Goal: Answer question/provide support: Share knowledge or assist other users

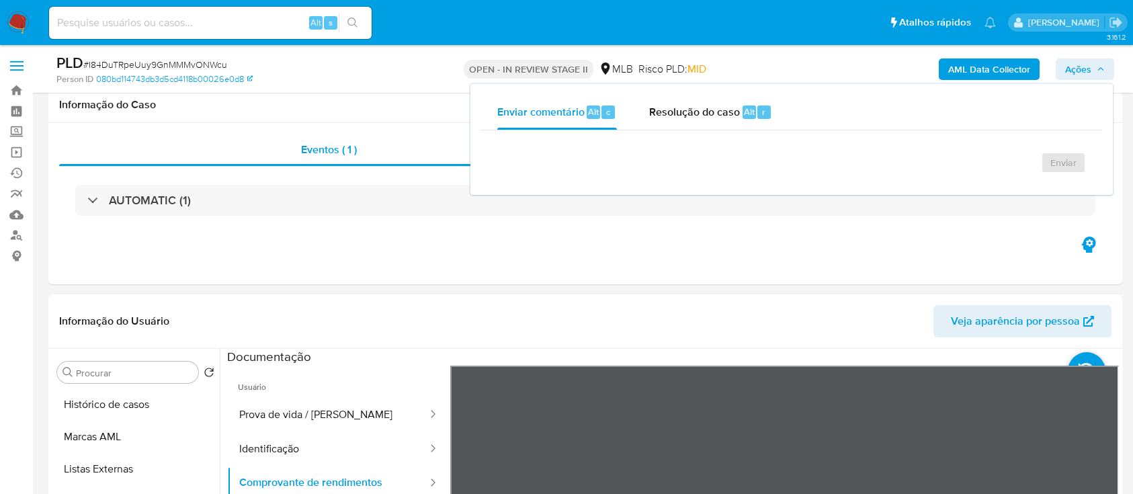
select select "10"
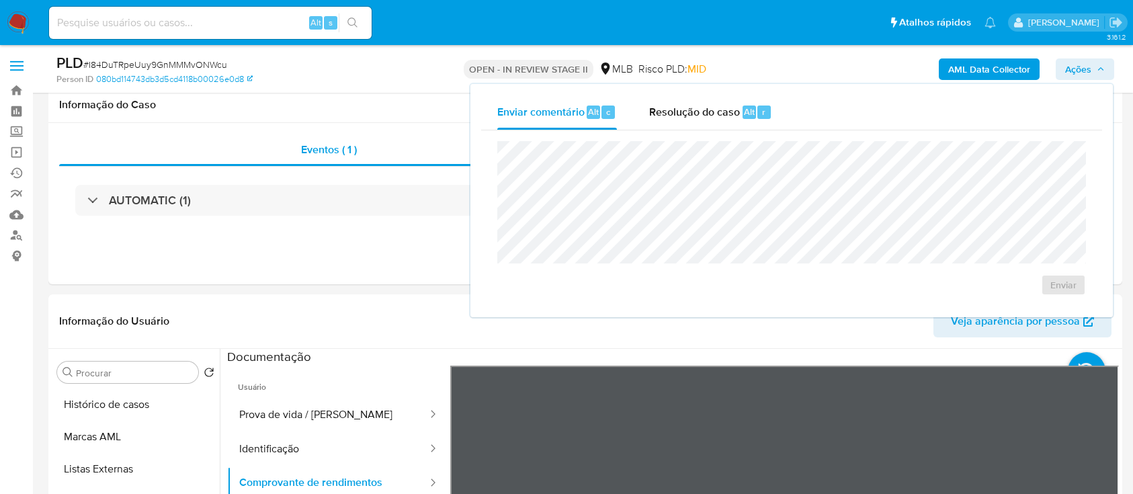
scroll to position [179, 0]
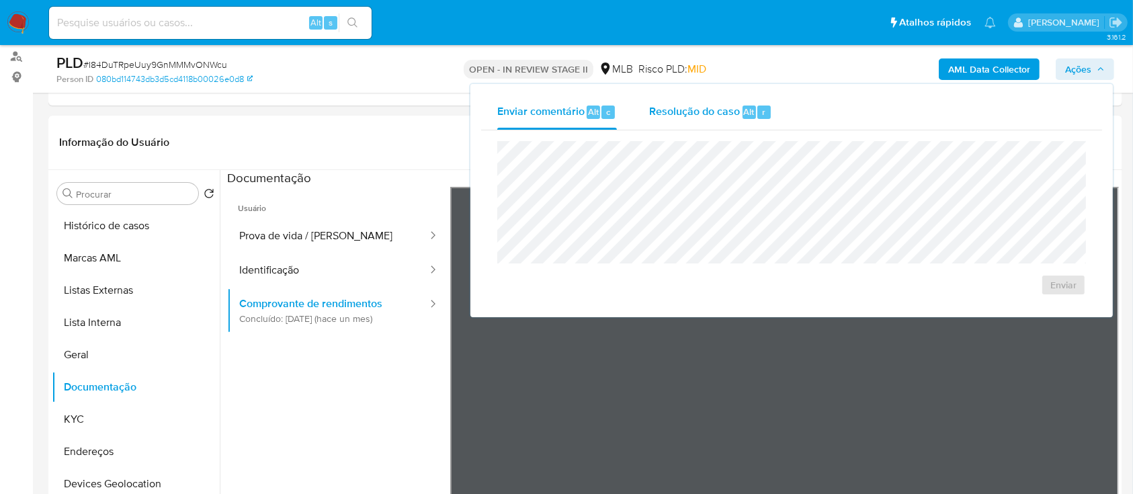
click at [707, 118] on span "Resolução do caso" at bounding box center [694, 110] width 91 height 15
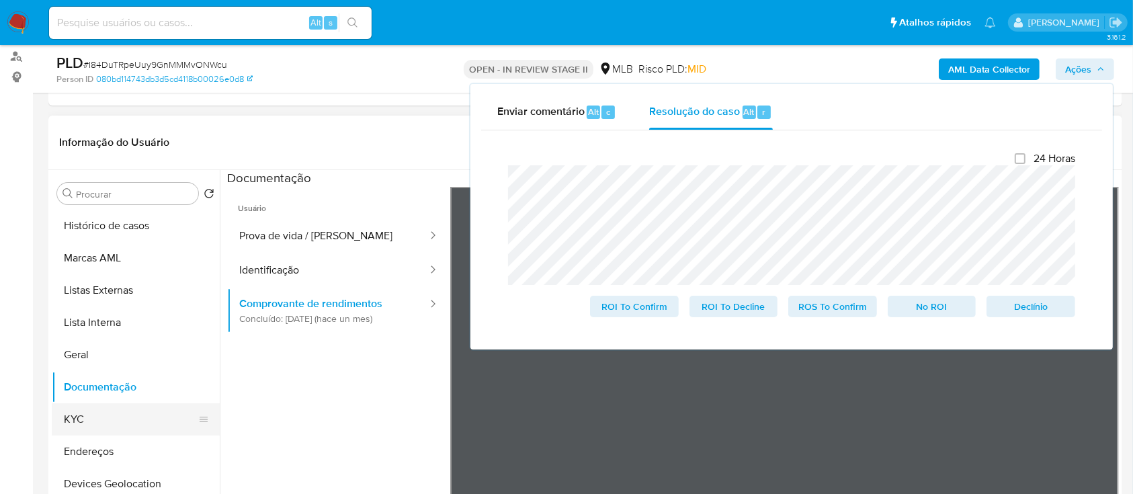
click at [93, 411] on button "KYC" at bounding box center [130, 419] width 157 height 32
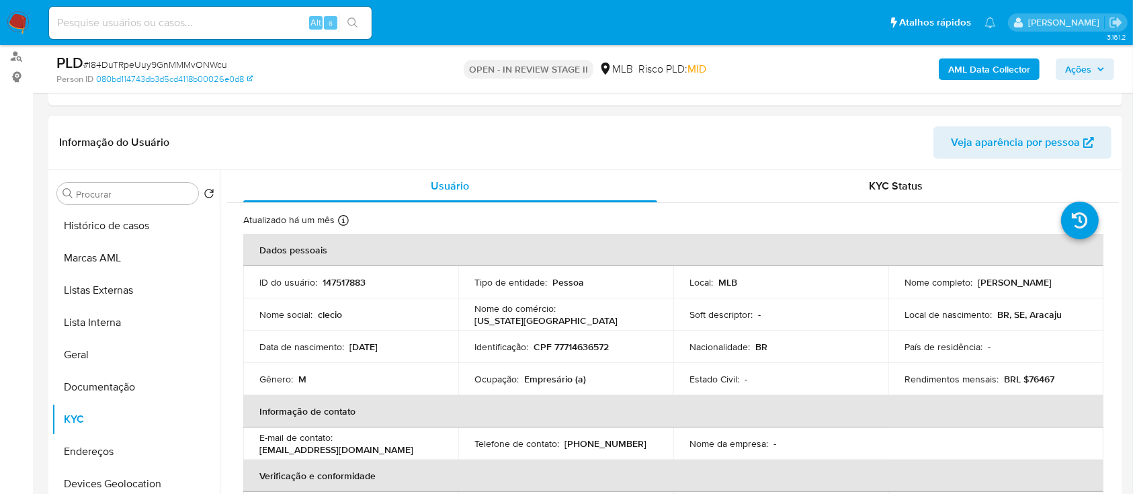
drag, startPoint x: 1078, startPoint y: 282, endPoint x: 973, endPoint y: 280, distance: 104.2
click at [973, 280] on div "Nome completo : Clecio Morais de Souza" at bounding box center [995, 282] width 183 height 12
copy p "Clecio Morais de Souza"
click at [1075, 67] on span "Ações" at bounding box center [1078, 68] width 26 height 21
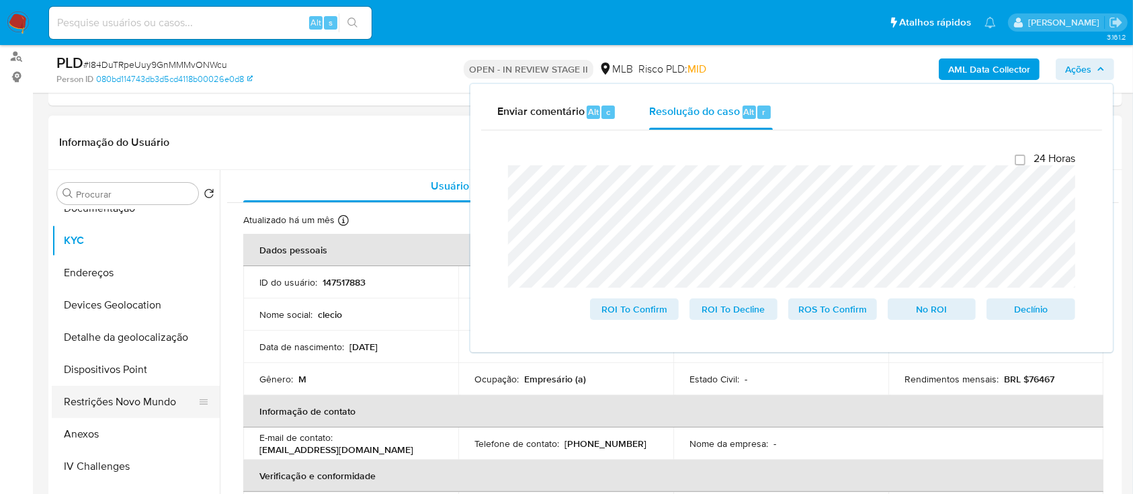
click at [111, 403] on button "Restrições Novo Mundo" at bounding box center [130, 402] width 157 height 32
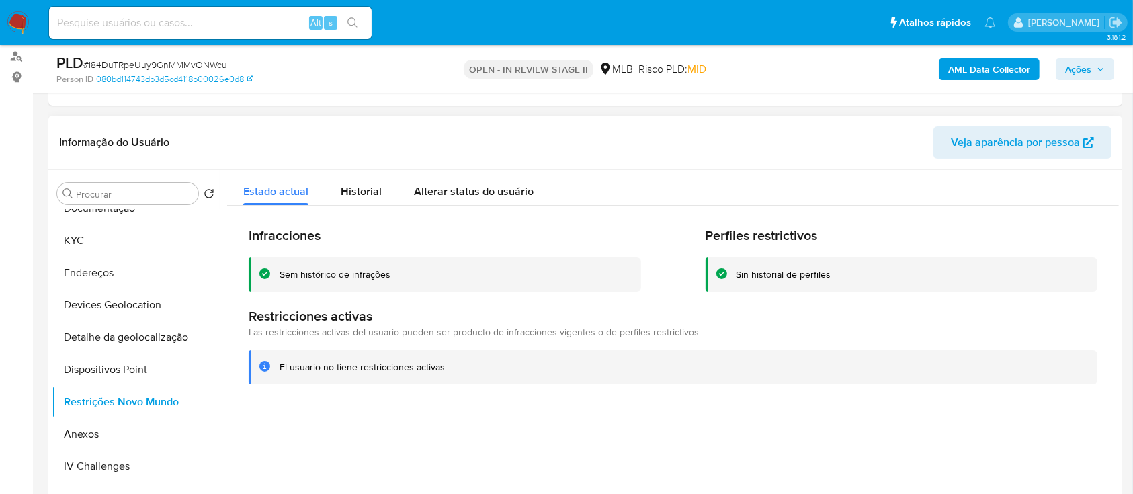
click at [332, 269] on div "Sem histórico de infrações" at bounding box center [334, 274] width 111 height 13
click at [286, 438] on div at bounding box center [669, 342] width 899 height 344
click at [130, 239] on button "KYC" at bounding box center [130, 240] width 157 height 32
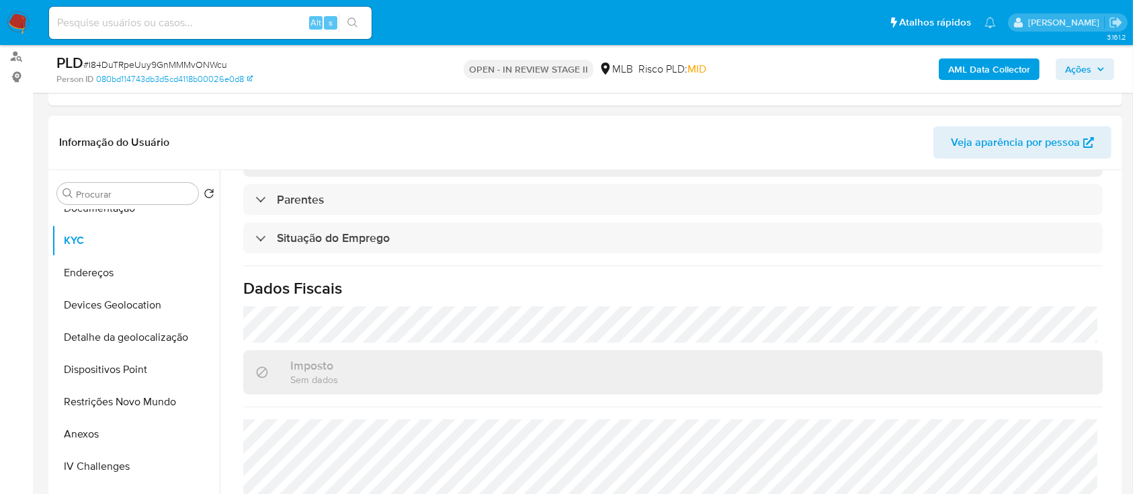
scroll to position [571, 0]
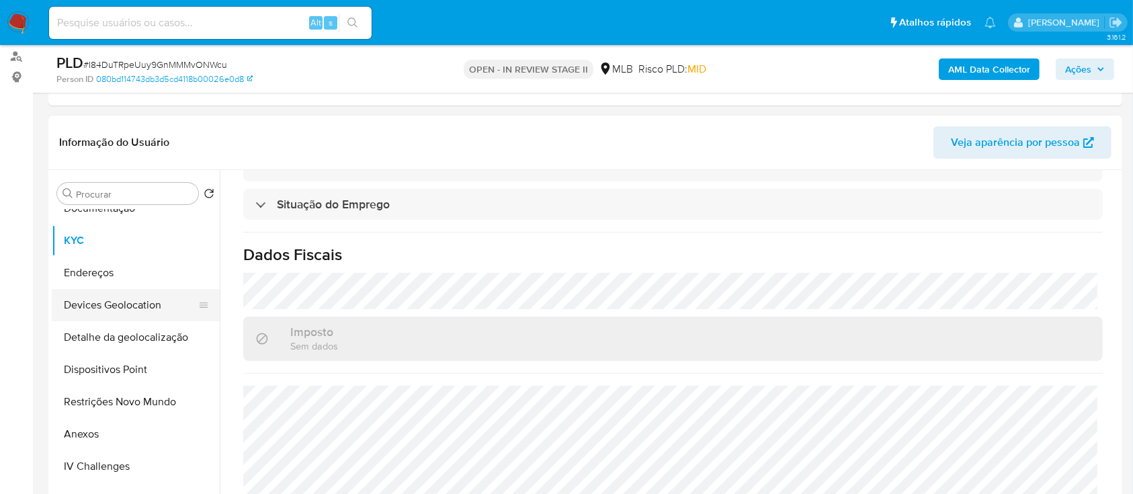
click at [148, 310] on button "Devices Geolocation" at bounding box center [130, 305] width 157 height 32
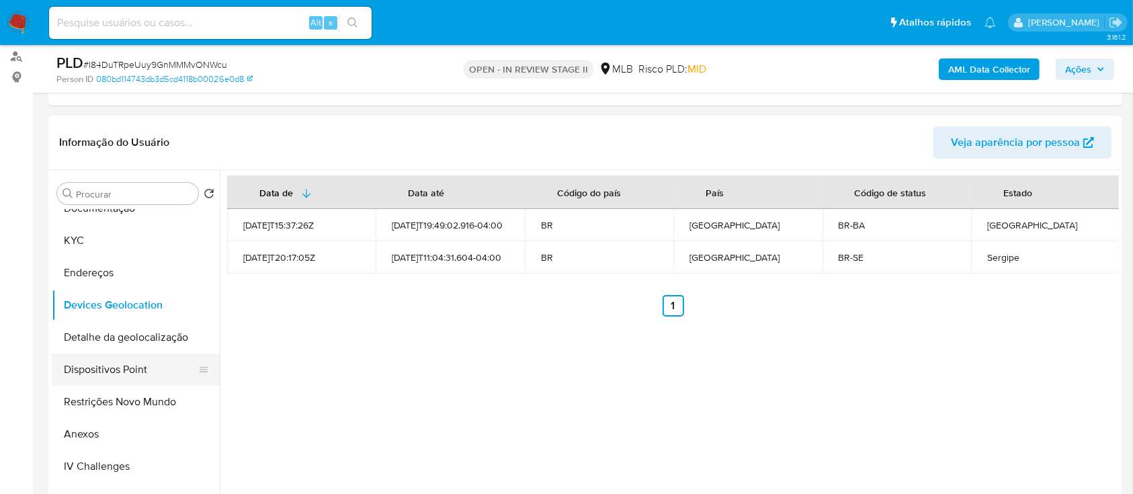
click at [134, 368] on button "Dispositivos Point" at bounding box center [130, 369] width 157 height 32
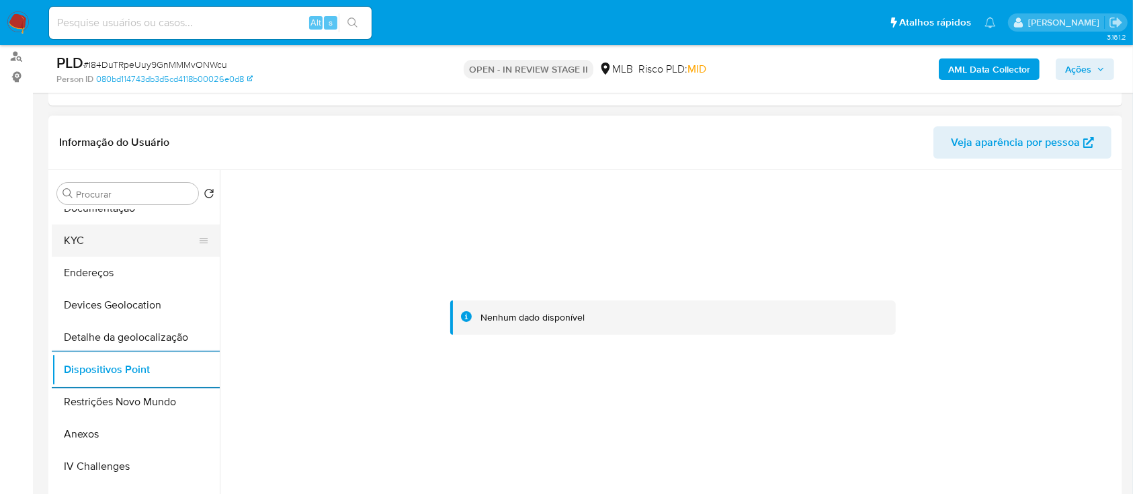
click at [140, 228] on button "KYC" at bounding box center [130, 240] width 157 height 32
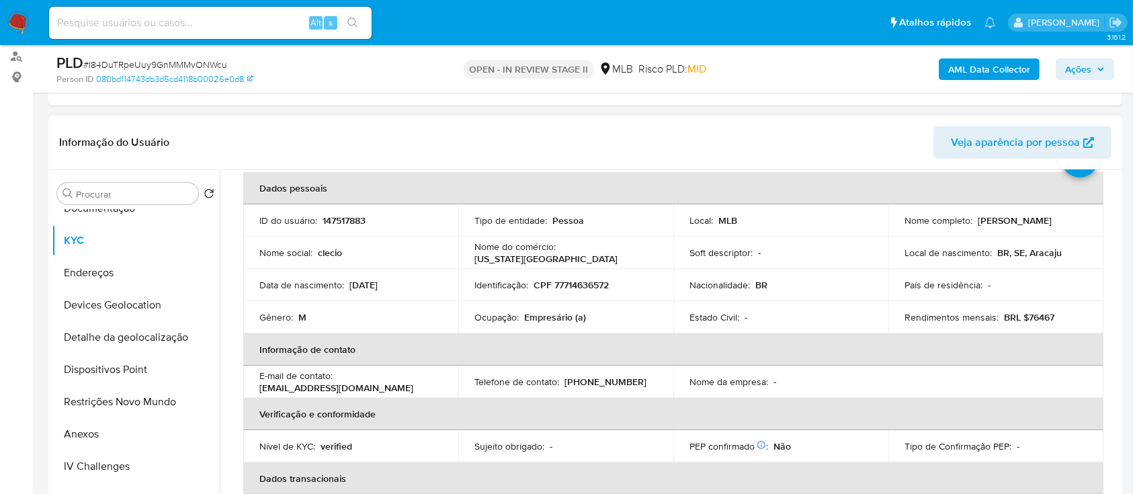
scroll to position [34, 0]
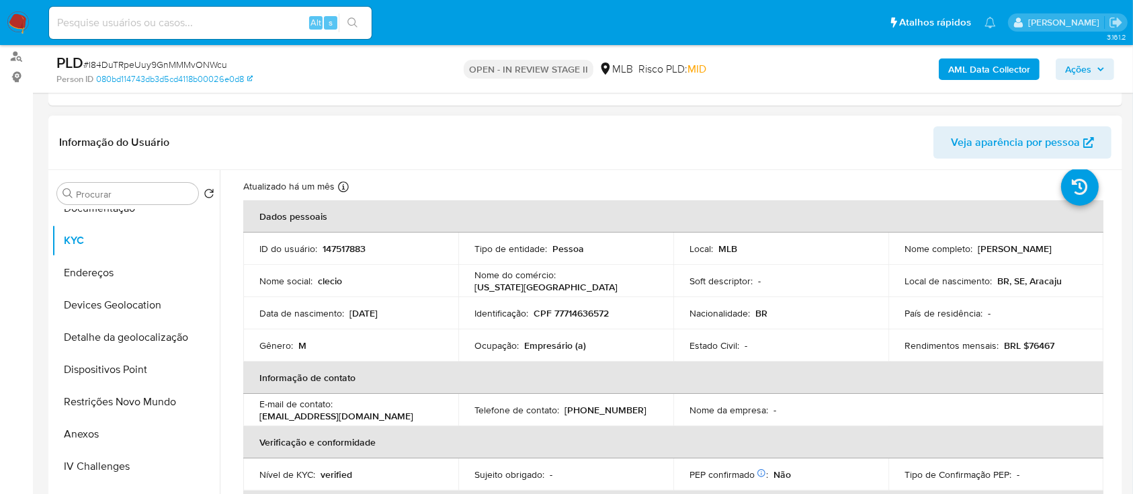
click at [600, 310] on p "CPF 77714636572" at bounding box center [570, 313] width 75 height 12
copy p "77714636572"
drag, startPoint x: 1080, startPoint y: 251, endPoint x: 973, endPoint y: 251, distance: 106.2
click at [973, 251] on div "Nome completo : Clecio Morais de Souza" at bounding box center [995, 249] width 183 height 12
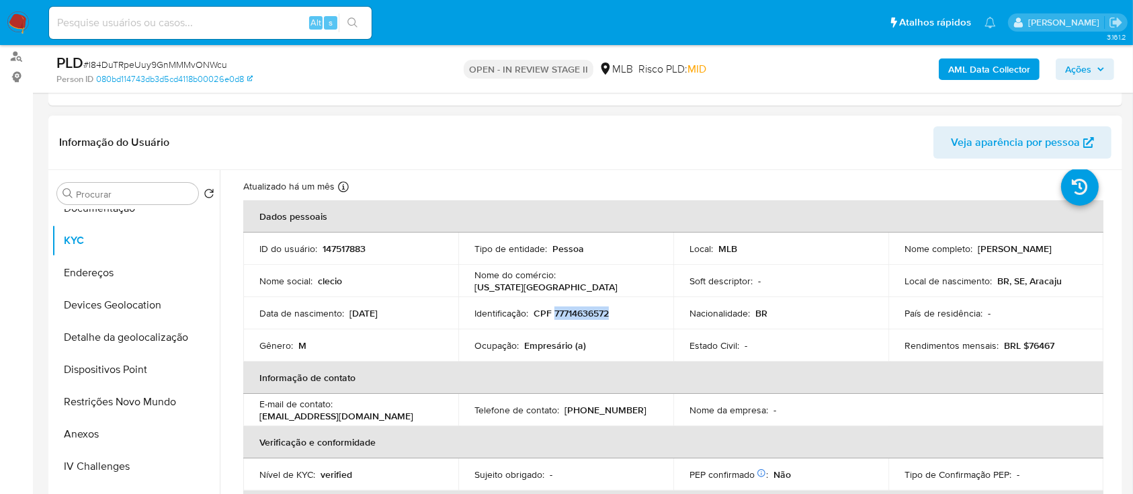
copy p "[PERSON_NAME]"
click at [105, 425] on button "Anexos" at bounding box center [130, 434] width 157 height 32
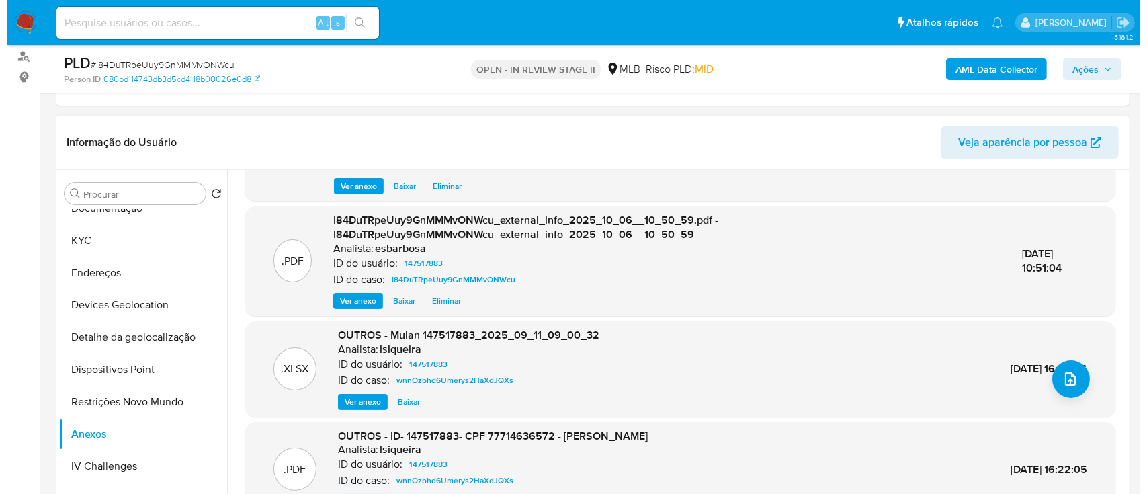
scroll to position [0, 0]
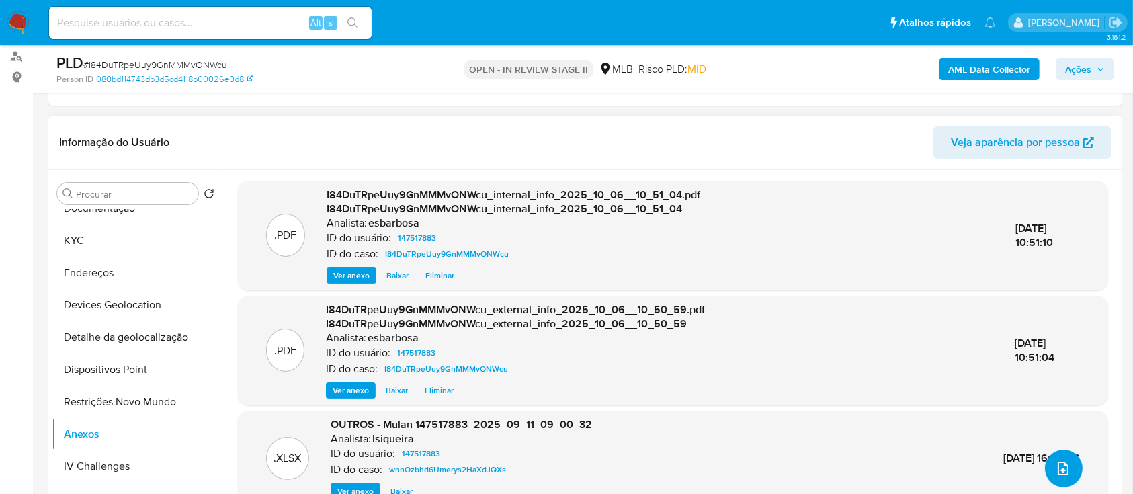
click at [1047, 470] on button "upload-file" at bounding box center [1064, 468] width 38 height 38
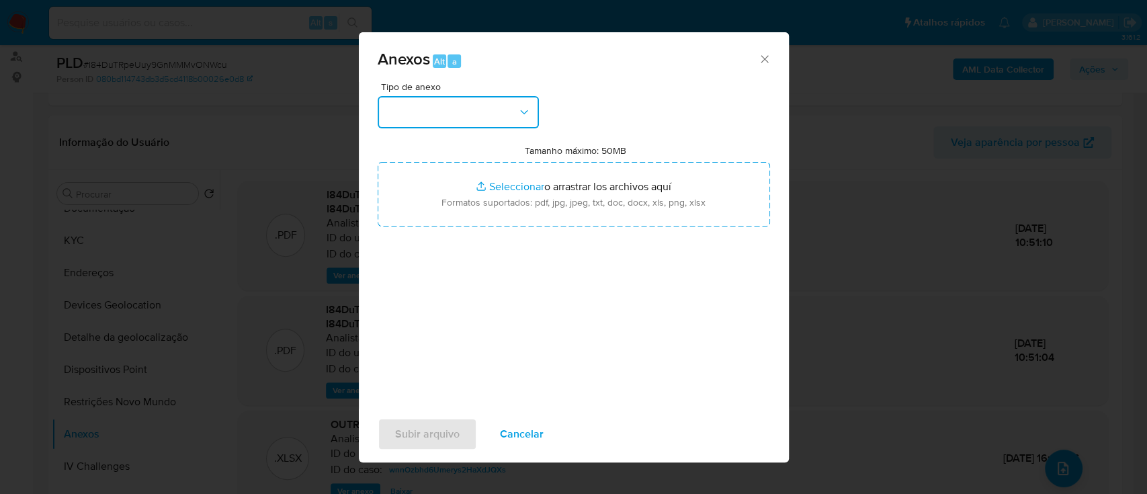
click at [483, 115] on button "button" at bounding box center [458, 112] width 161 height 32
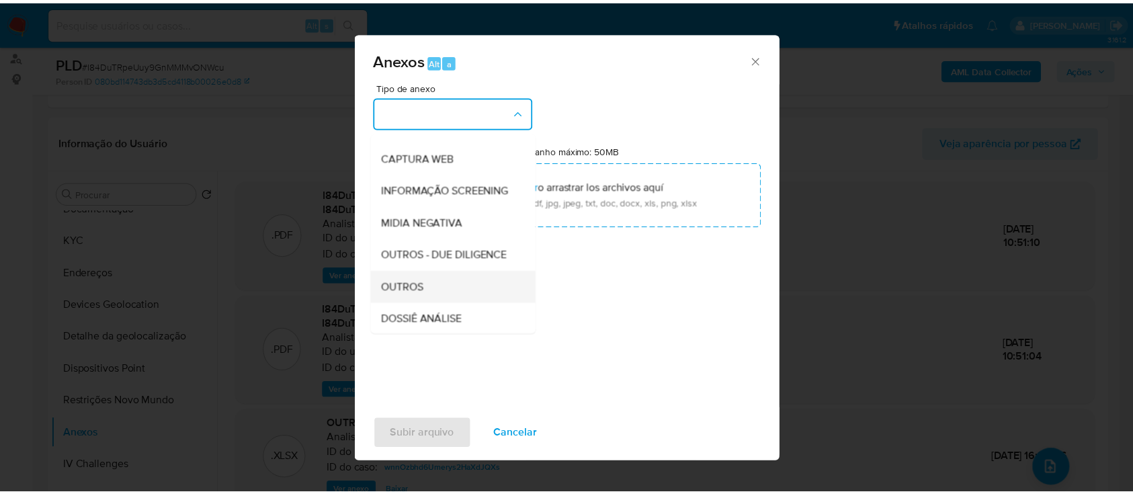
scroll to position [206, 0]
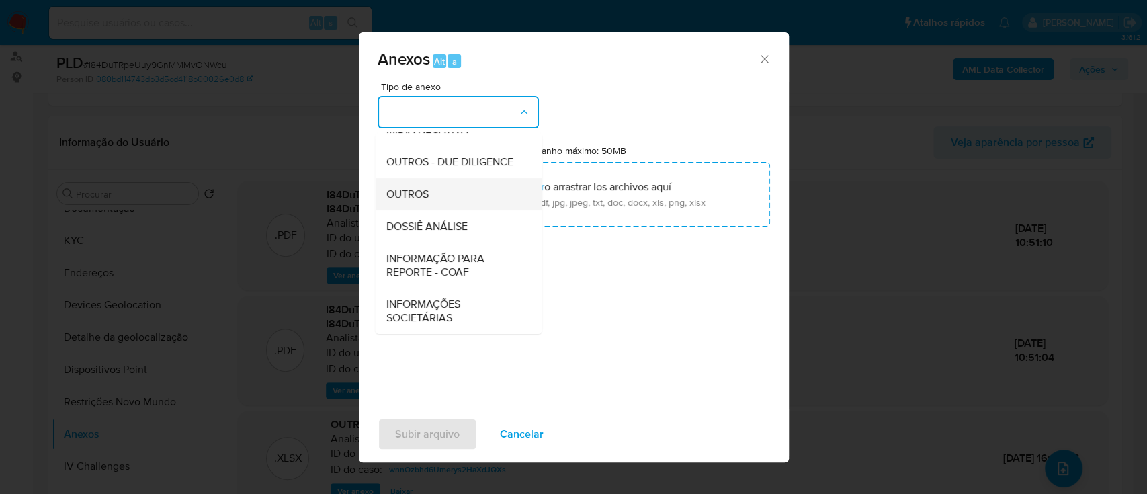
click at [424, 200] on span "OUTROS" at bounding box center [407, 193] width 42 height 13
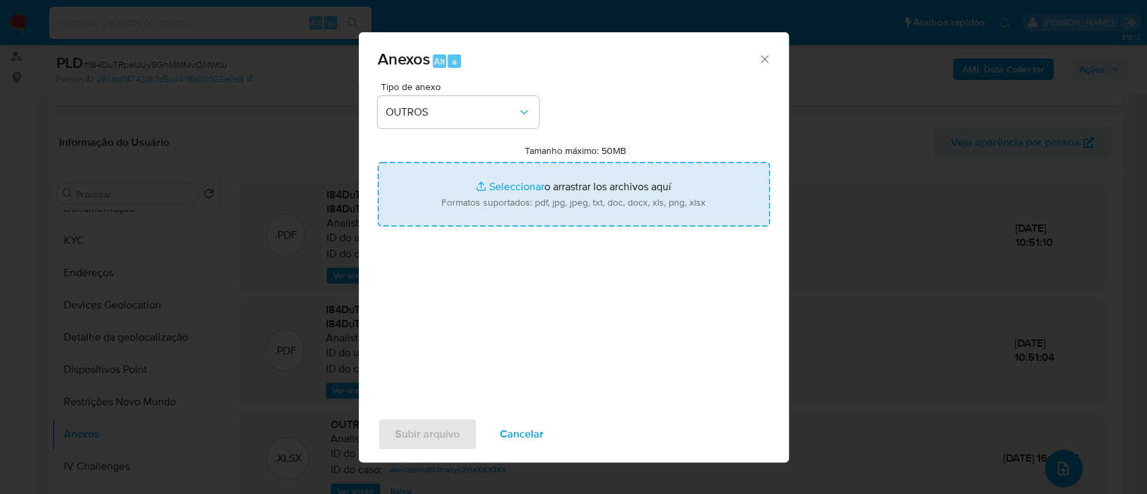
click at [504, 186] on input "Tamanho máximo: 50MB Seleccionar archivos" at bounding box center [574, 194] width 392 height 64
type input "C:\fakepath\Mulan 147517883_2025_10_03_08_45_41.xlsx"
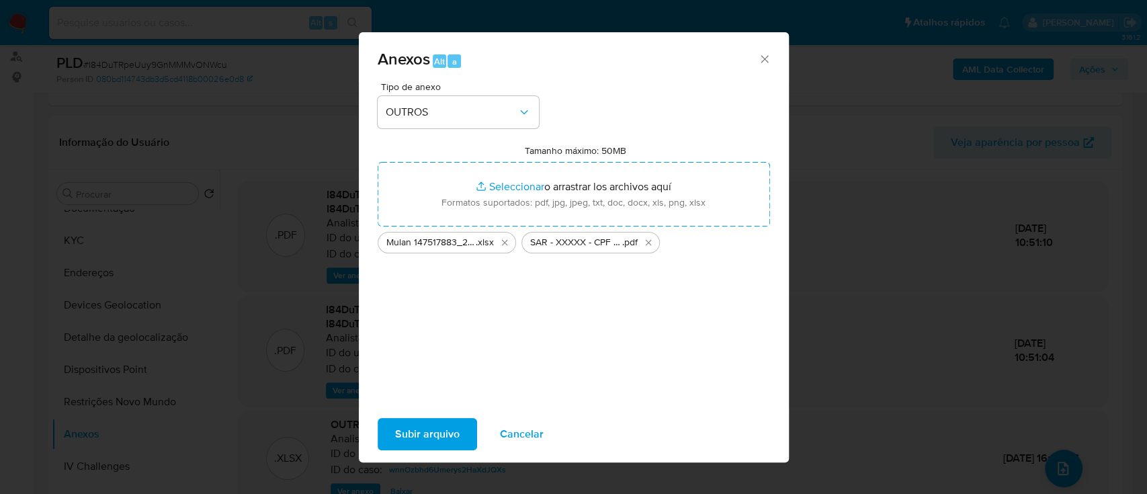
click at [421, 433] on span "Subir arquivo" at bounding box center [427, 434] width 64 height 30
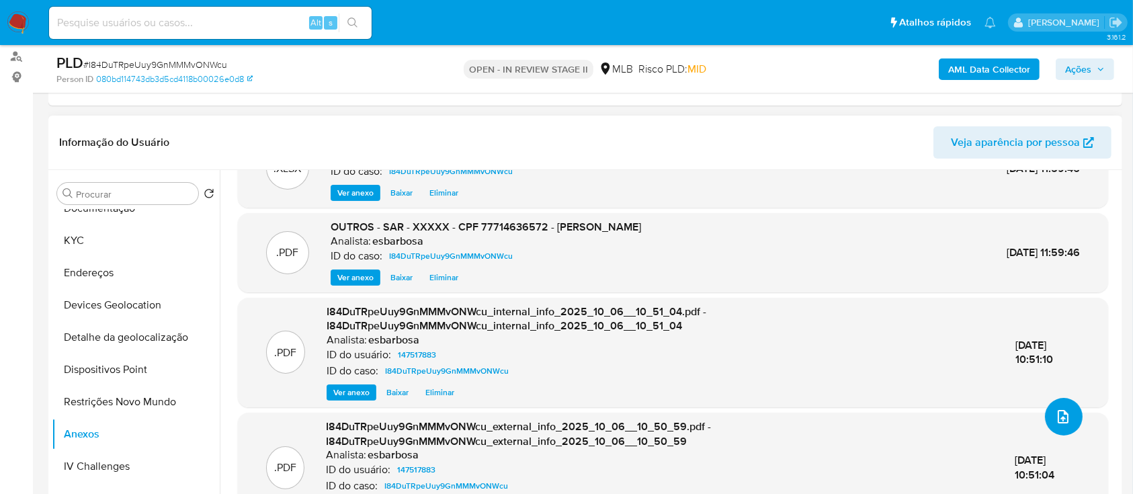
scroll to position [0, 0]
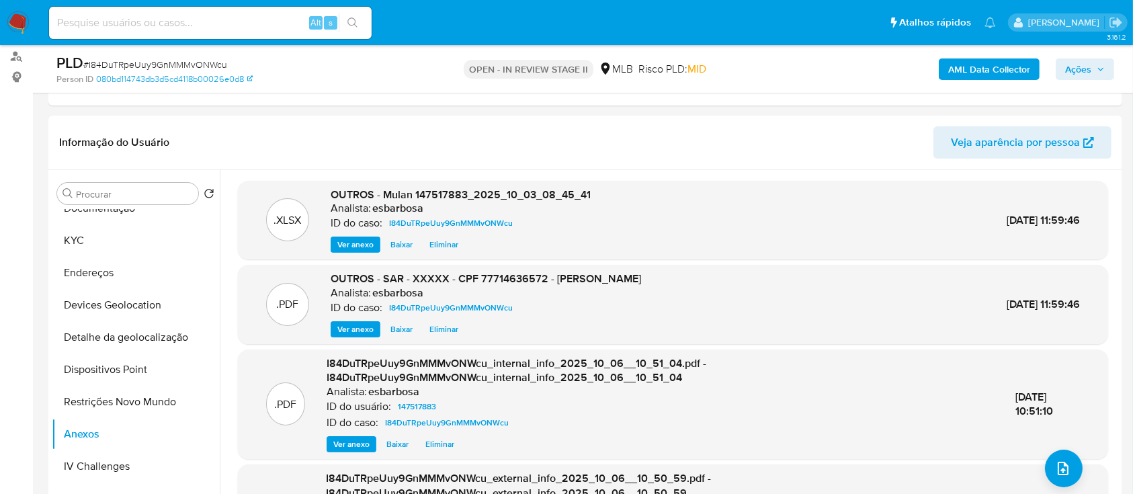
click at [1076, 67] on span "Ações" at bounding box center [1078, 68] width 26 height 21
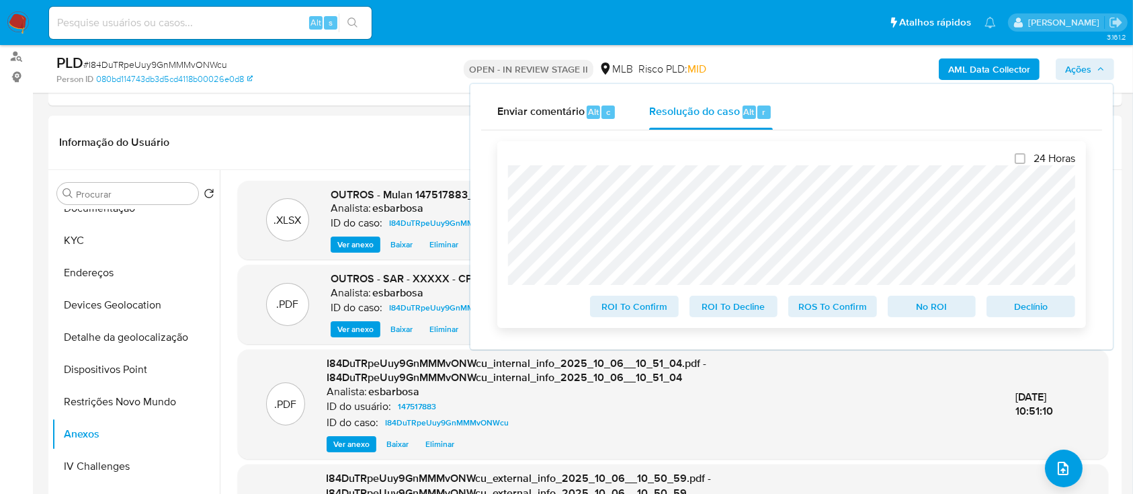
click at [840, 312] on span "ROS To Confirm" at bounding box center [832, 306] width 70 height 19
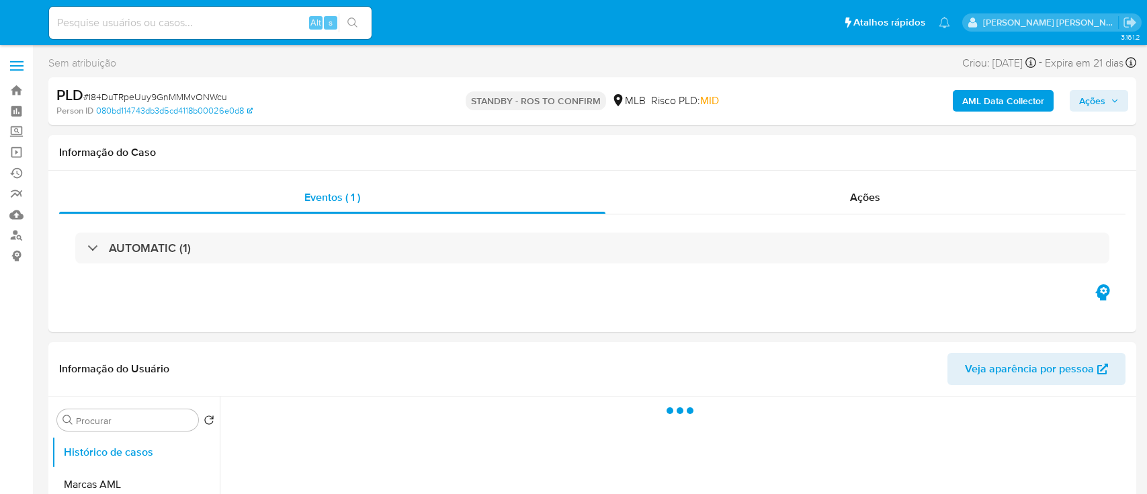
select select "10"
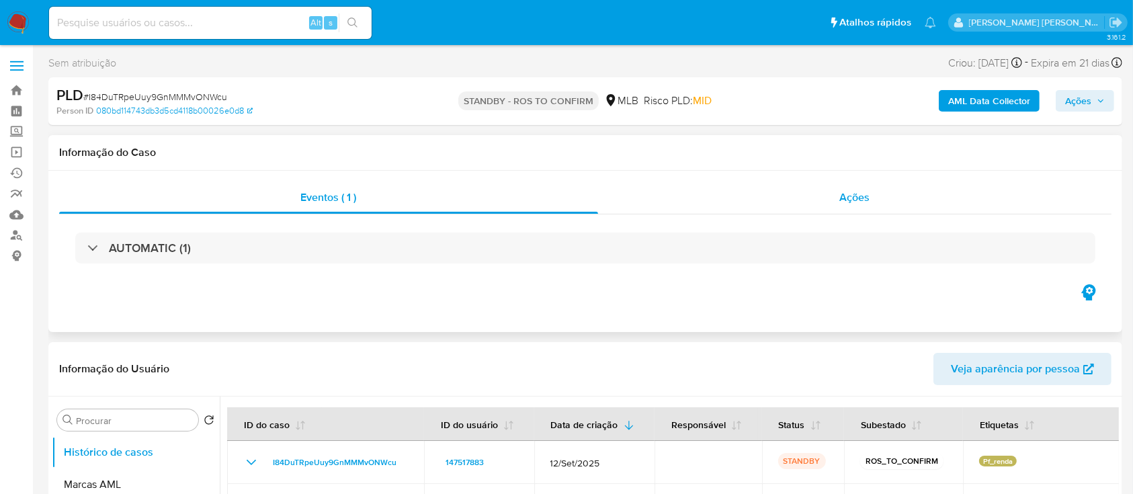
click at [767, 197] on div "Ações" at bounding box center [854, 197] width 513 height 32
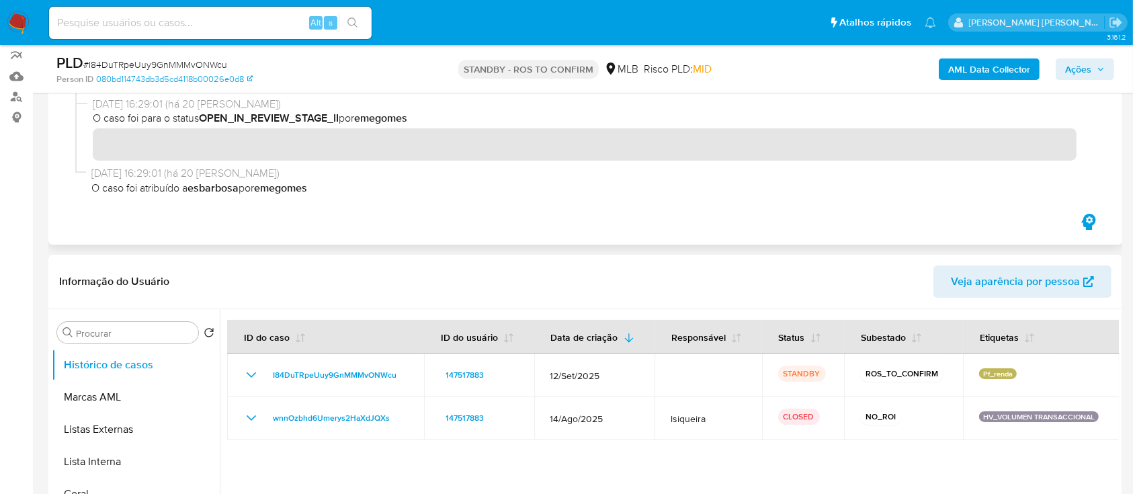
scroll to position [179, 0]
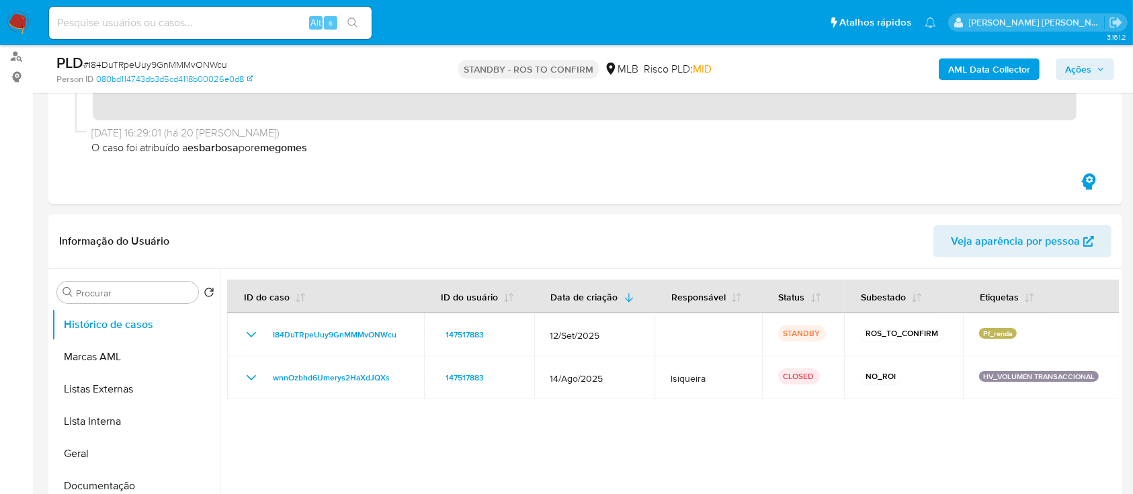
click at [212, 60] on span "# I84DuTRpeUuy9GnMMMvONWcu" at bounding box center [155, 64] width 144 height 13
copy span "I84DuTRpeUuy9GnMMMvONWcu"
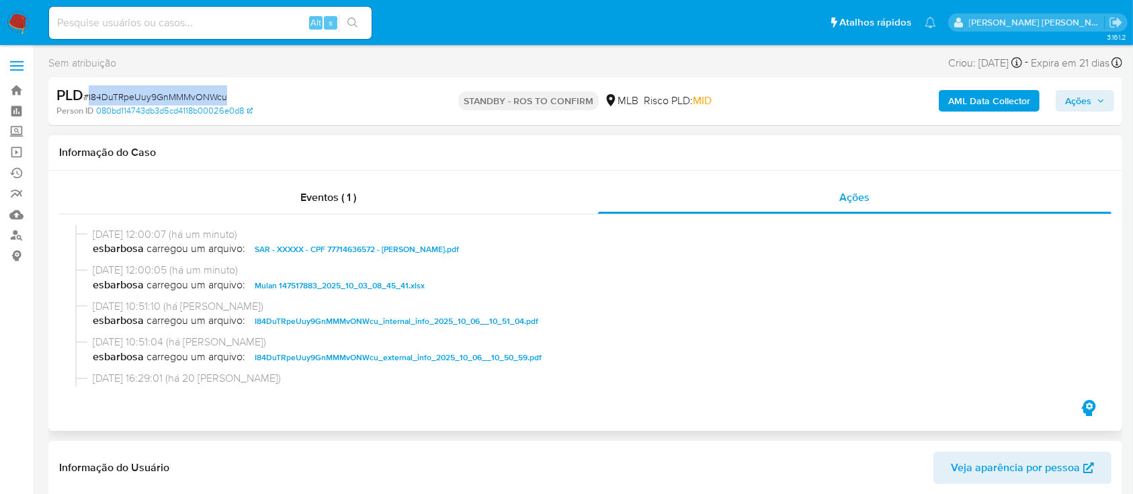
scroll to position [0, 0]
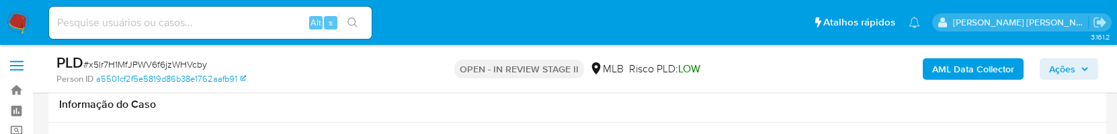
select select "10"
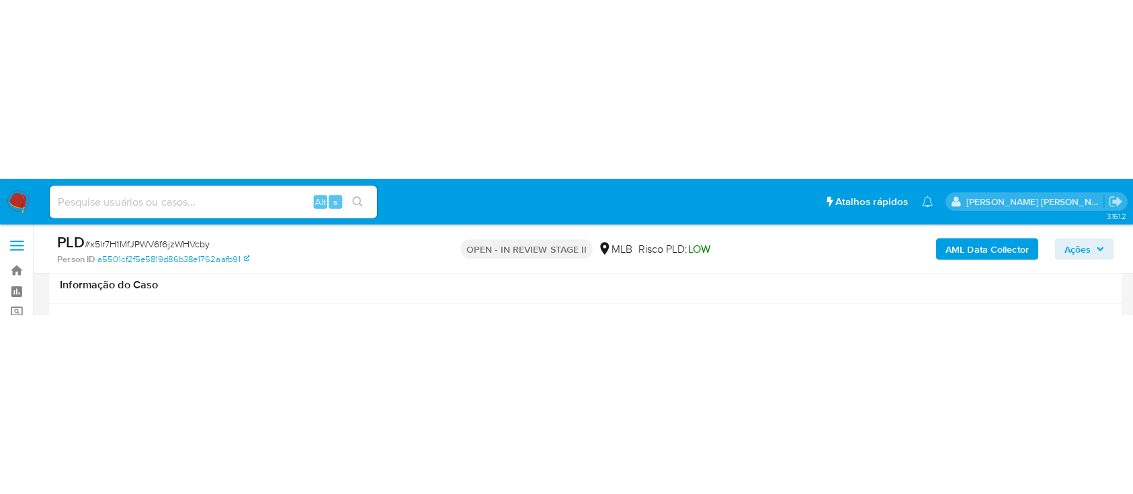
scroll to position [179, 0]
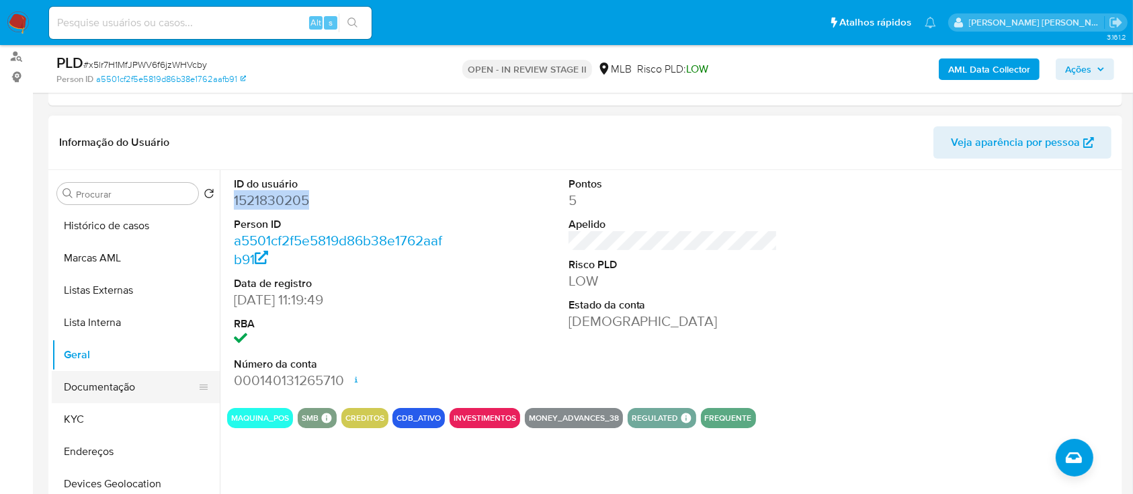
drag, startPoint x: 79, startPoint y: 387, endPoint x: 97, endPoint y: 374, distance: 23.1
click at [79, 134] on button "Documentação" at bounding box center [130, 387] width 157 height 32
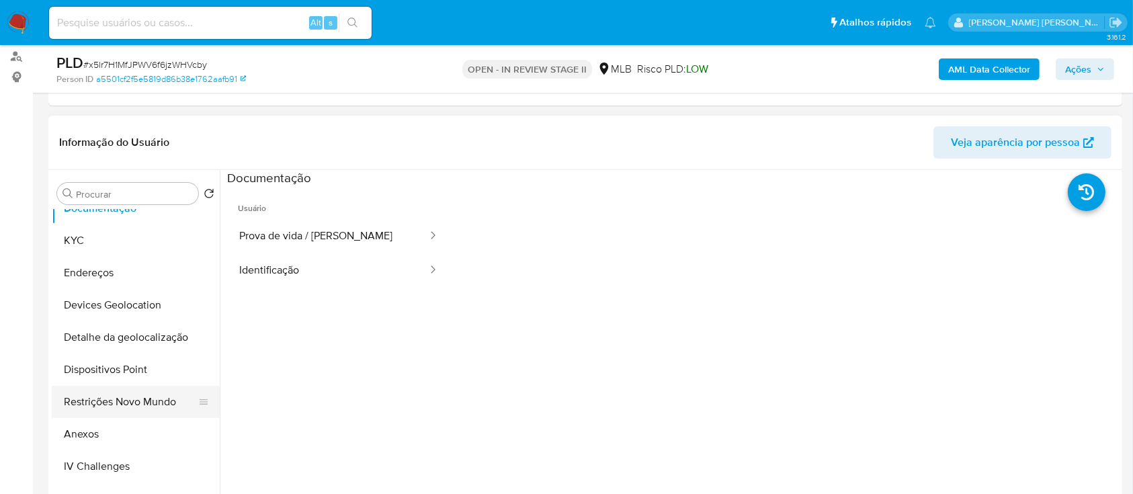
click at [121, 134] on button "Restrições Novo Mundo" at bounding box center [130, 402] width 157 height 32
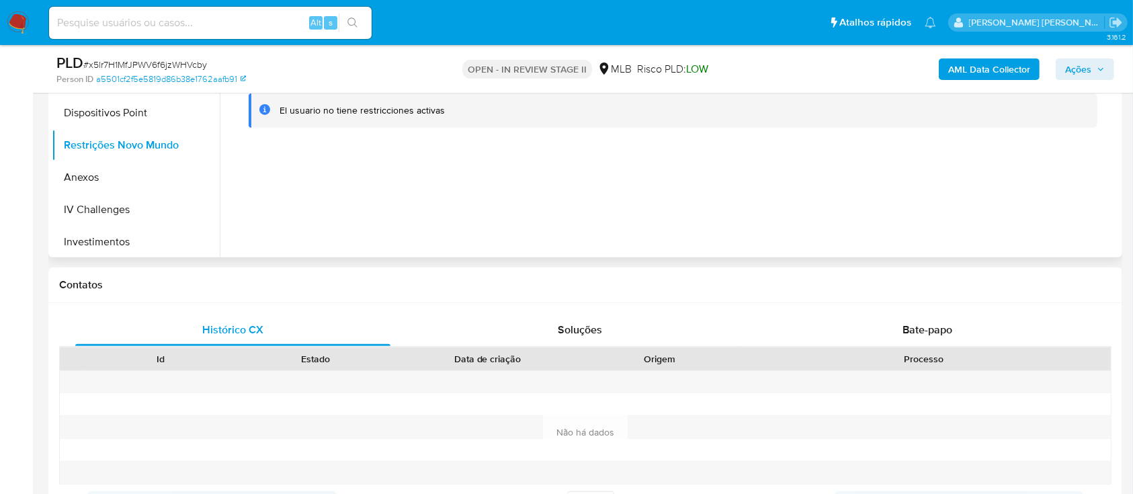
scroll to position [537, 0]
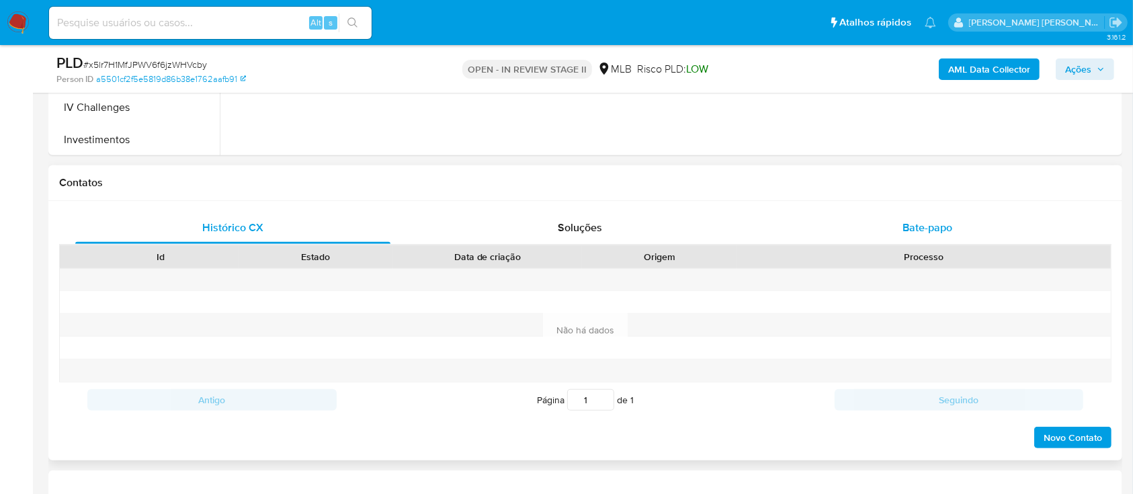
click at [903, 134] on div "Bate-papo" at bounding box center [927, 228] width 315 height 32
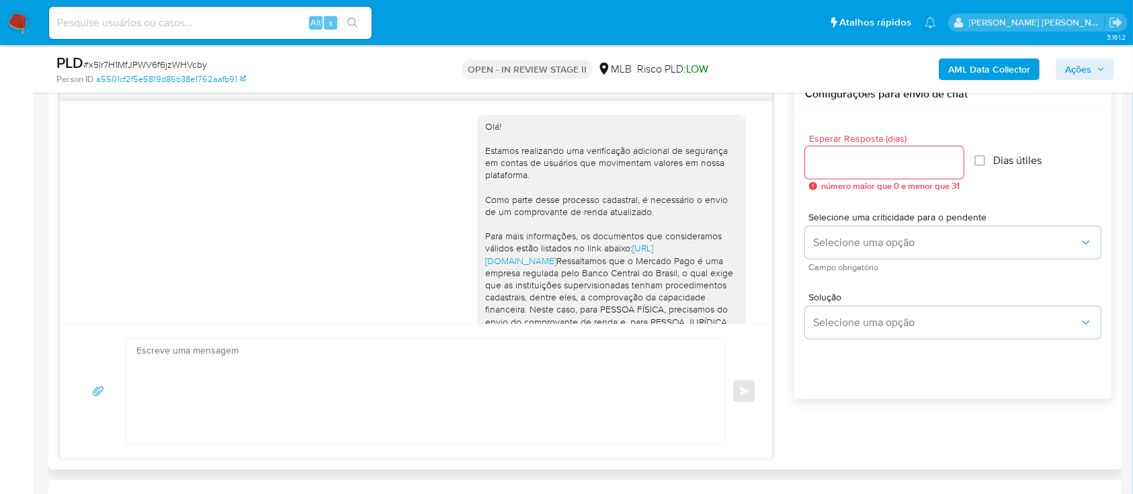
scroll to position [218, 0]
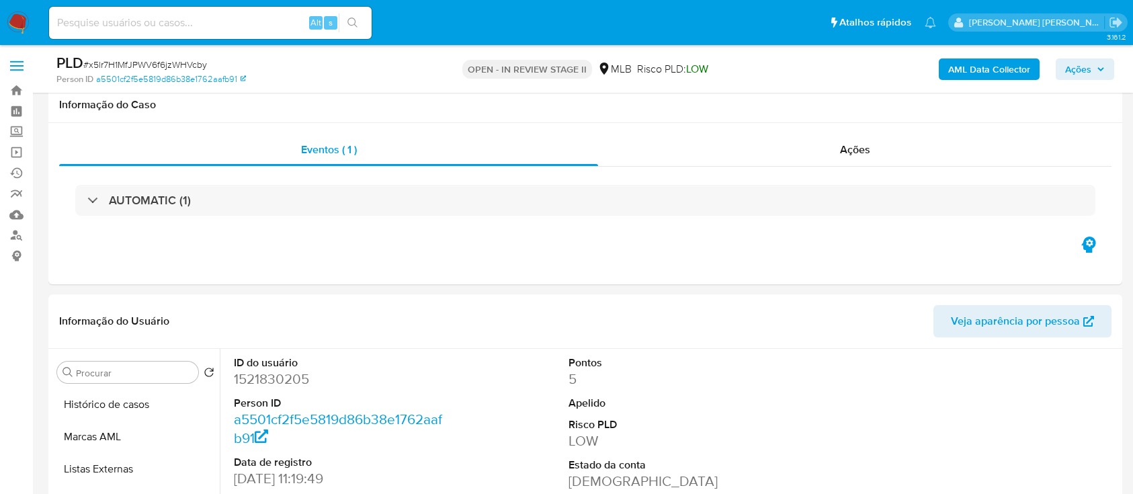
select select "10"
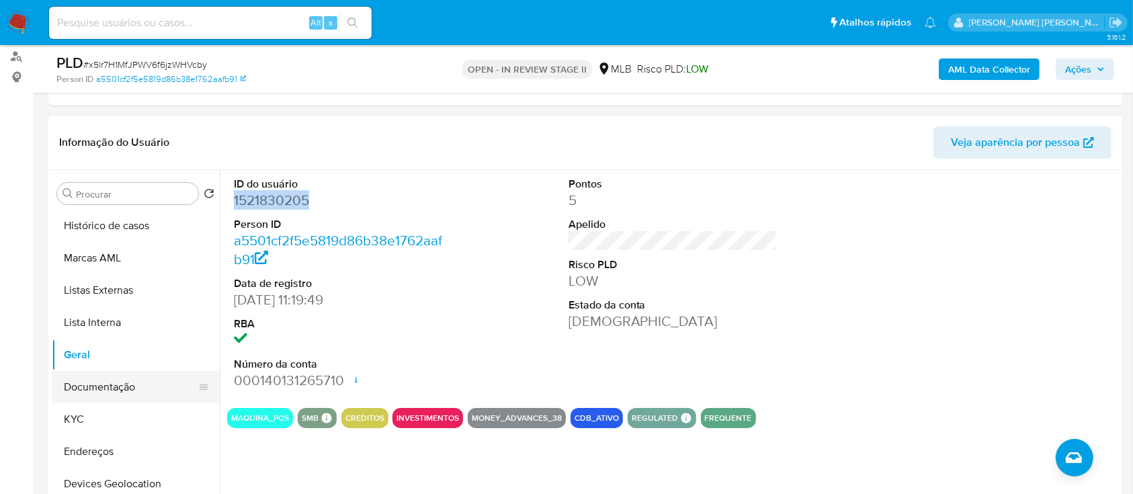
click at [134, 381] on button "Documentação" at bounding box center [130, 387] width 157 height 32
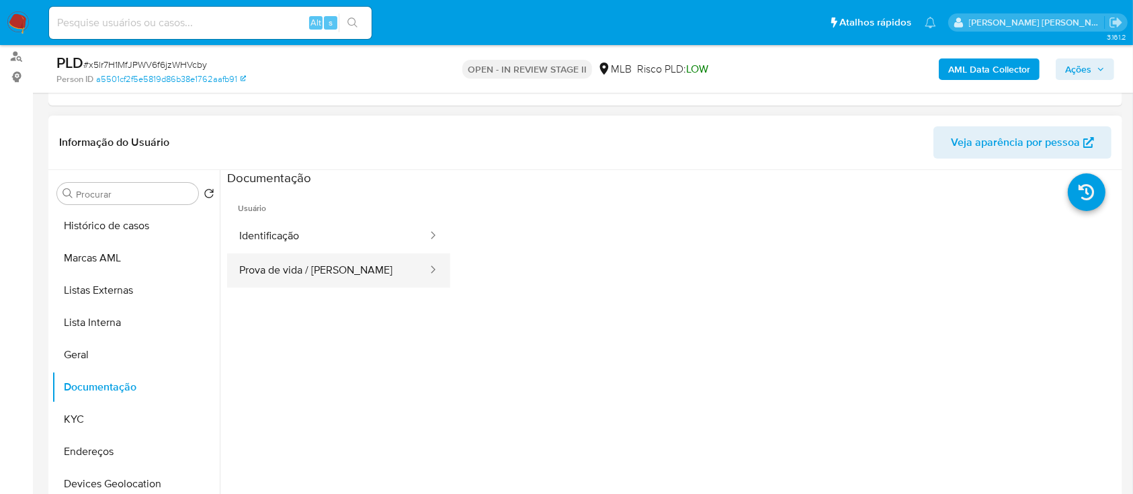
click at [343, 263] on button "Prova de vida / [PERSON_NAME]" at bounding box center [328, 270] width 202 height 34
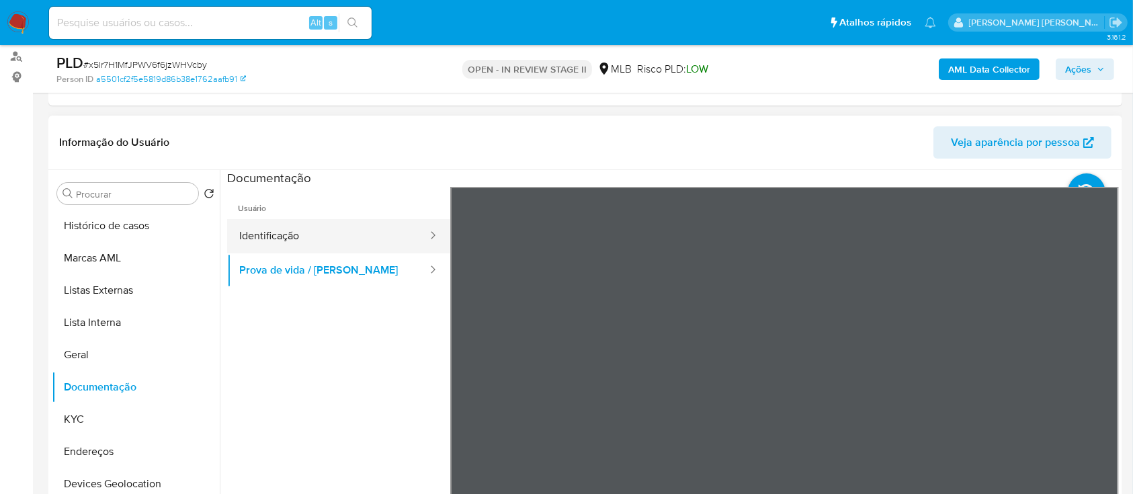
click at [344, 239] on button "Identificação" at bounding box center [328, 236] width 202 height 34
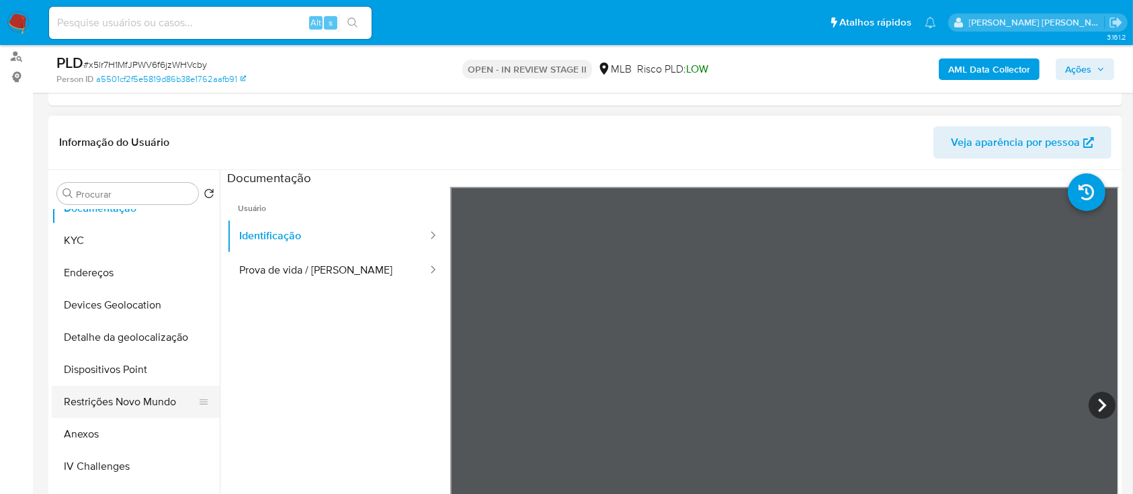
click at [132, 393] on button "Restrições Novo Mundo" at bounding box center [130, 402] width 157 height 32
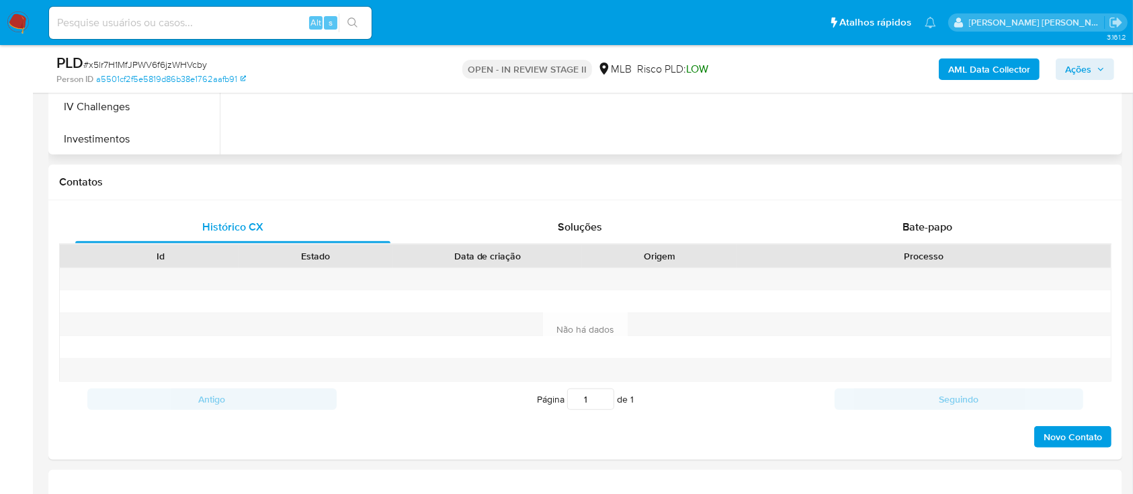
scroll to position [627, 0]
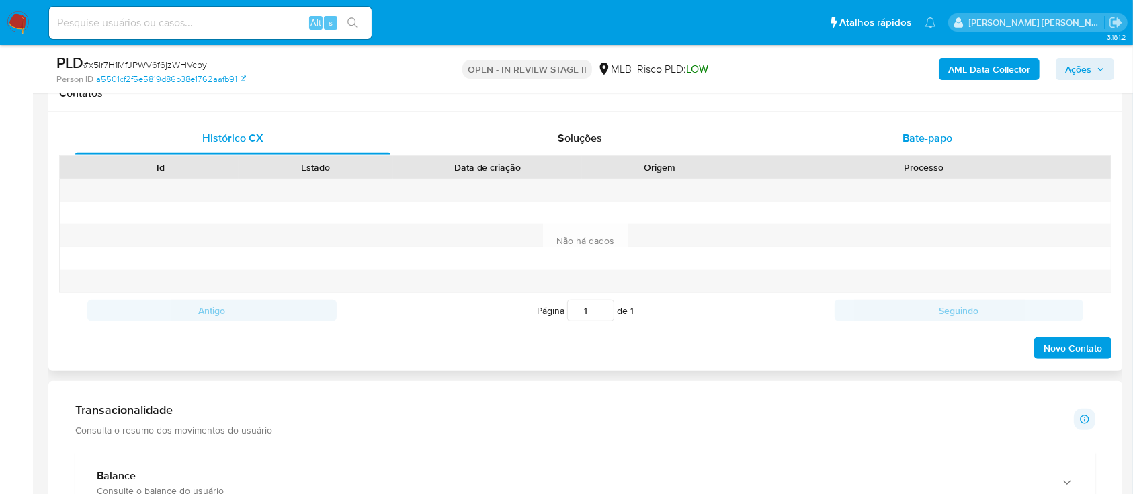
click at [859, 140] on div "Bate-papo" at bounding box center [927, 138] width 315 height 32
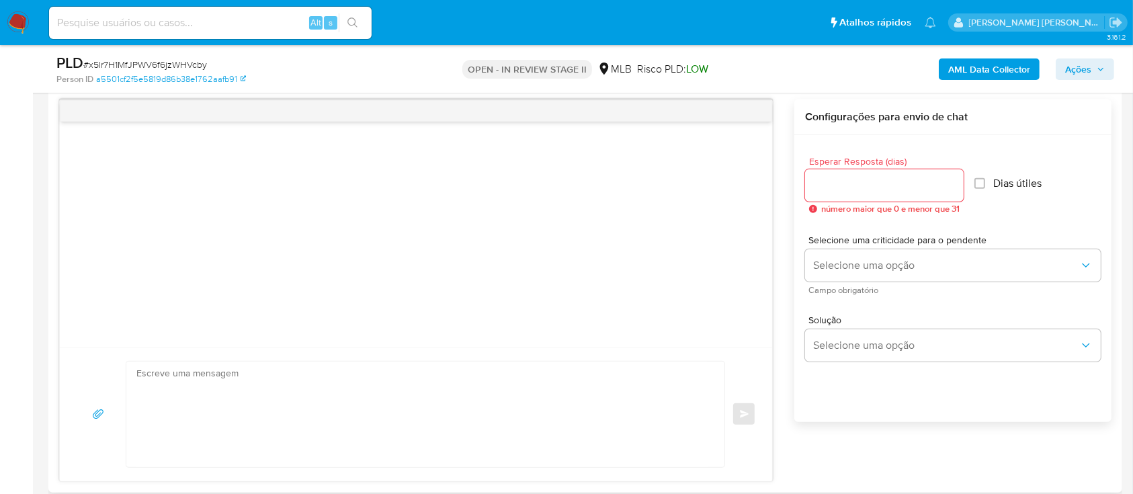
scroll to position [716, 0]
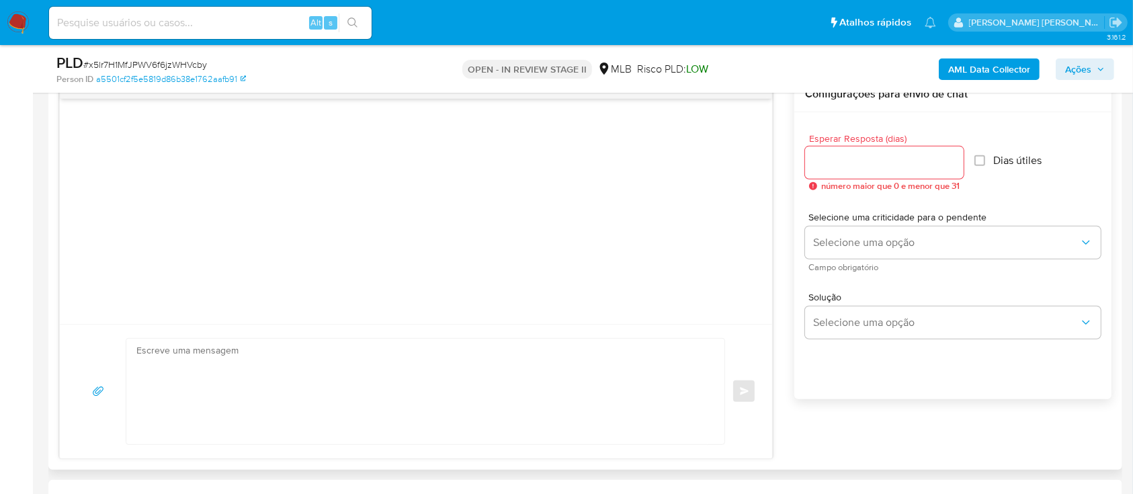
click at [839, 154] on input "Esperar Resposta (dias)" at bounding box center [884, 162] width 159 height 17
type input "3"
click at [981, 161] on input "Dias útiles" at bounding box center [975, 160] width 11 height 11
checkbox input "true"
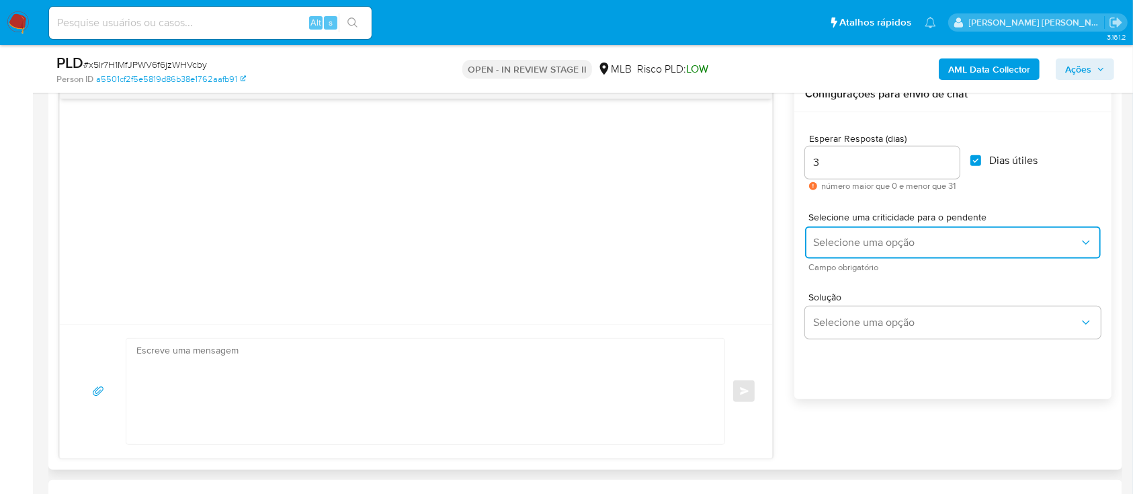
click at [924, 246] on span "Selecione uma opção" at bounding box center [946, 242] width 266 height 13
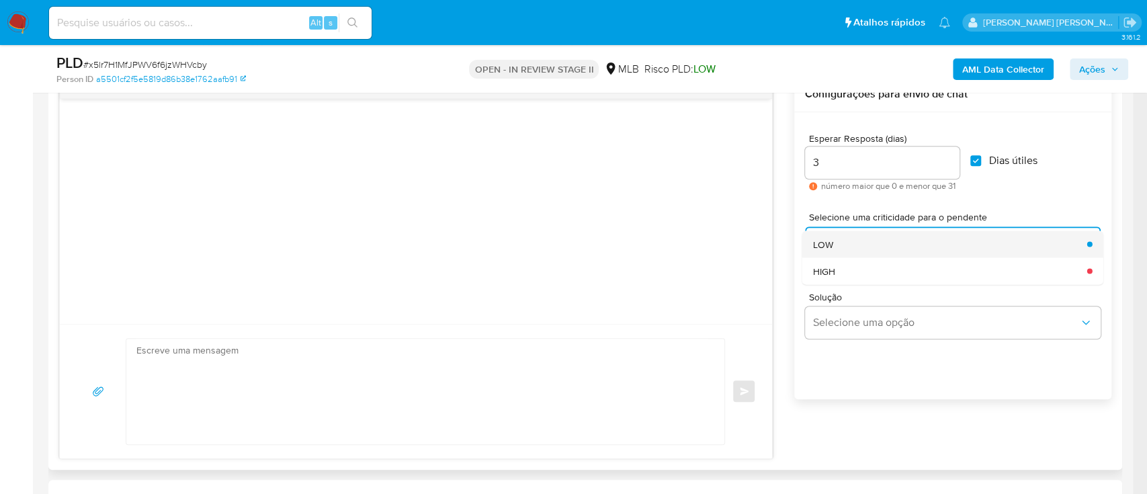
click at [900, 247] on div "LOW" at bounding box center [946, 243] width 266 height 27
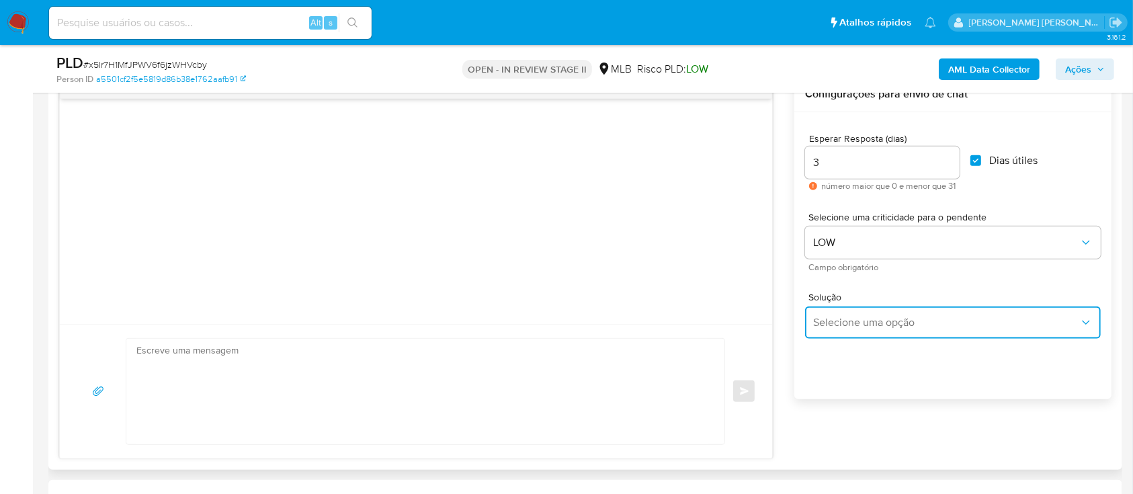
click at [852, 327] on span "Selecione uma opção" at bounding box center [946, 322] width 266 height 13
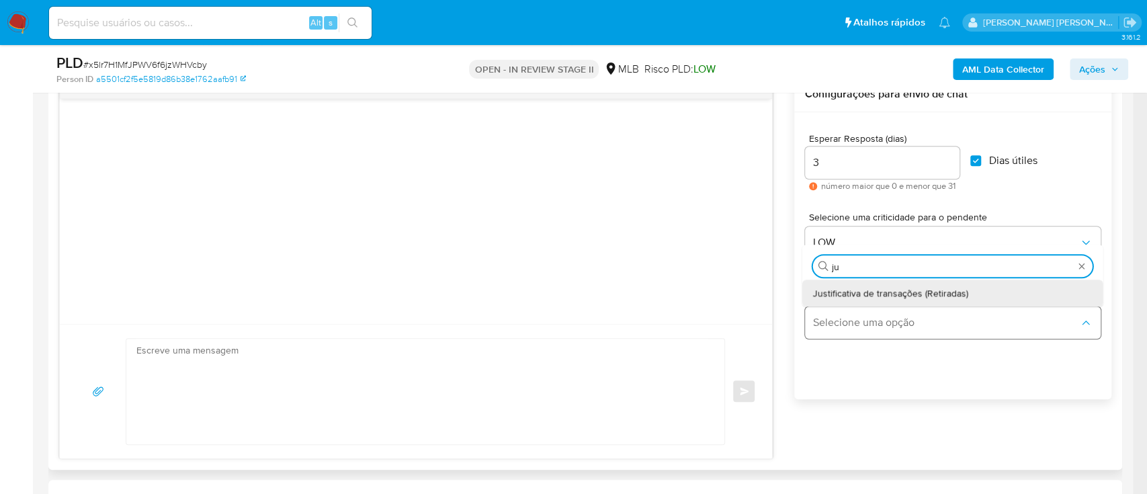
type input "jus"
click at [871, 299] on div "Justificativa de transações (Retiradas)" at bounding box center [948, 292] width 271 height 27
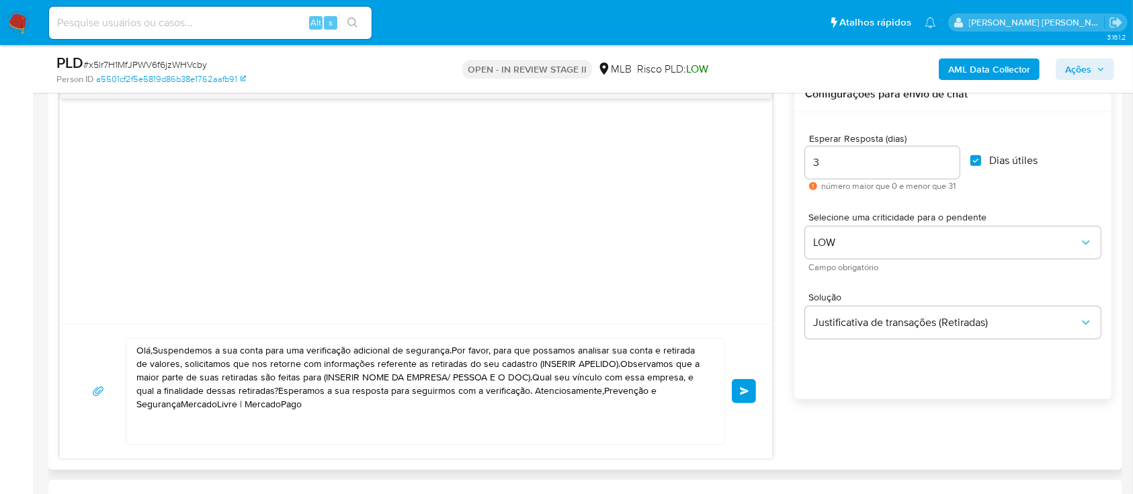
click at [470, 403] on textarea "Olá,Suspendemos a sua conta para uma verificação adicional de segurança.Por fav…" at bounding box center [421, 391] width 571 height 105
paste textarea "! Estamos realizando uma verificação adicional de segurança em contas de usuári…"
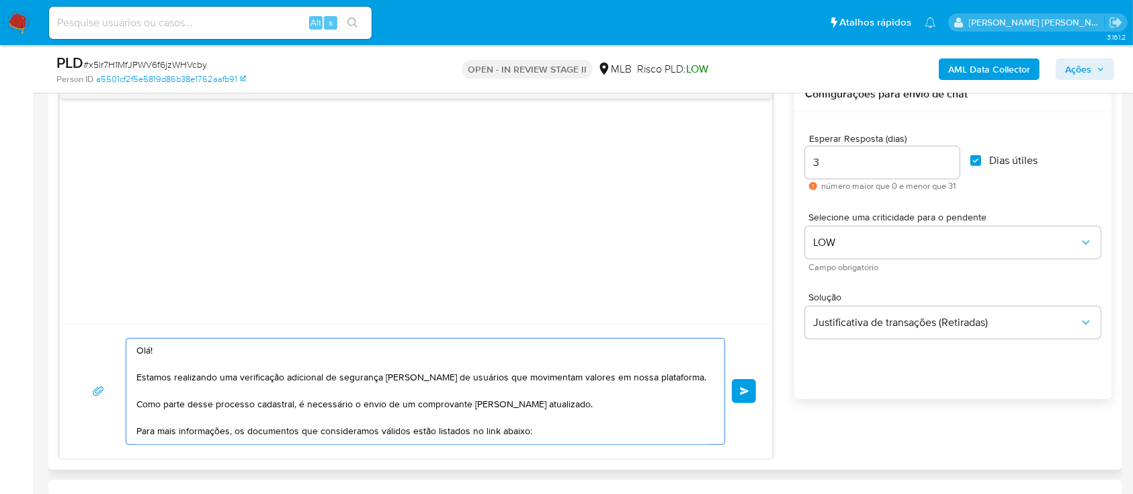
scroll to position [214, 0]
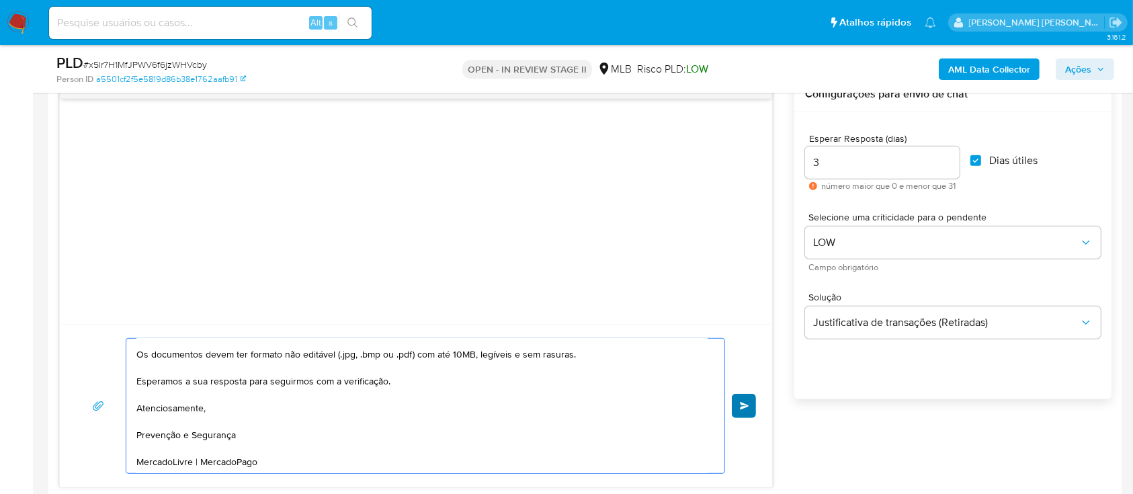
type textarea "Olá! Estamos realizando uma verificação adicional de segurança em contas de usu…"
drag, startPoint x: 740, startPoint y: 406, endPoint x: 765, endPoint y: 370, distance: 44.9
click at [742, 406] on span "common.send" at bounding box center [744, 406] width 9 height 8
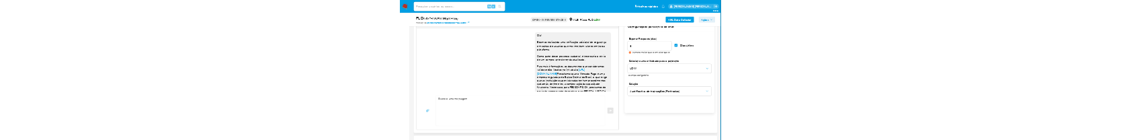
scroll to position [218, 0]
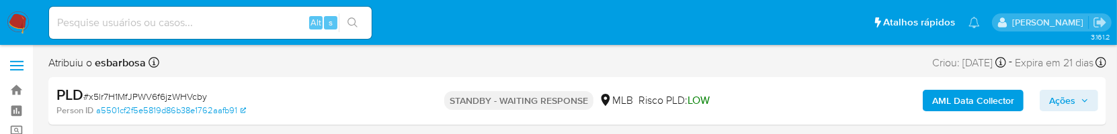
select select "10"
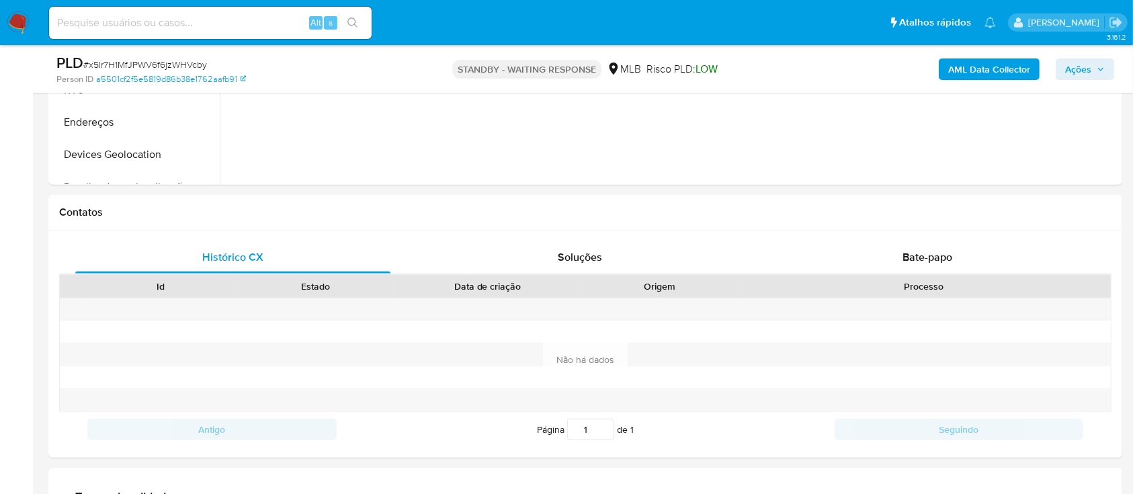
scroll to position [627, 0]
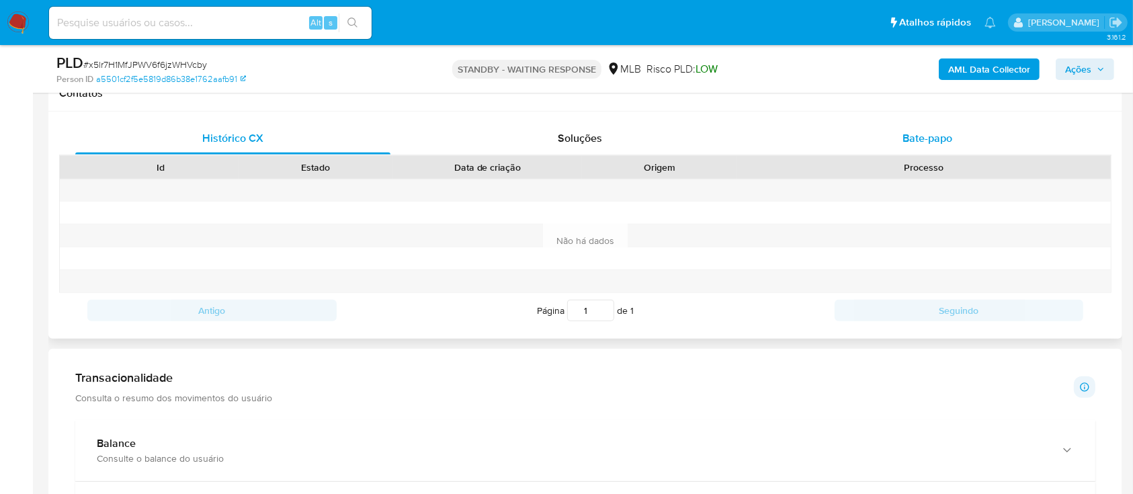
click at [903, 139] on span "Bate-papo" at bounding box center [927, 137] width 50 height 15
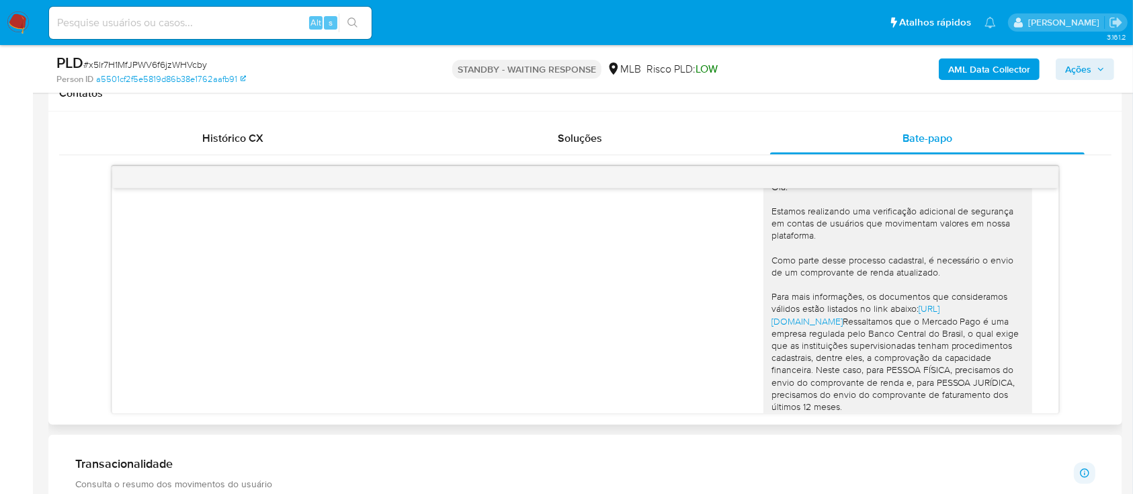
scroll to position [0, 0]
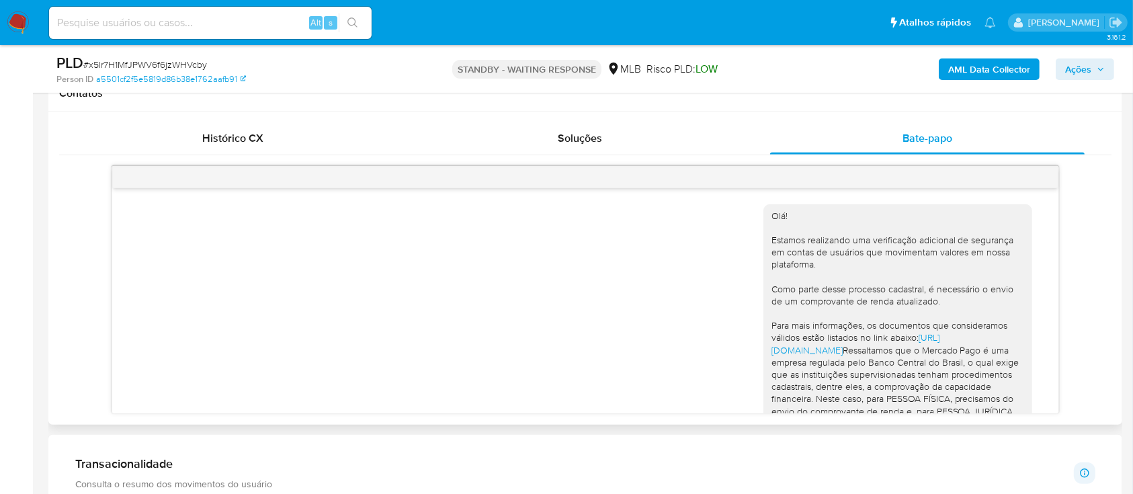
drag, startPoint x: 877, startPoint y: 375, endPoint x: 751, endPoint y: 211, distance: 206.9
click at [763, 139] on div "Olá! Estamos realizando uma verificação adicional de segurança em contas de usu…" at bounding box center [897, 393] width 269 height 378
copy div "Olá! Estamos realizando uma verificação adicional de segurança em contas de usu…"
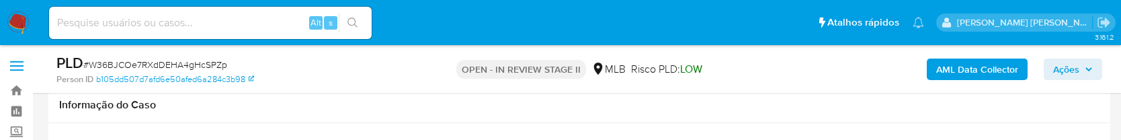
select select "10"
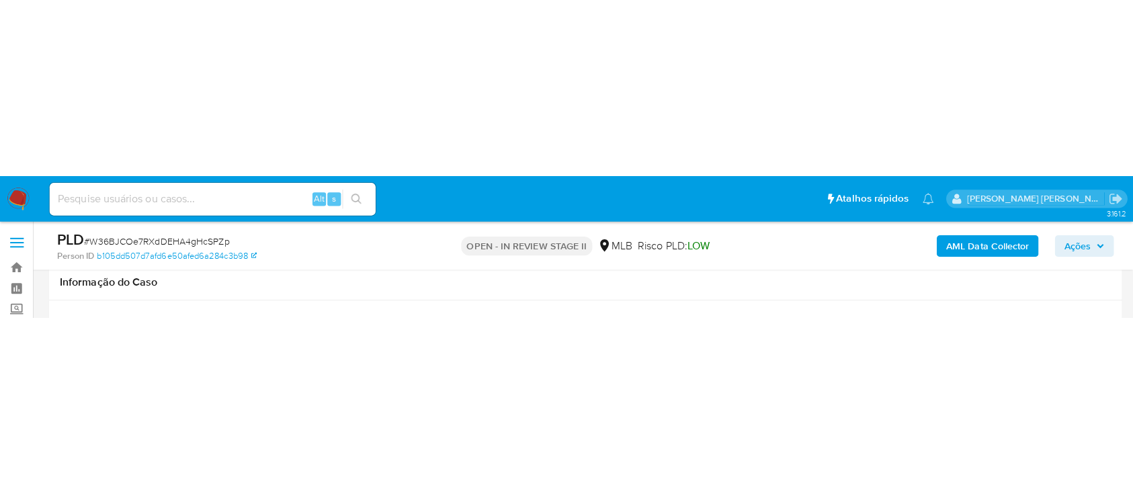
scroll to position [179, 0]
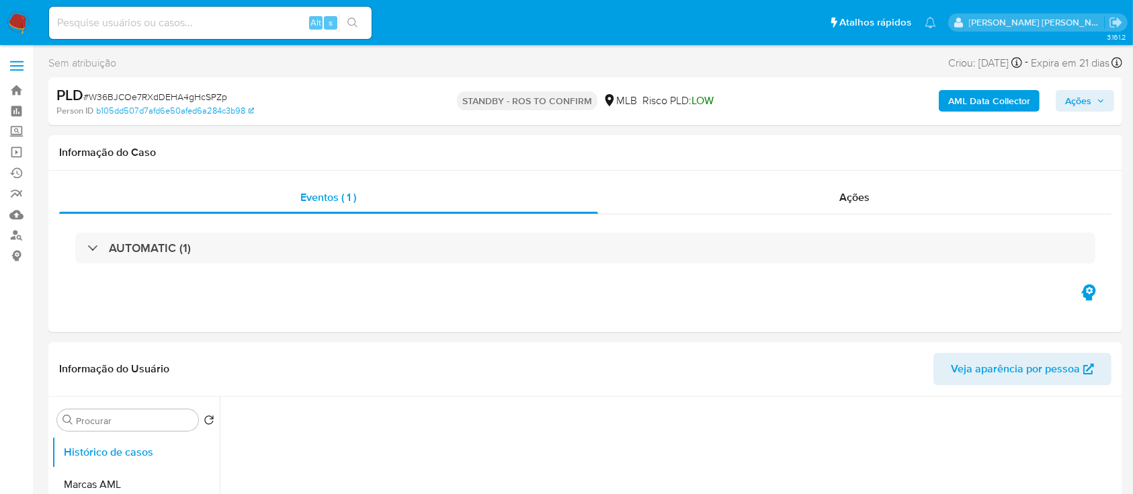
select select "10"
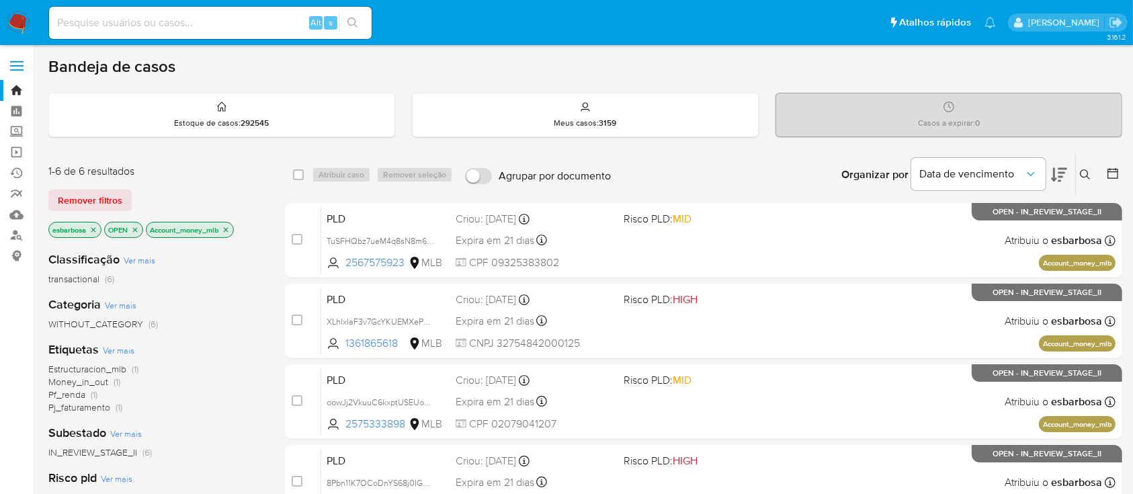
click at [228, 228] on icon "close-filter" at bounding box center [226, 229] width 5 height 5
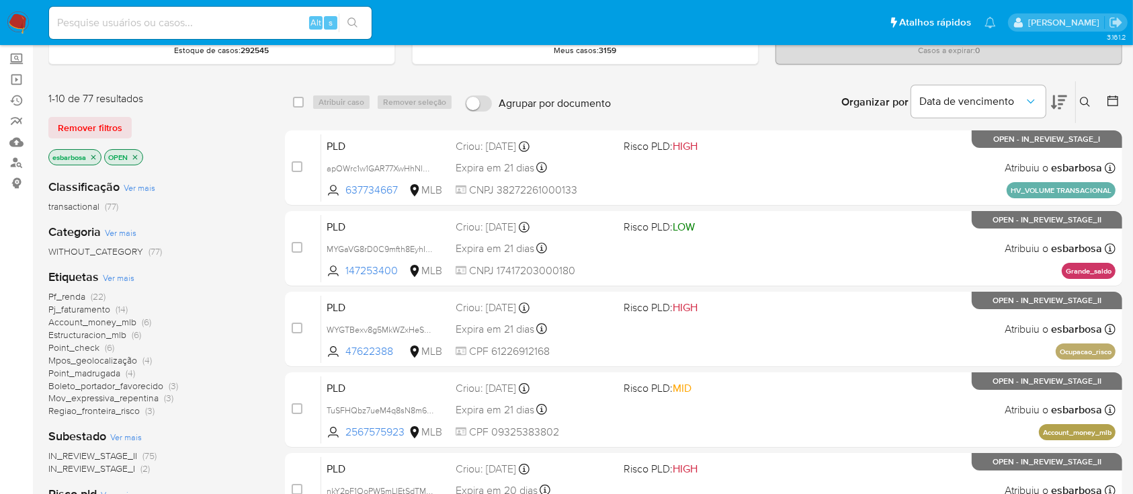
scroll to position [89, 0]
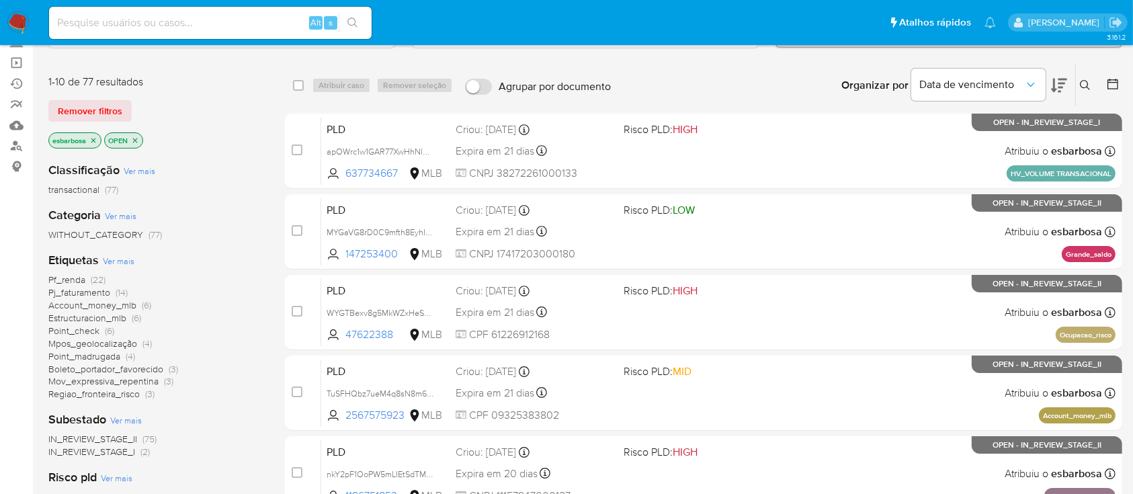
click at [135, 367] on span "Boleto_portador_favorecido" at bounding box center [105, 368] width 115 height 13
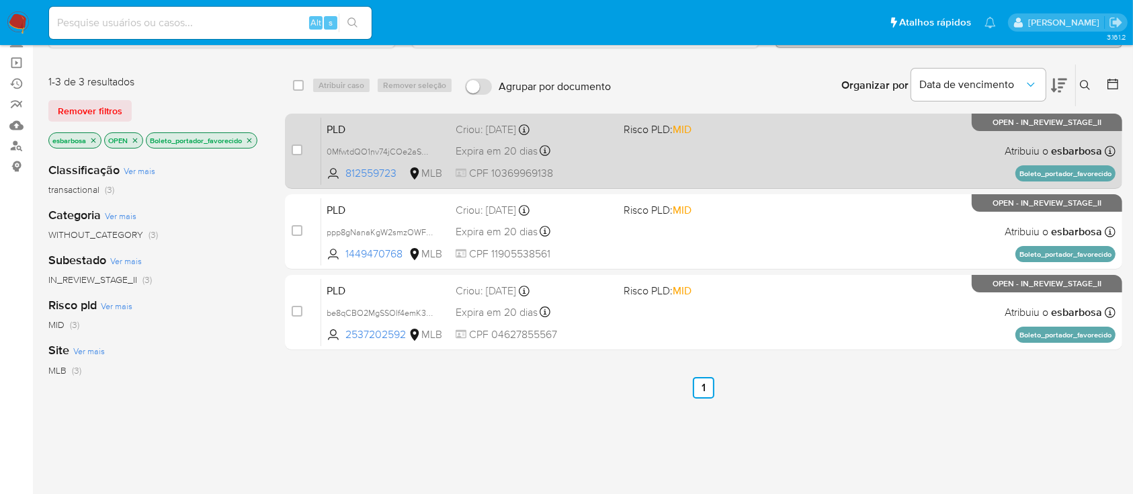
click at [730, 153] on div "PLD 0MfwtdQO1nv74jCOe2aSGqB8 812559723 MLB Risco PLD: MID Criou: [DATE] Criou: …" at bounding box center [718, 151] width 794 height 68
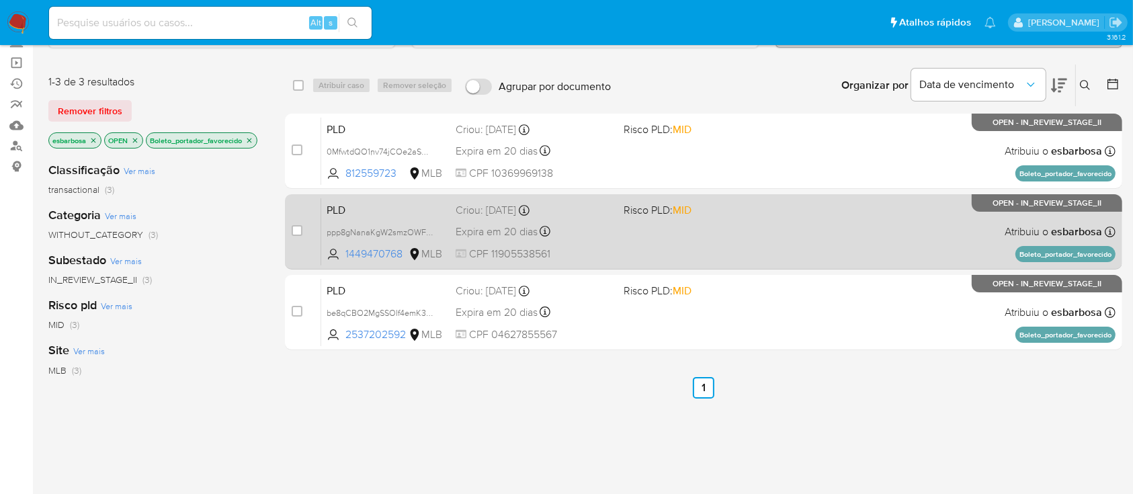
click at [744, 218] on div "PLD ppp8gNanaKgW2smzOWFCqEyM 1449470768 MLB Risco PLD: MID Criou: [DATE] Criou:…" at bounding box center [718, 232] width 794 height 68
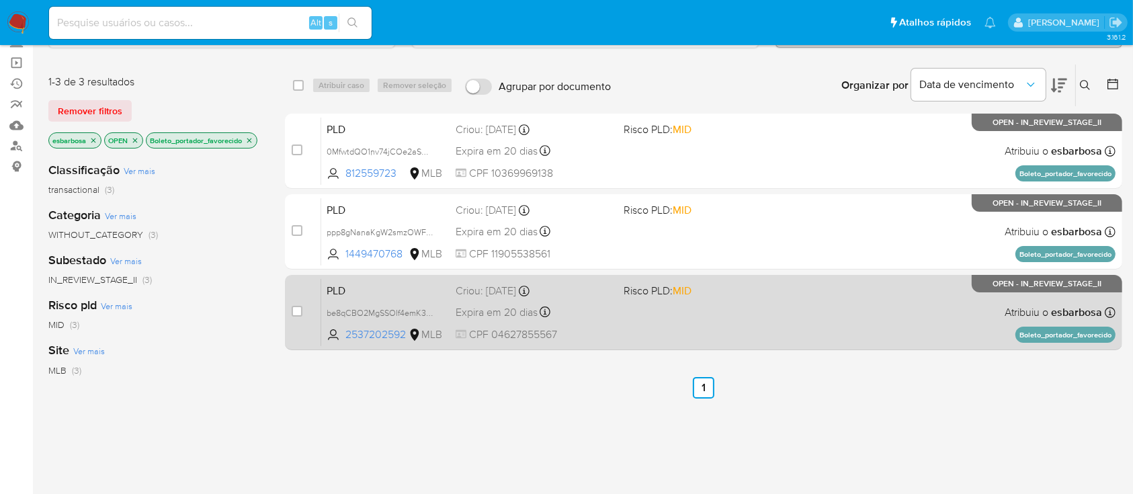
click at [747, 309] on div "PLD be8qCBO2MgSSOIf4emK3wBqF 2537202592 MLB Risco PLD: MID Criou: [DATE] Criou:…" at bounding box center [718, 312] width 794 height 68
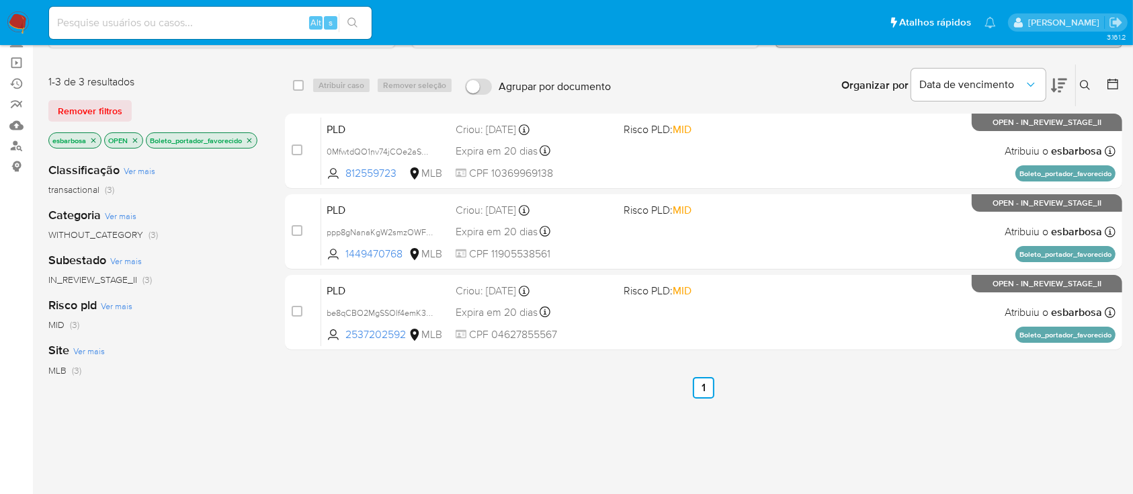
click at [252, 136] on icon "close-filter" at bounding box center [249, 140] width 8 height 8
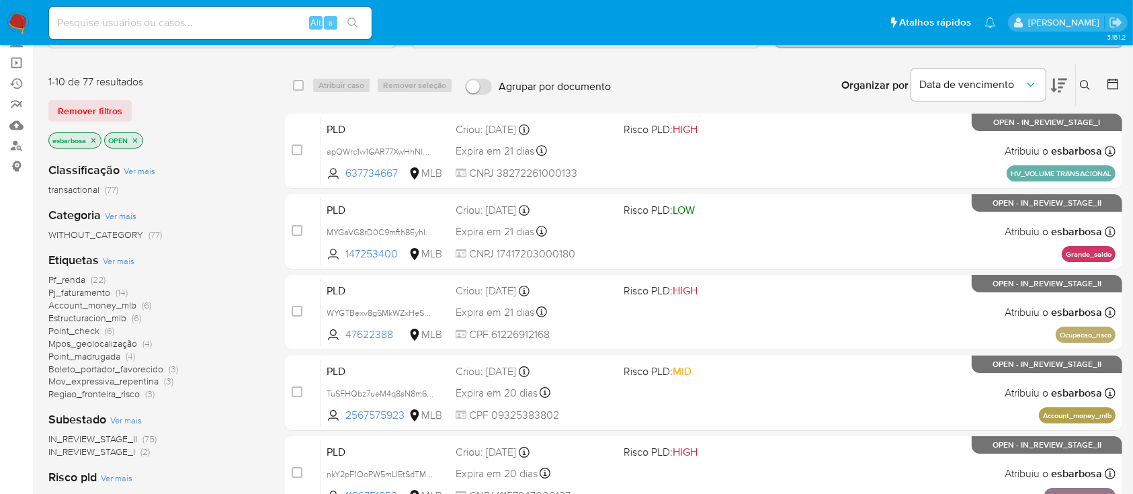
click at [91, 318] on span "Estructuracion_mlb" at bounding box center [87, 317] width 78 height 13
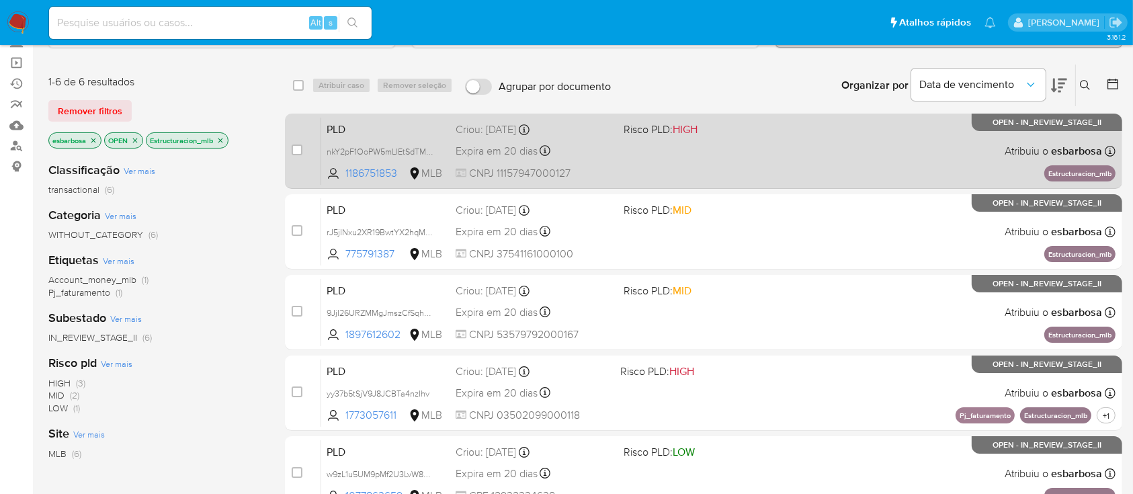
click at [746, 166] on div "PLD nkY2pF1OoPW5mLIEtSdTM8nR 1186751853 MLB Risco PLD: HIGH Criou: [DATE] Criou…" at bounding box center [718, 151] width 794 height 68
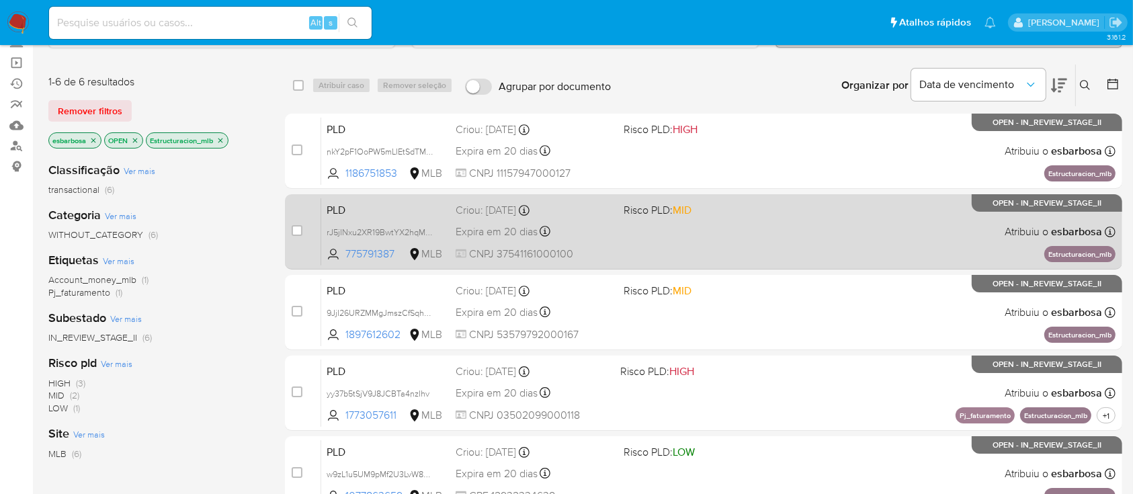
click at [818, 243] on div "PLD rJ5jINxu2XR19BwtYX2hqM3G 775791387 MLB Risco PLD: MID Criou: 12/09/2025 Cri…" at bounding box center [718, 232] width 794 height 68
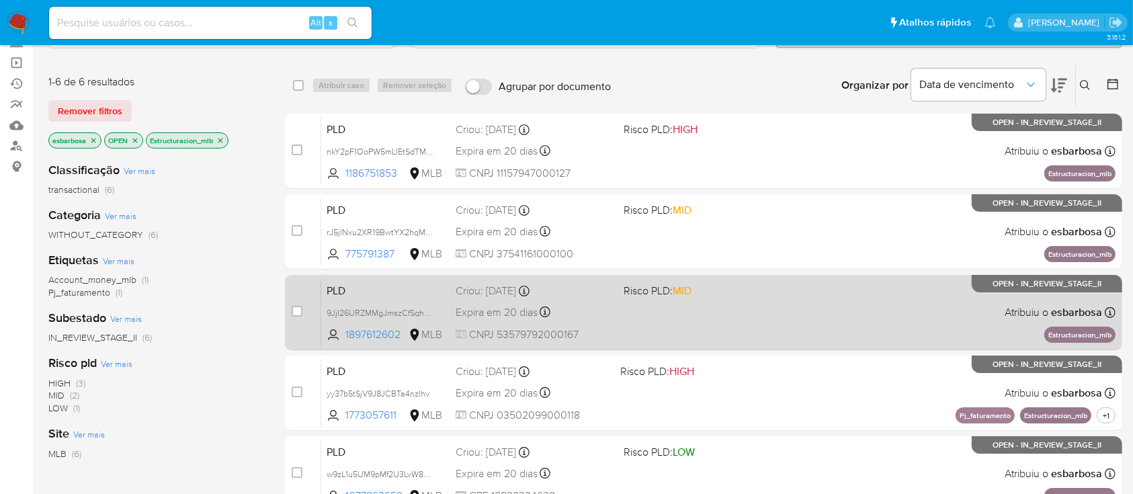
click at [787, 309] on div "PLD 9JjI26URZMMgJmszCfSqhyrM 1897612602 MLB Risco PLD: MID Criou: 12/09/2025 Cr…" at bounding box center [718, 312] width 794 height 68
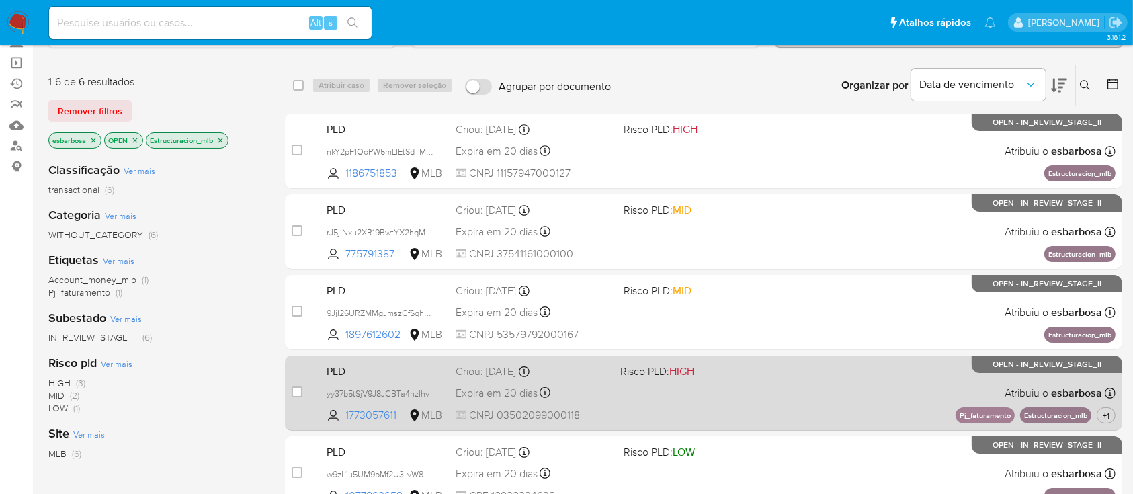
click at [763, 395] on div "PLD yy37b5tSjV9J8JCBTa4nzIhv 1773057611 MLB Risco PLD: HIGH Criou: 12/09/2025 C…" at bounding box center [718, 393] width 794 height 68
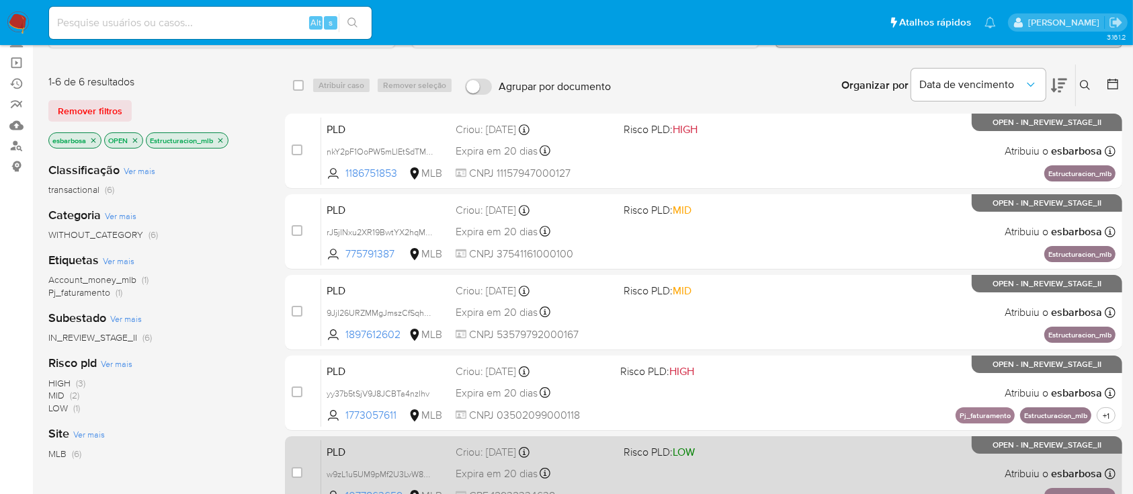
click at [726, 484] on div "PLD w9zL1u5UM9pMf2U3LvW8zMjS 1077863659 MLB Risco PLD: LOW Criou: 12/09/2025 Cr…" at bounding box center [718, 473] width 794 height 68
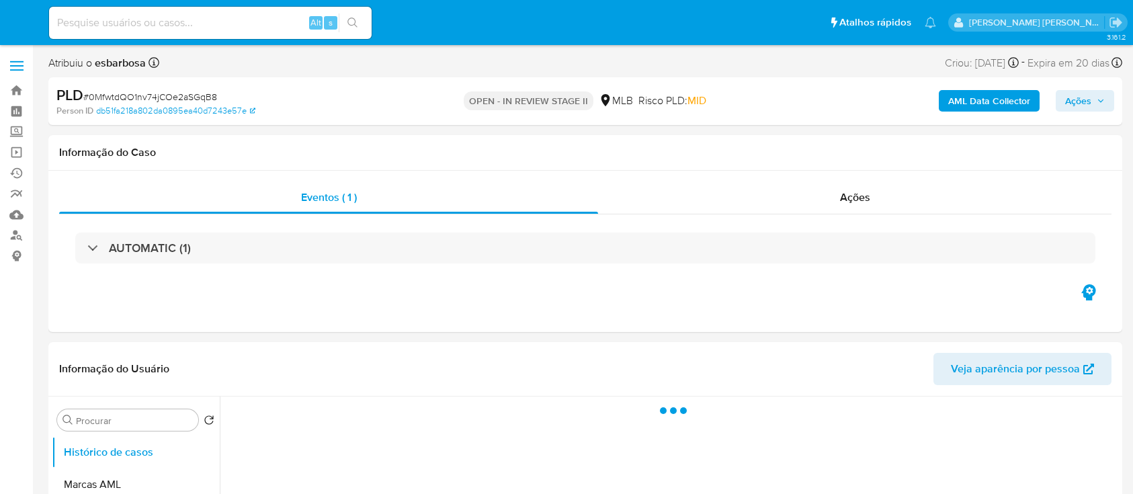
select select "10"
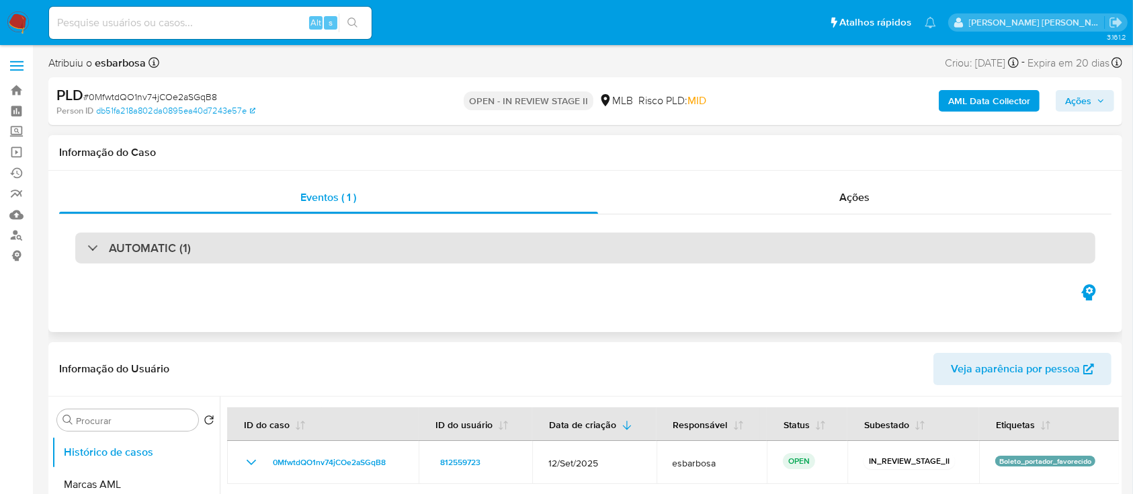
click at [468, 251] on div "AUTOMATIC (1)" at bounding box center [585, 247] width 1020 height 31
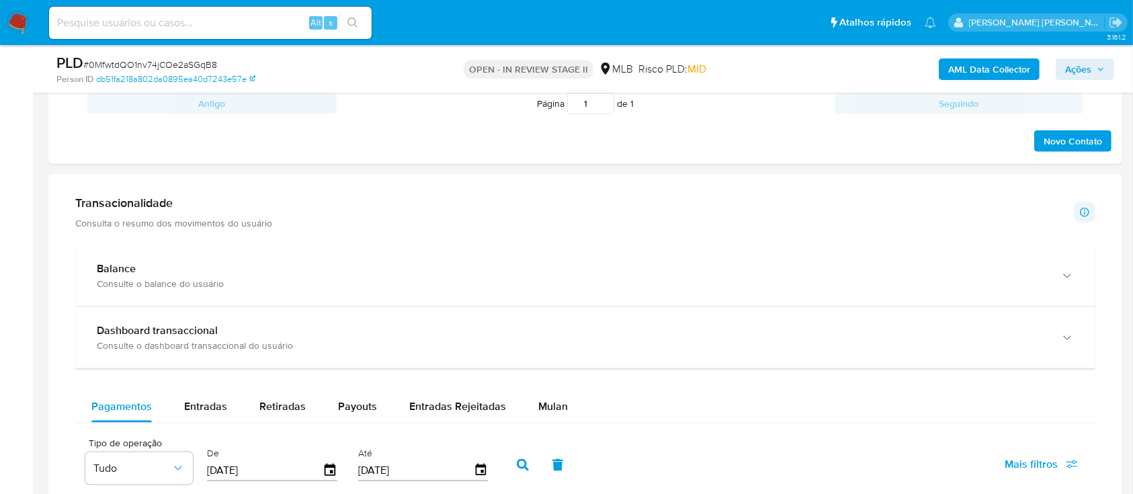
scroll to position [1769, 0]
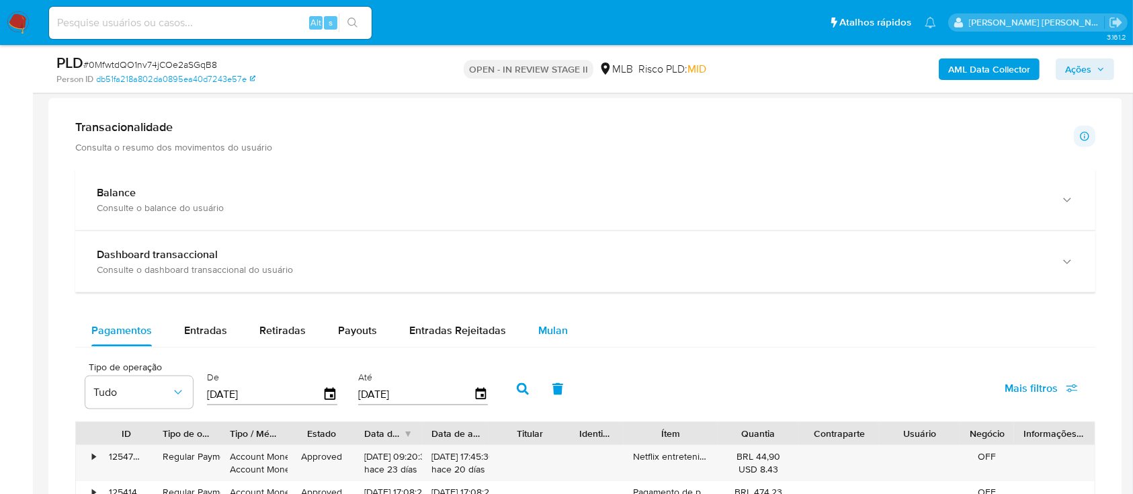
click at [548, 324] on span "Mulan" at bounding box center [553, 329] width 30 height 15
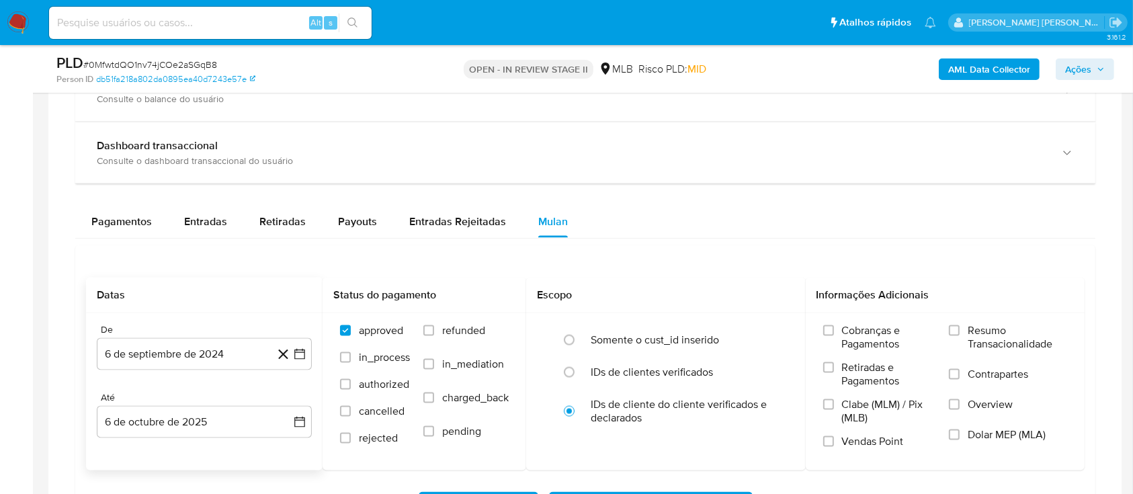
scroll to position [1948, 0]
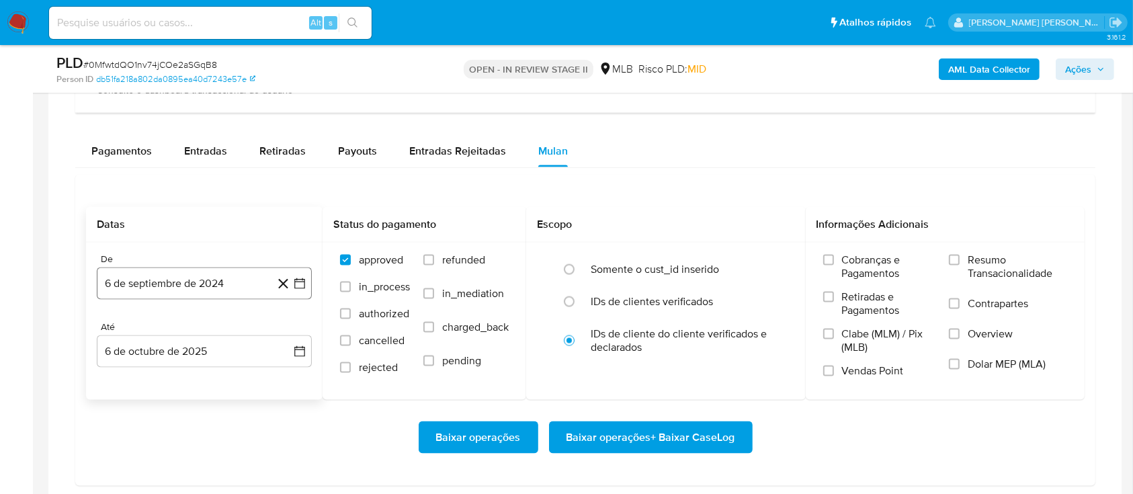
click at [203, 281] on button "6 de septiembre de 2024" at bounding box center [204, 283] width 215 height 32
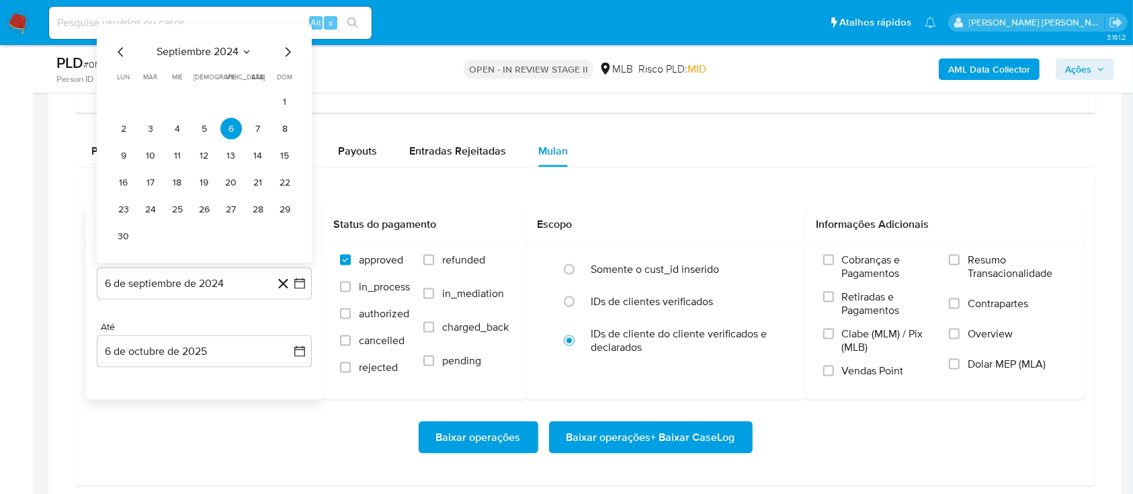
click at [224, 48] on span "septiembre 2024" at bounding box center [198, 52] width 82 height 13
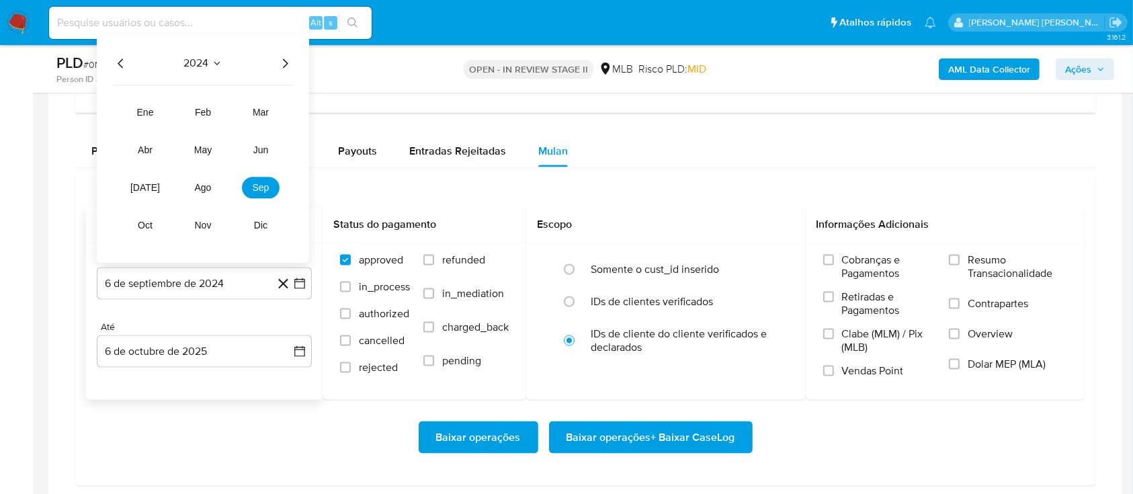
click at [285, 59] on icon "Año siguiente" at bounding box center [285, 64] width 16 height 16
click at [200, 188] on span "ago" at bounding box center [203, 188] width 17 height 11
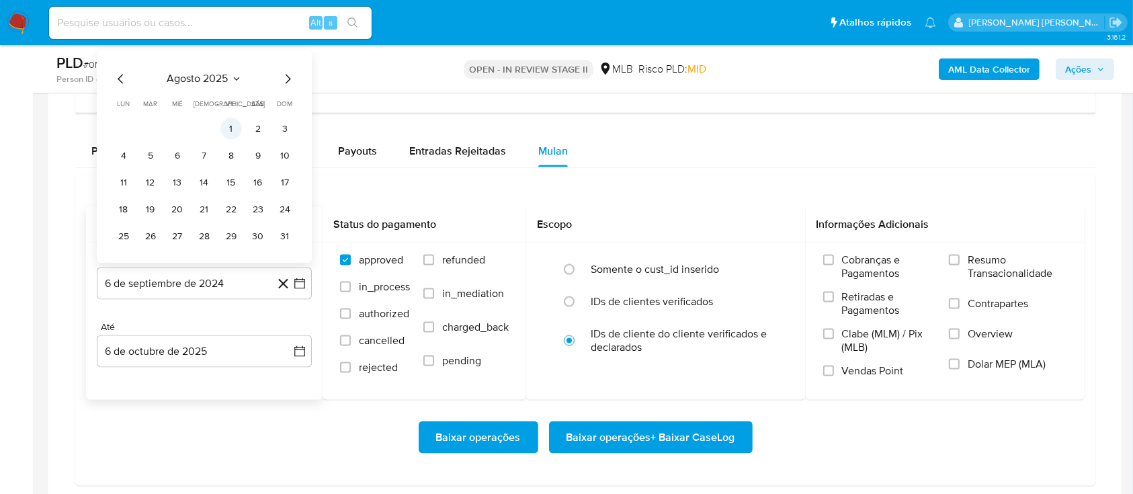
click at [227, 130] on button "1" at bounding box center [230, 128] width 21 height 21
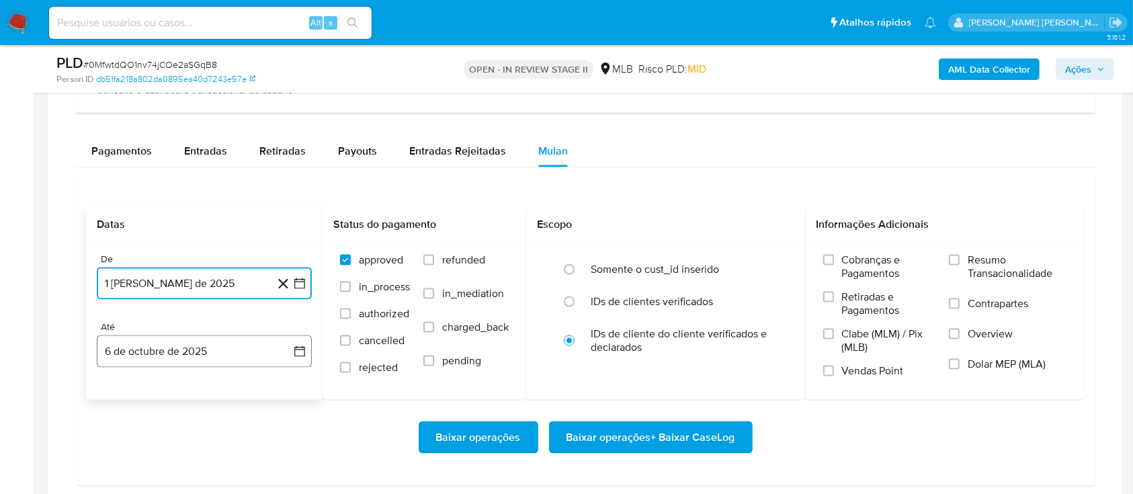
click at [204, 361] on button "6 de octubre de 2025" at bounding box center [204, 351] width 215 height 32
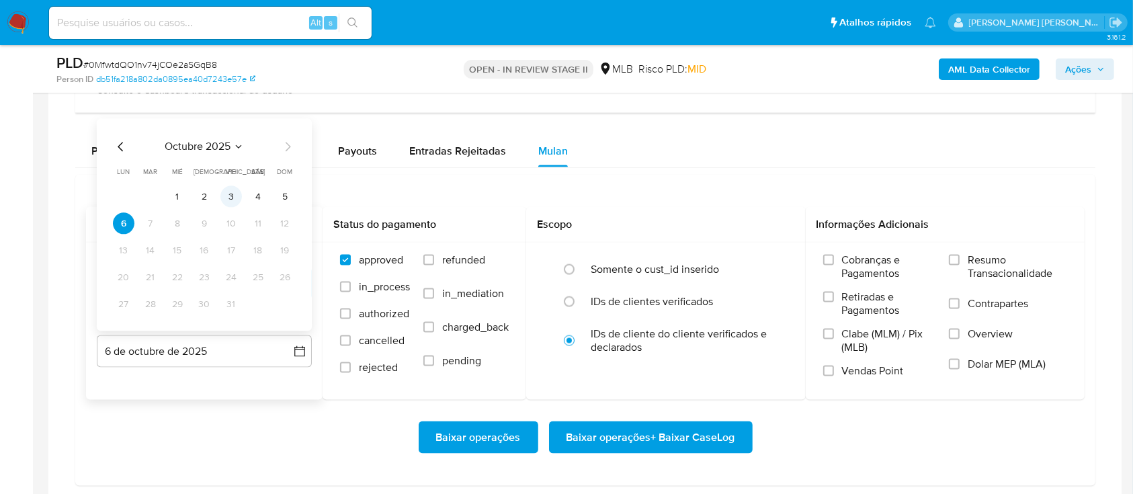
click at [236, 197] on button "3" at bounding box center [230, 196] width 21 height 21
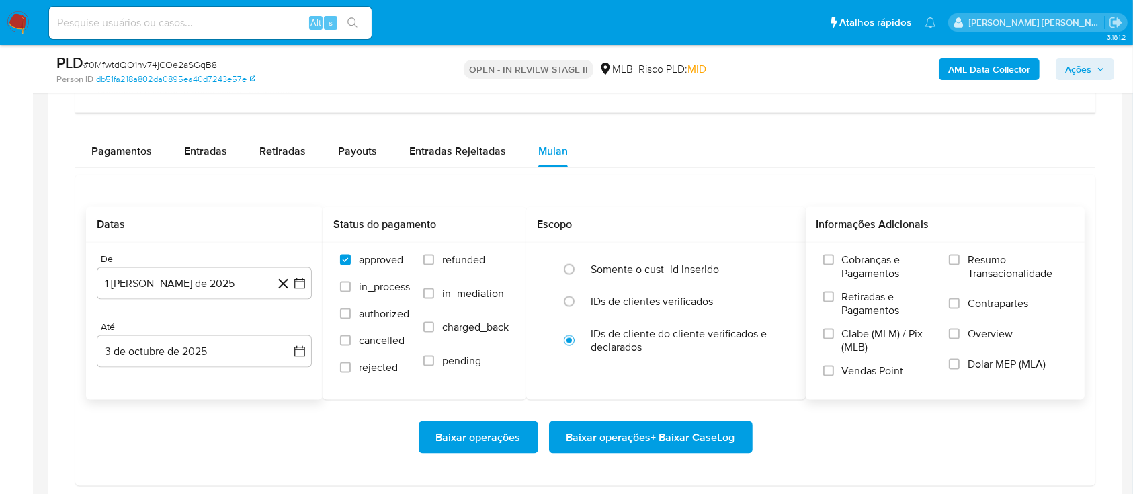
click at [948, 262] on div "Cobranças e Pagamentos Retiradas e Pagamentos Clabe (MLM) / Pix (MLB) Vendas Po…" at bounding box center [945, 320] width 258 height 134
click at [958, 265] on label "Resumo Transacionalidade" at bounding box center [1008, 275] width 118 height 44
click at [958, 265] on input "Resumo Transacionalidade" at bounding box center [954, 260] width 11 height 11
drag, startPoint x: 961, startPoint y: 300, endPoint x: 939, endPoint y: 316, distance: 26.5
click at [961, 301] on label "Contrapartes" at bounding box center [1008, 312] width 118 height 30
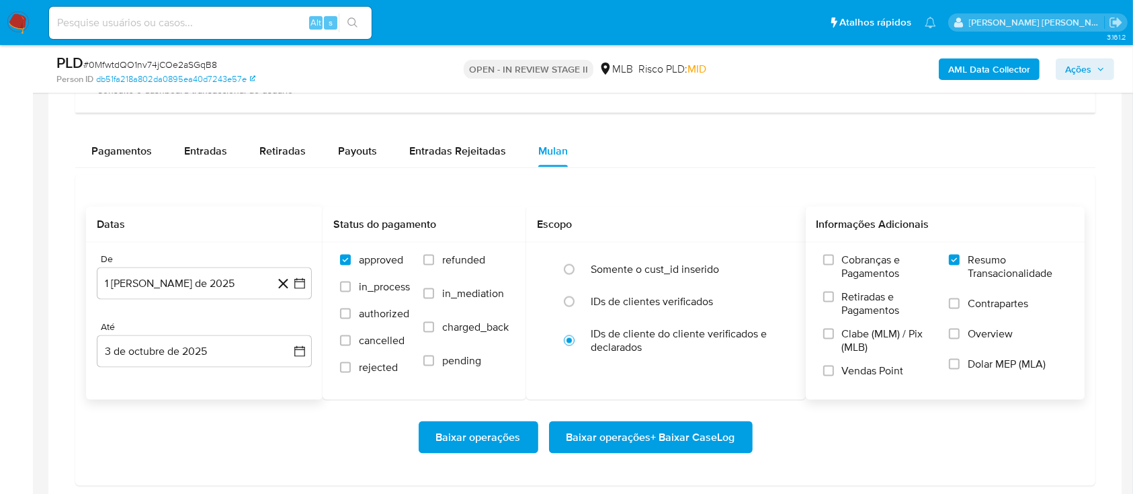
click at [959, 301] on input "Contrapartes" at bounding box center [954, 303] width 11 height 11
click at [829, 370] on input "Vendas Point" at bounding box center [828, 370] width 11 height 11
click at [632, 451] on span "Baixar operações + Baixar CaseLog" at bounding box center [650, 438] width 169 height 30
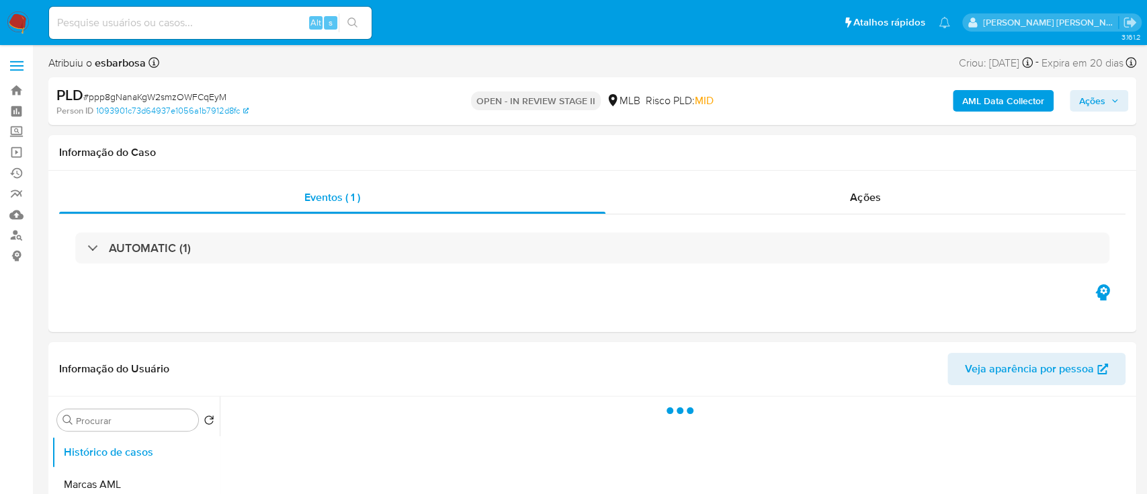
select select "10"
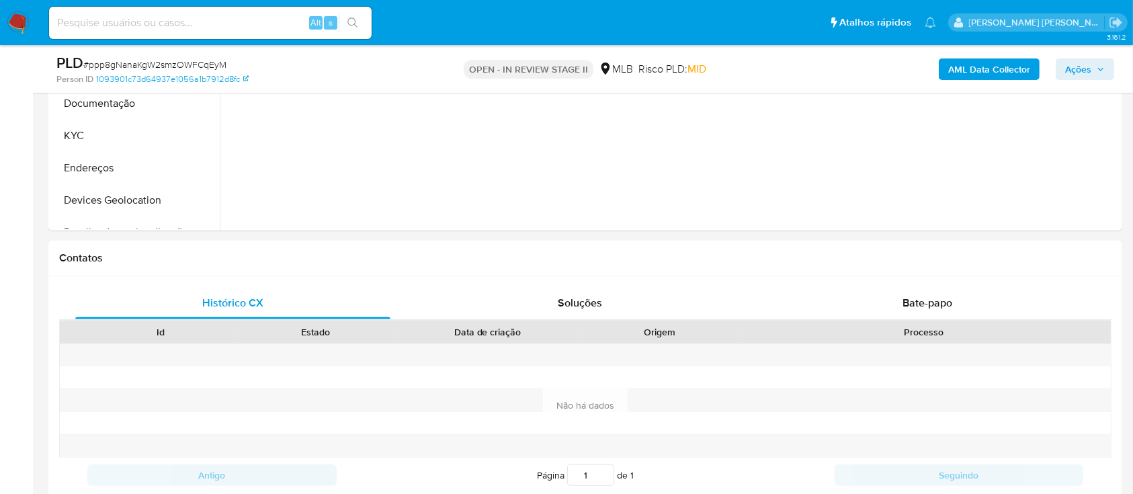
scroll to position [627, 0]
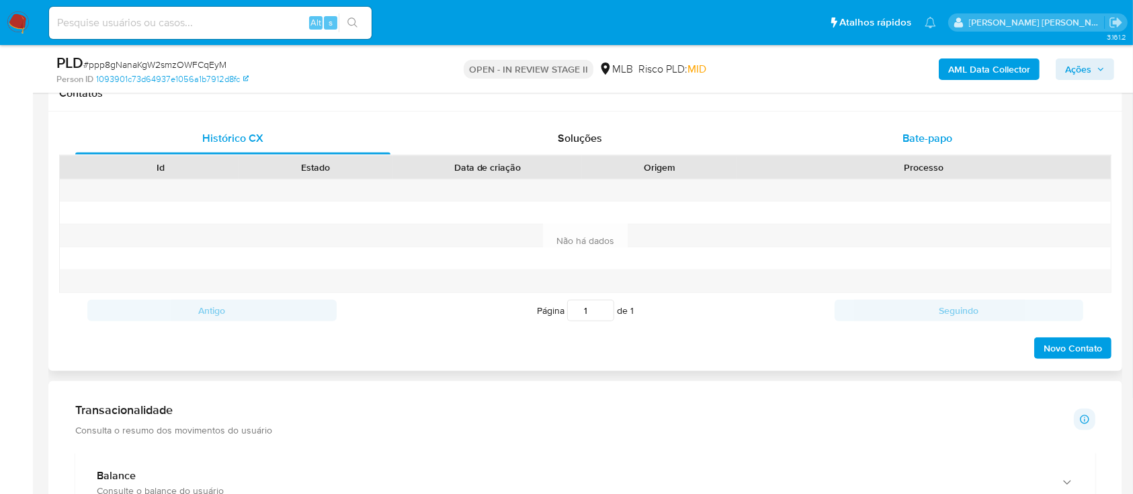
click at [840, 138] on div "Bate-papo" at bounding box center [927, 138] width 315 height 32
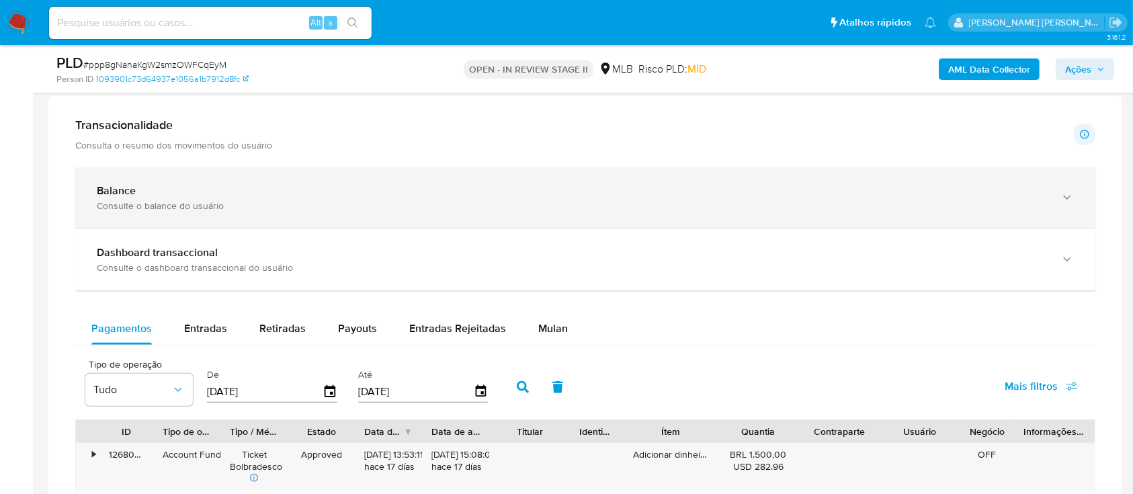
scroll to position [1164, 0]
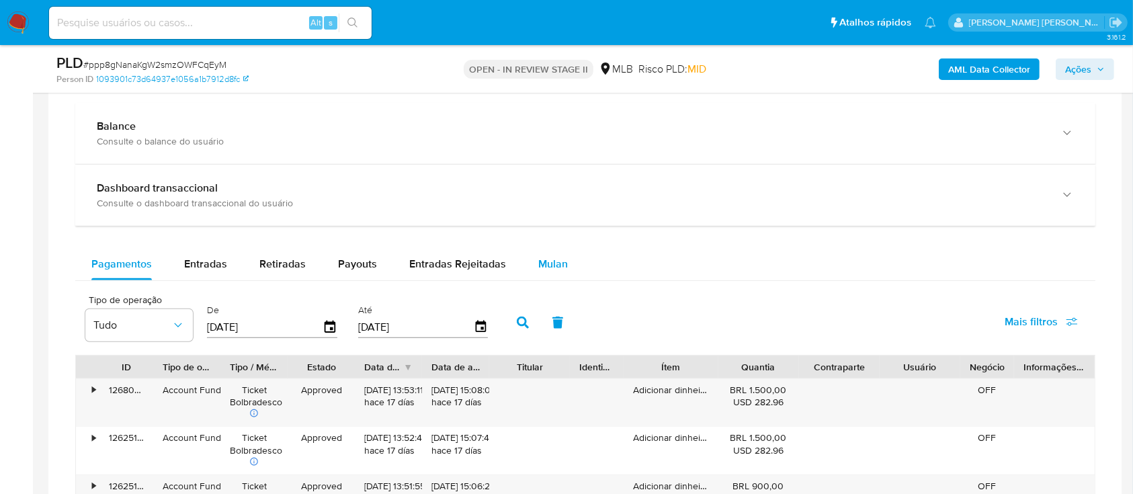
click at [556, 256] on span "Mulan" at bounding box center [553, 263] width 30 height 15
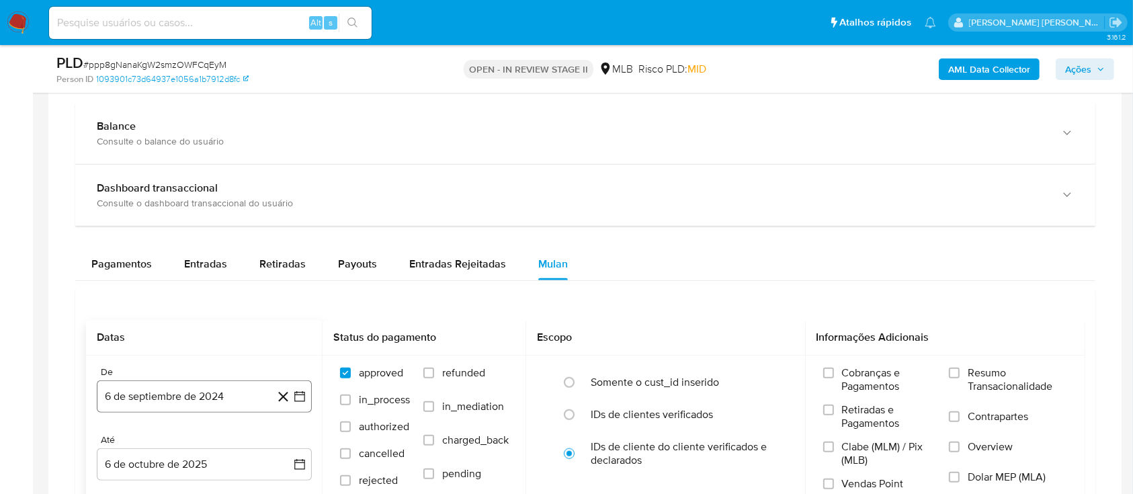
click at [236, 390] on button "6 de septiembre de 2024" at bounding box center [204, 396] width 215 height 32
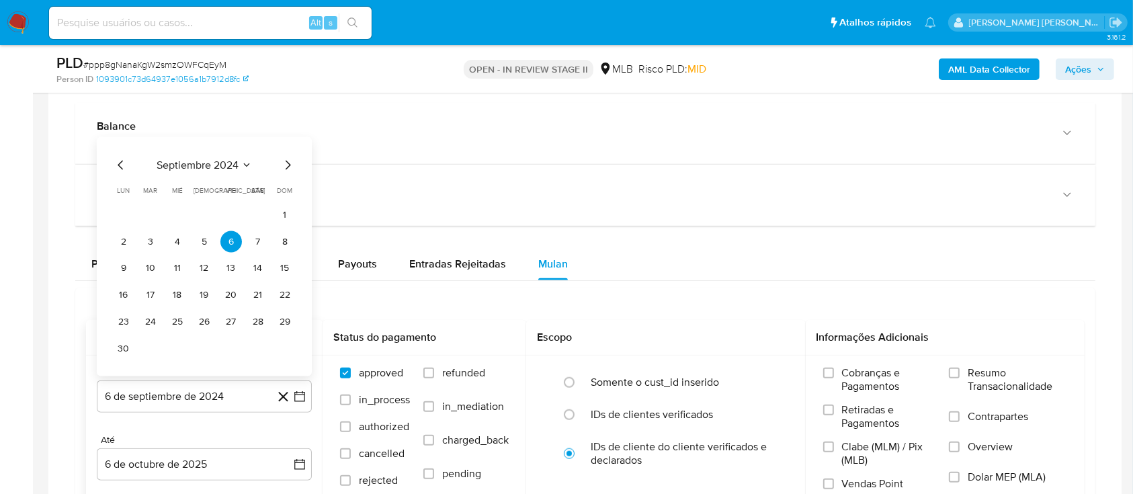
click at [236, 167] on span "septiembre 2024" at bounding box center [198, 164] width 82 height 13
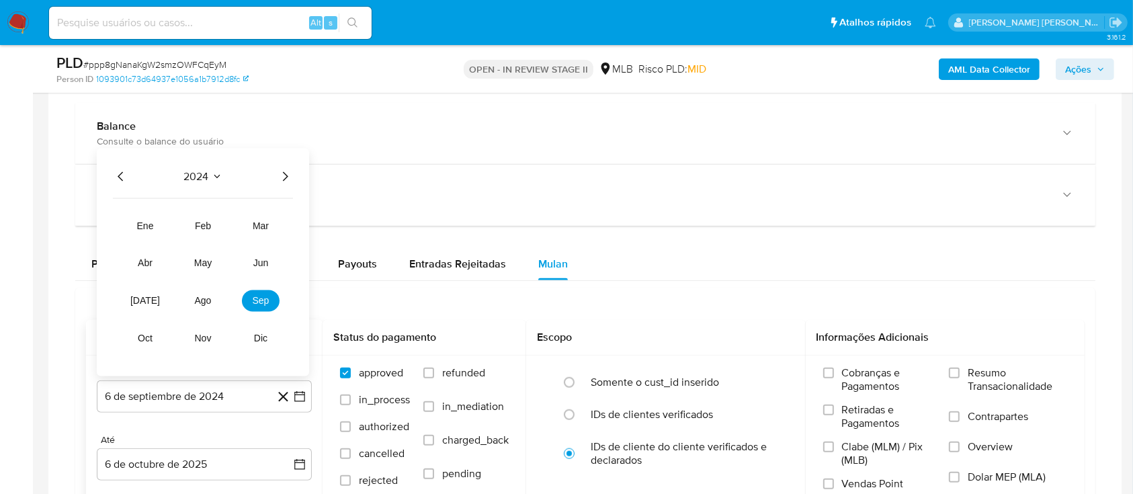
click at [287, 168] on icon "Año siguiente" at bounding box center [285, 176] width 16 height 16
click at [208, 293] on button "ago" at bounding box center [203, 300] width 38 height 21
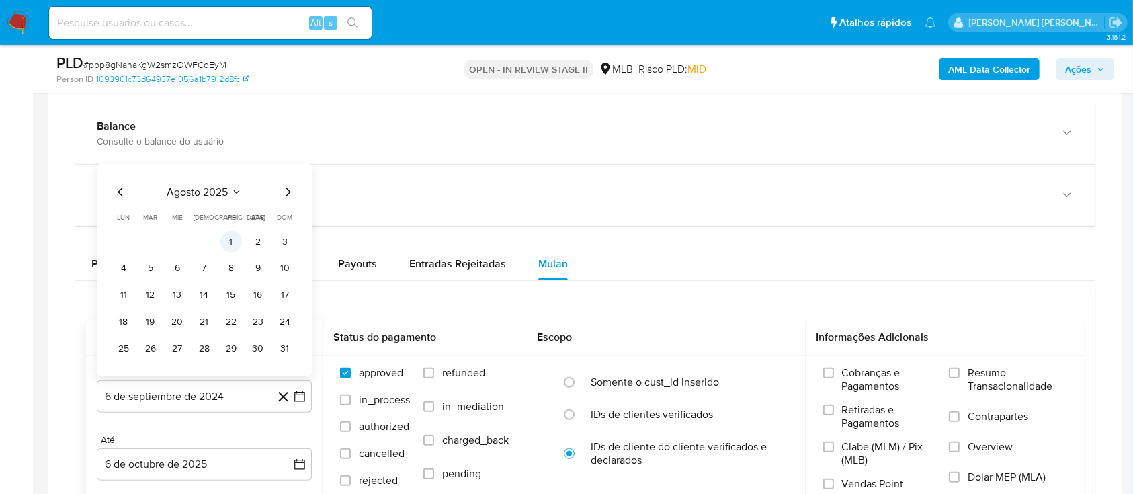
click at [232, 240] on button "1" at bounding box center [230, 240] width 21 height 21
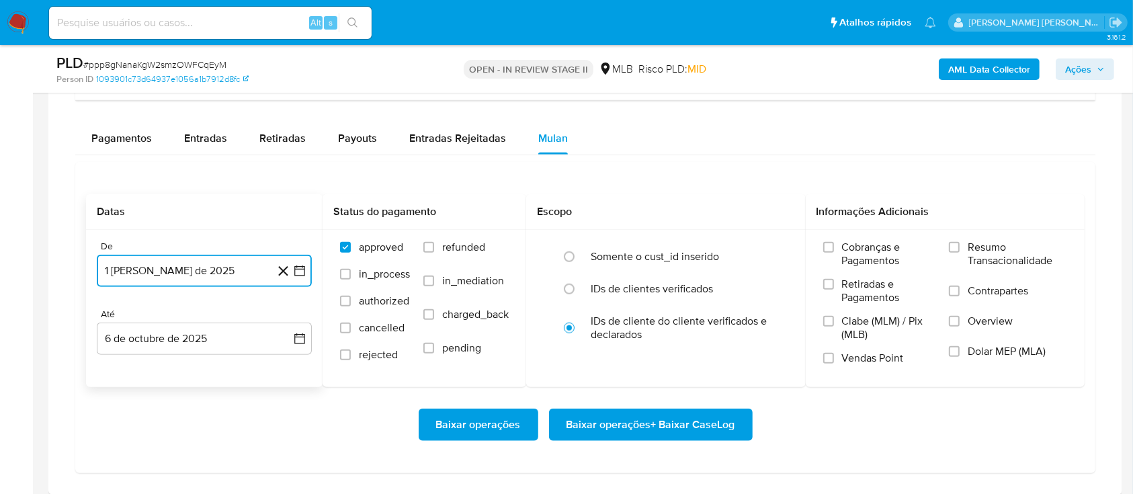
scroll to position [1344, 0]
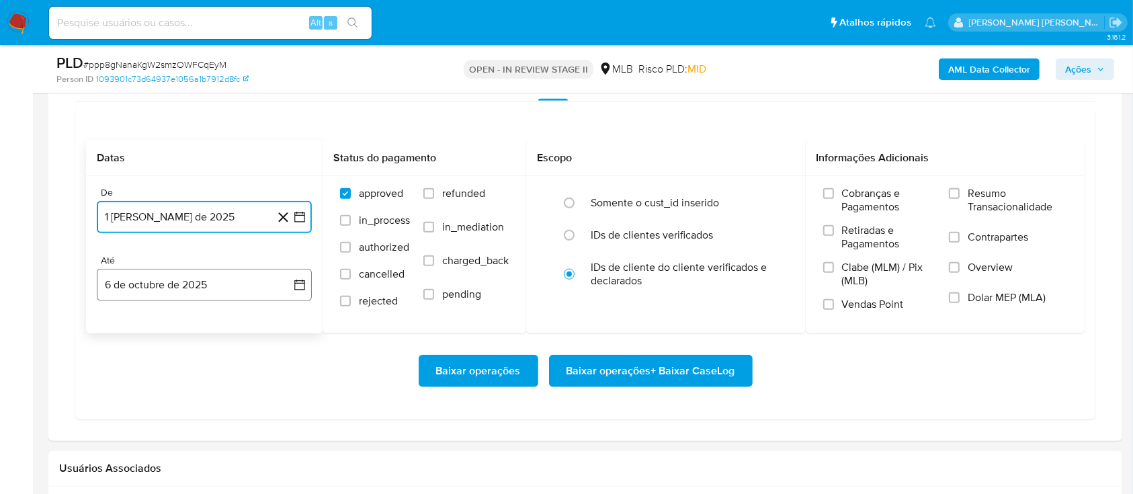
click at [221, 282] on button "6 de octubre de 2025" at bounding box center [204, 285] width 215 height 32
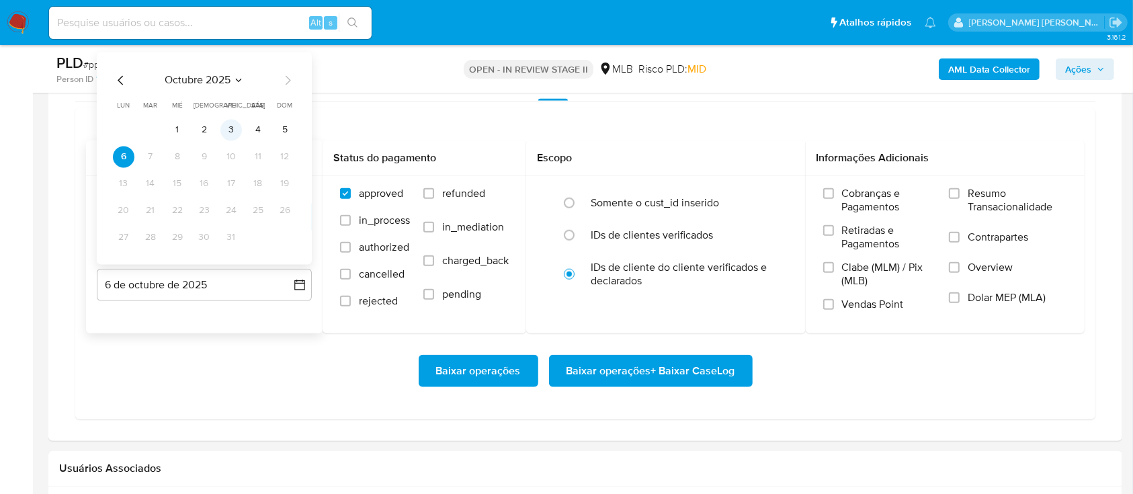
click at [235, 129] on button "3" at bounding box center [230, 129] width 21 height 21
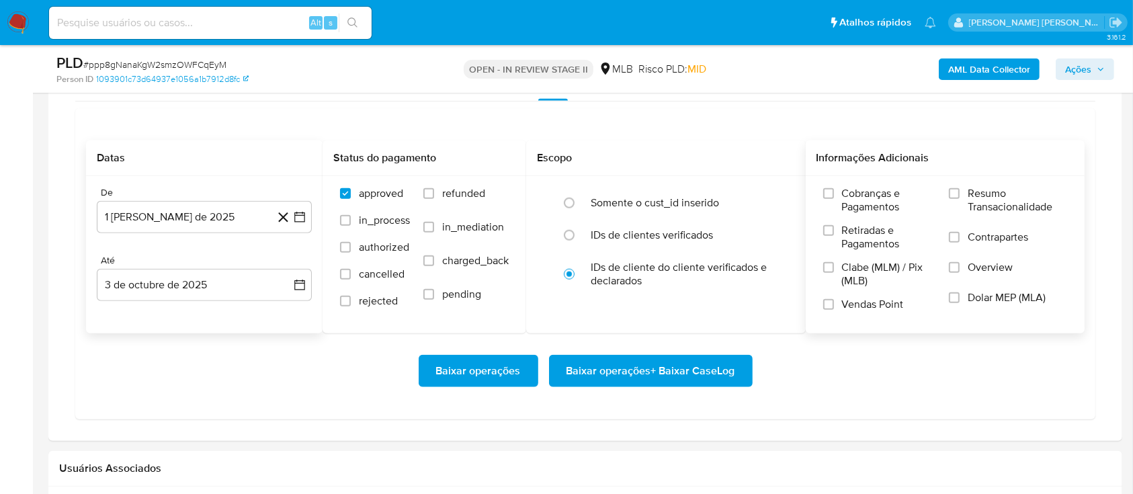
click at [947, 192] on div "Cobranças e Pagamentos Retiradas e Pagamentos Clabe (MLM) / Pix (MLB) Vendas Po…" at bounding box center [945, 254] width 258 height 134
click at [955, 200] on label "Resumo Transacionalidade" at bounding box center [1008, 209] width 118 height 44
click at [955, 199] on input "Resumo Transacionalidade" at bounding box center [954, 193] width 11 height 11
drag, startPoint x: 962, startPoint y: 234, endPoint x: 940, endPoint y: 245, distance: 24.6
click at [962, 235] on label "Contrapartes" at bounding box center [1008, 245] width 118 height 30
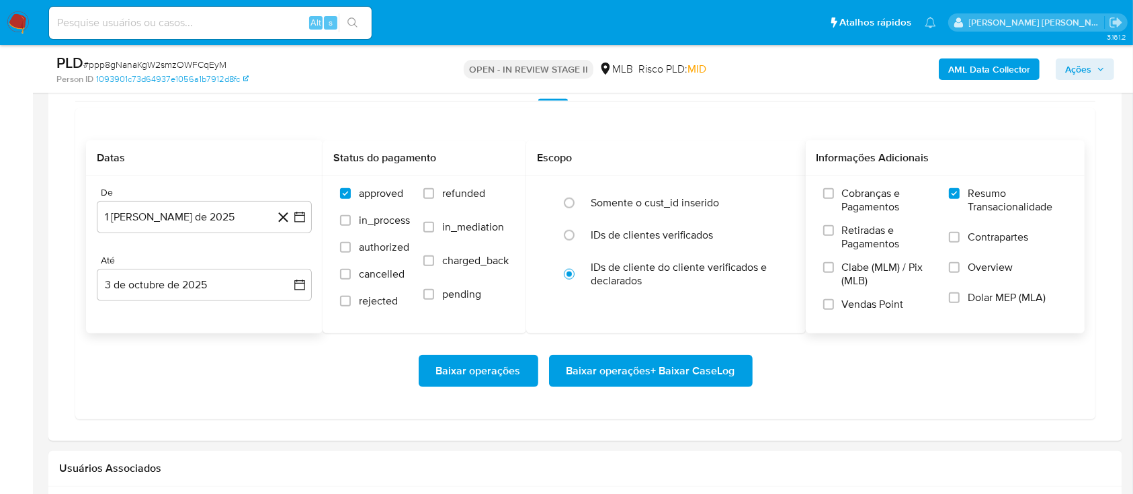
click at [959, 235] on input "Contrapartes" at bounding box center [954, 237] width 11 height 11
click at [826, 304] on input "Vendas Point" at bounding box center [828, 304] width 11 height 11
click at [685, 372] on span "Baixar operações + Baixar CaseLog" at bounding box center [650, 371] width 169 height 30
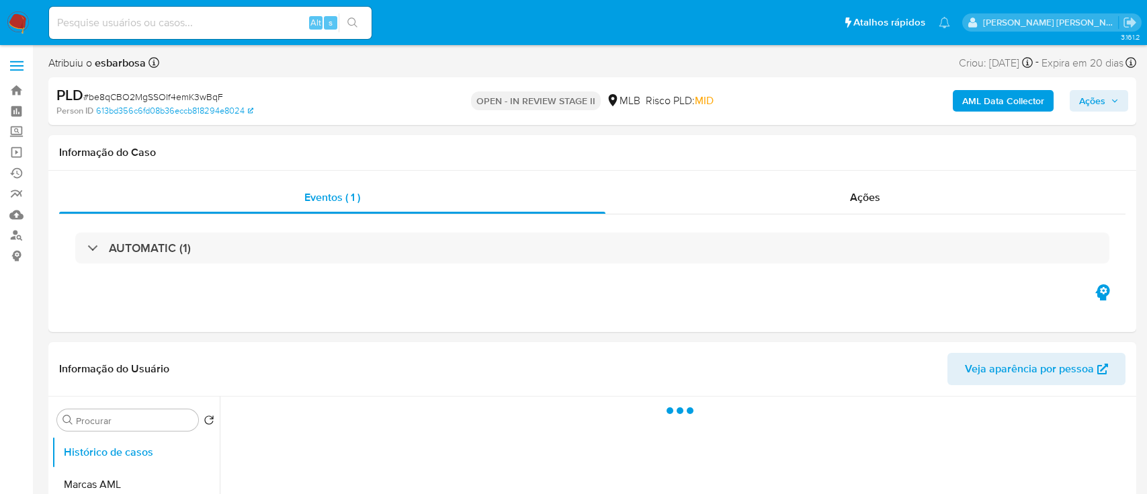
select select "10"
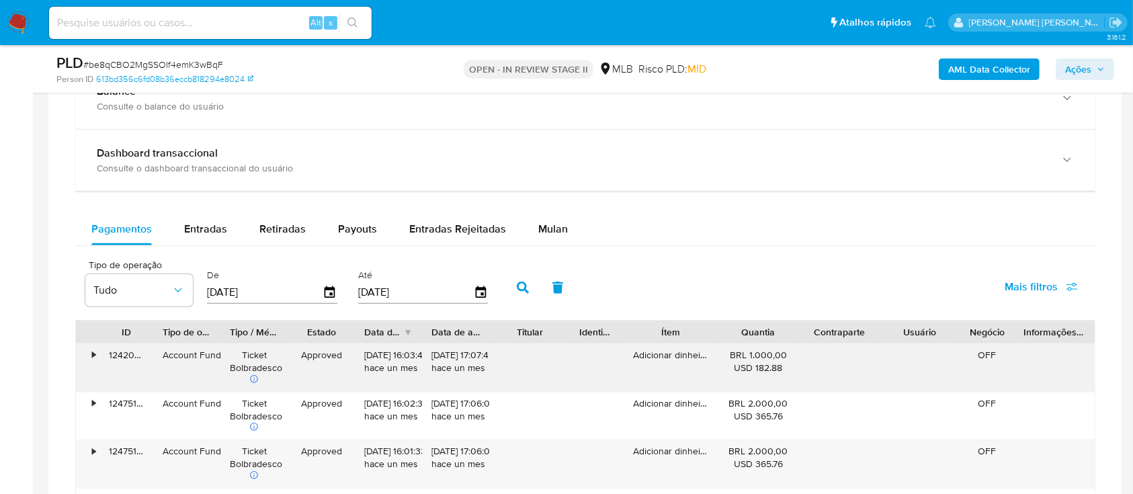
scroll to position [1075, 0]
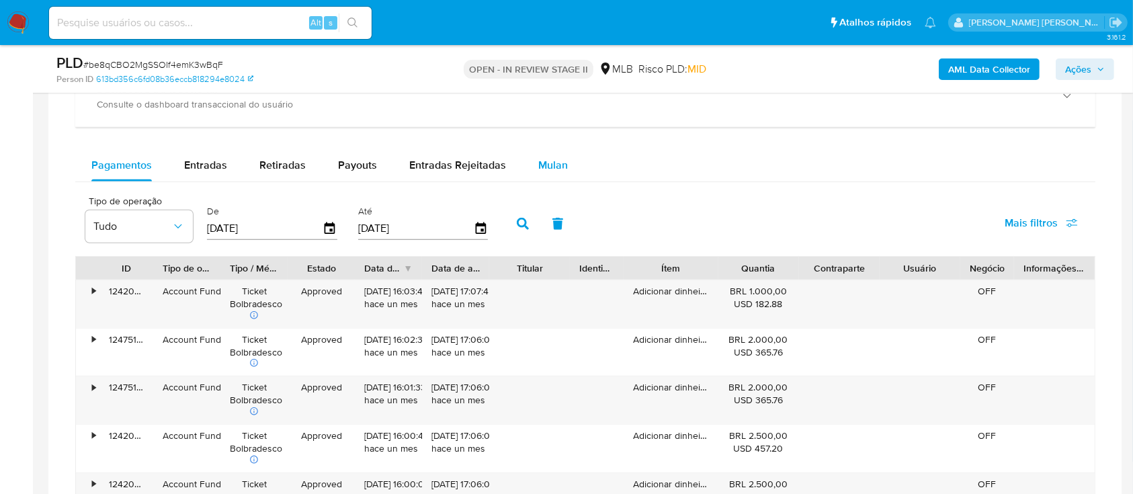
click at [554, 159] on span "Mulan" at bounding box center [553, 164] width 30 height 15
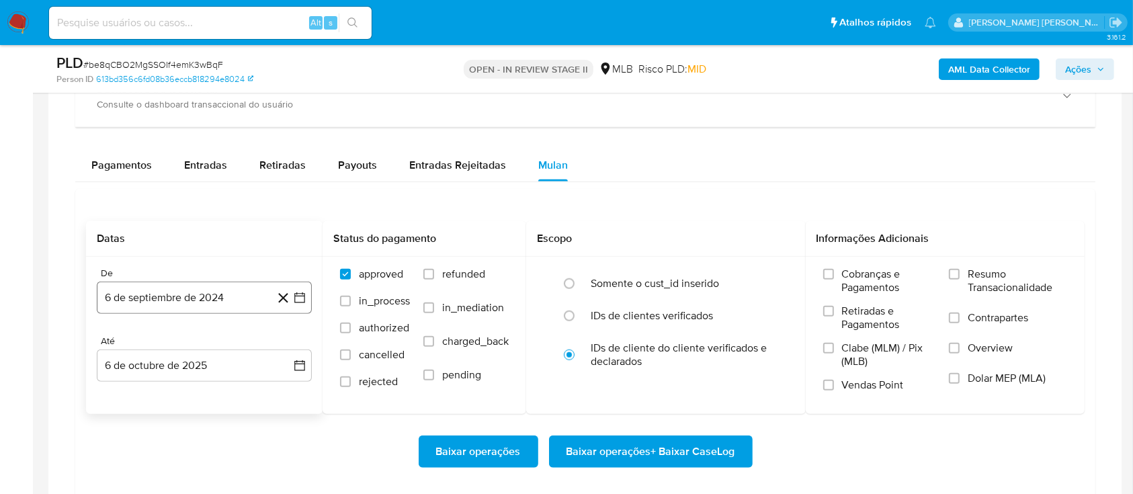
click at [176, 294] on button "6 de septiembre de 2024" at bounding box center [204, 297] width 215 height 32
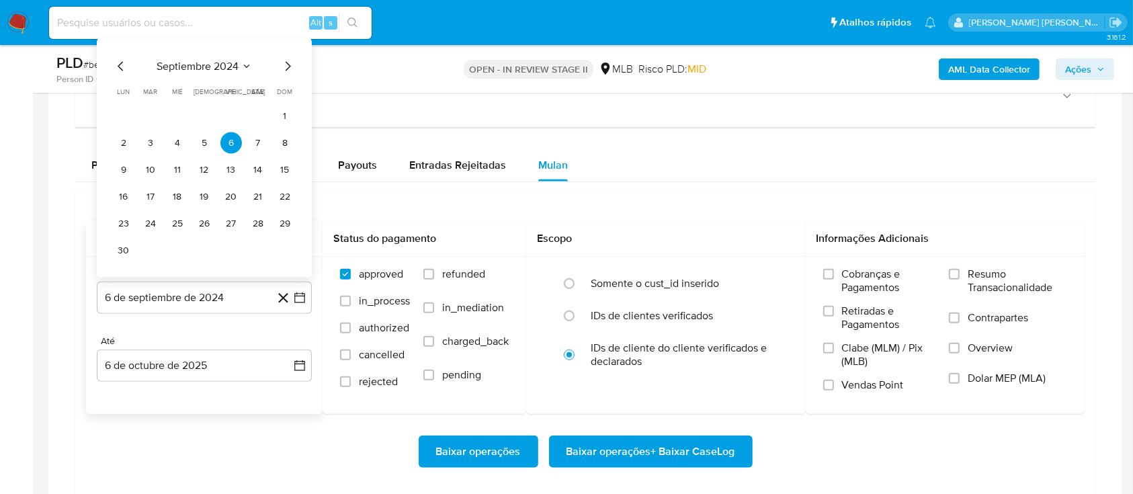
click at [202, 64] on span "septiembre 2024" at bounding box center [198, 66] width 82 height 13
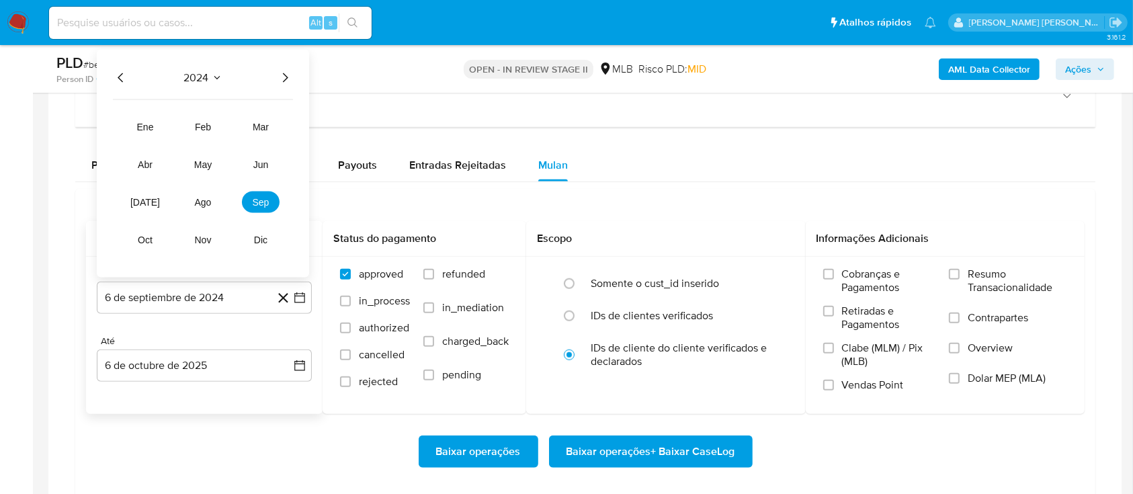
click at [279, 83] on icon "Año siguiente" at bounding box center [285, 78] width 16 height 16
click at [188, 206] on button "ago" at bounding box center [203, 201] width 38 height 21
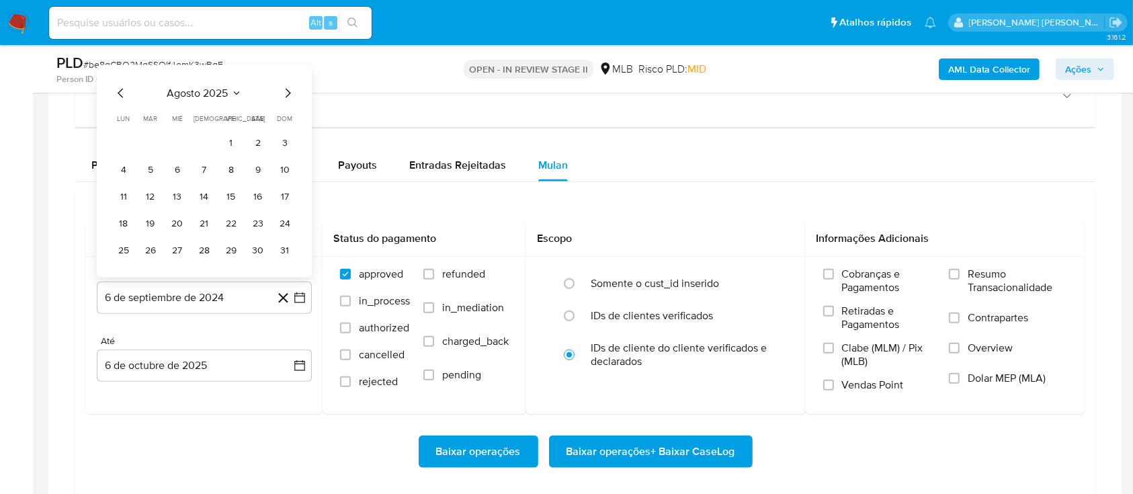
click at [228, 137] on button "1" at bounding box center [230, 142] width 21 height 21
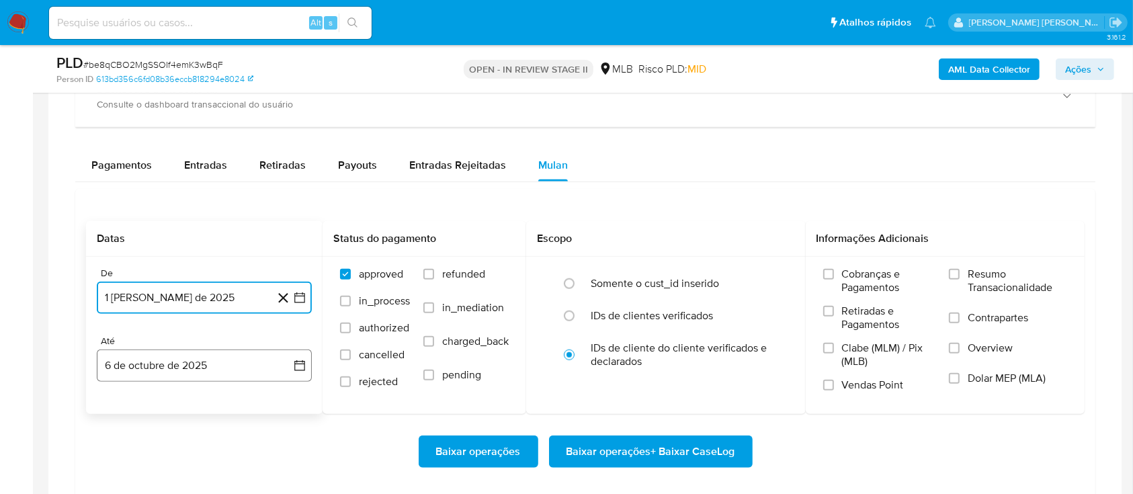
click at [208, 365] on button "6 de octubre de 2025" at bounding box center [204, 365] width 215 height 32
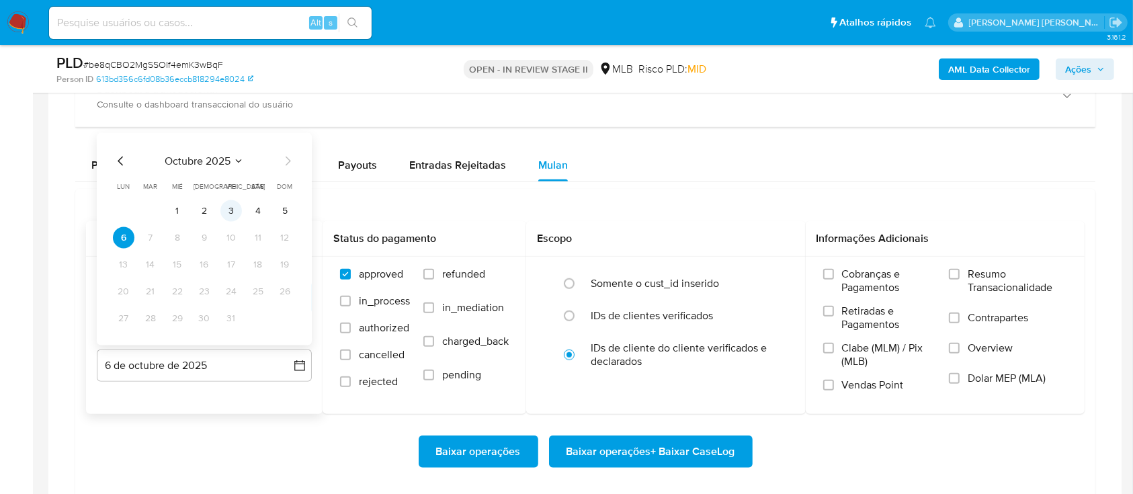
click at [230, 214] on button "3" at bounding box center [230, 210] width 21 height 21
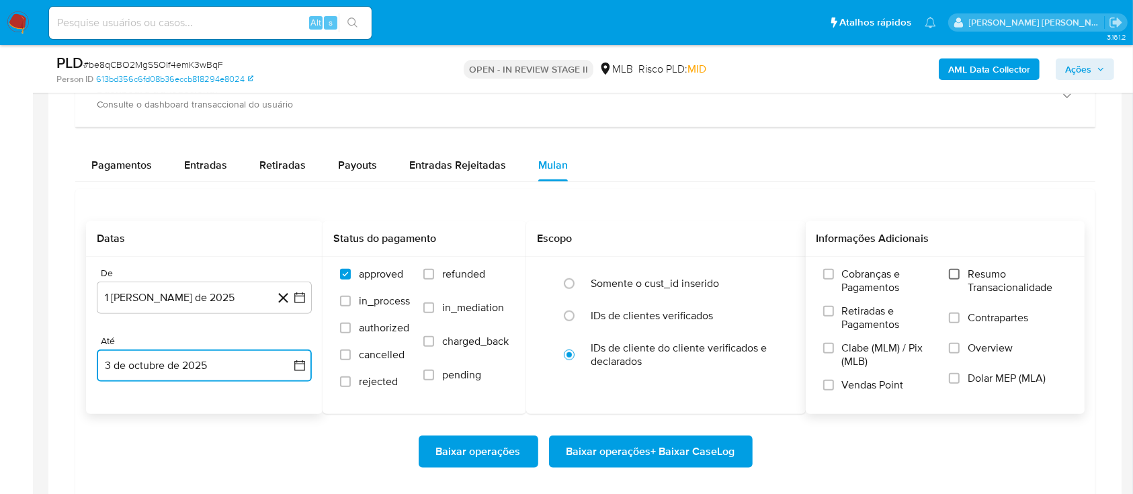
click at [959, 271] on input "Resumo Transacionalidade" at bounding box center [954, 274] width 11 height 11
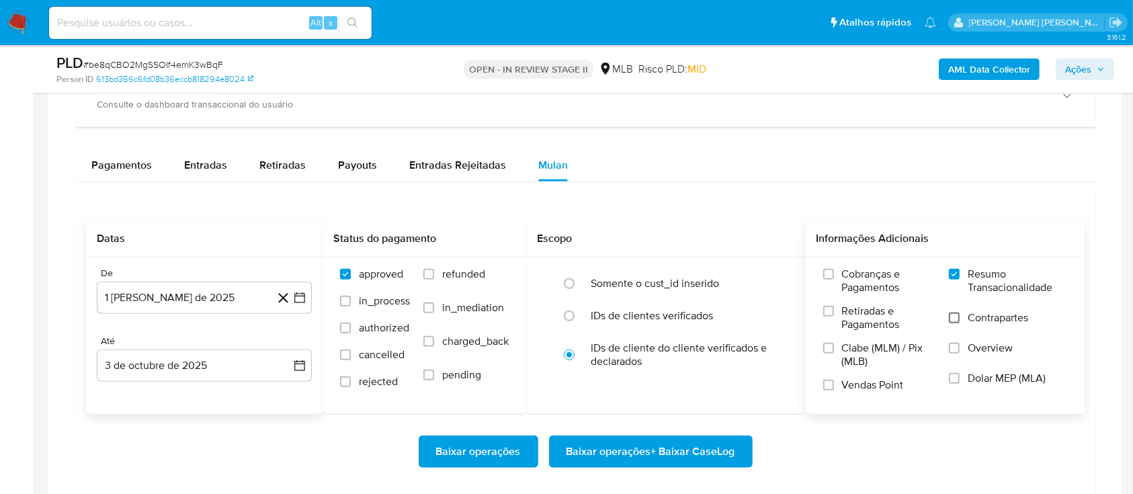
click at [955, 321] on input "Contrapartes" at bounding box center [954, 317] width 11 height 11
click at [829, 380] on input "Vendas Point" at bounding box center [828, 385] width 11 height 11
click at [680, 445] on span "Baixar operações + Baixar CaseLog" at bounding box center [650, 452] width 169 height 30
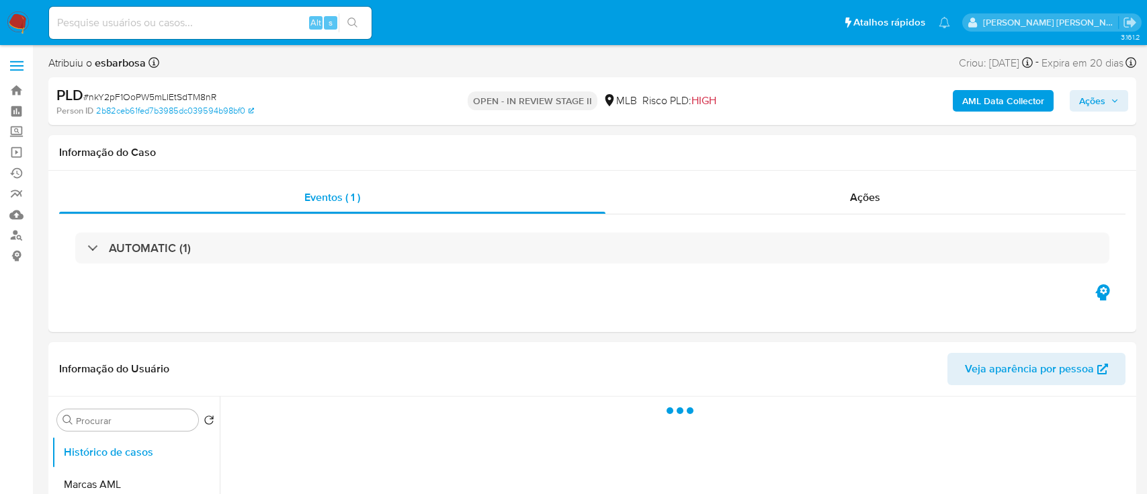
select select "10"
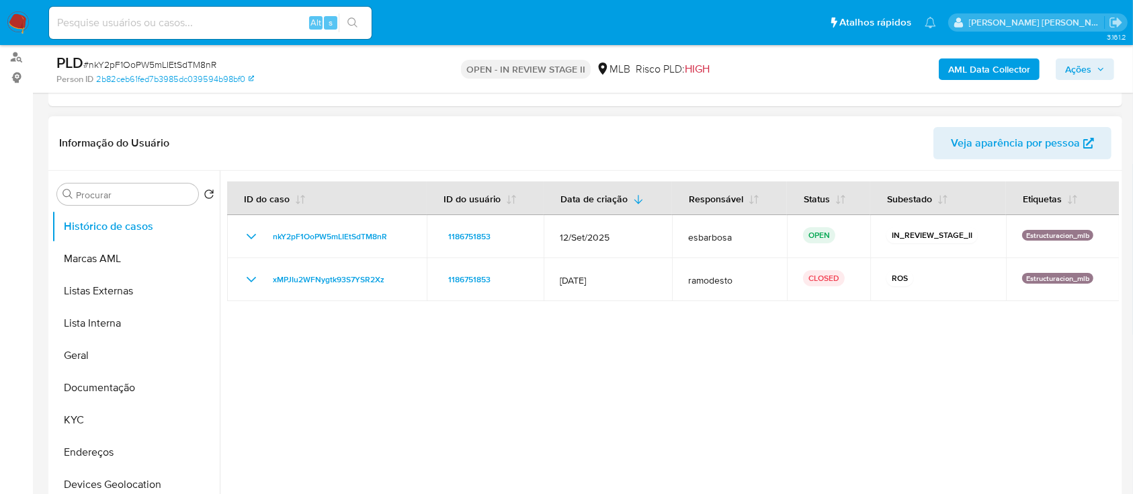
scroll to position [179, 0]
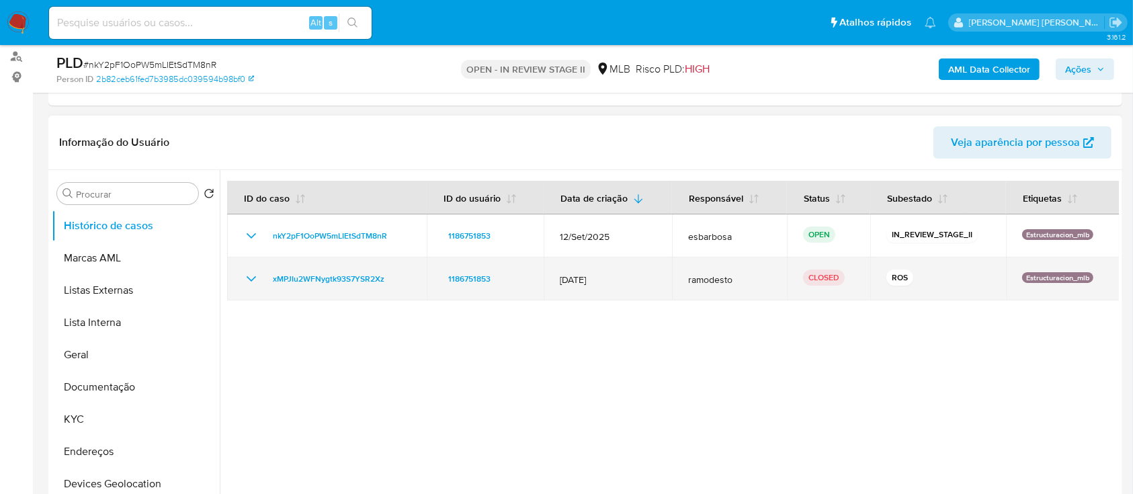
click at [255, 277] on icon "Mostrar/Ocultar" at bounding box center [251, 279] width 16 height 16
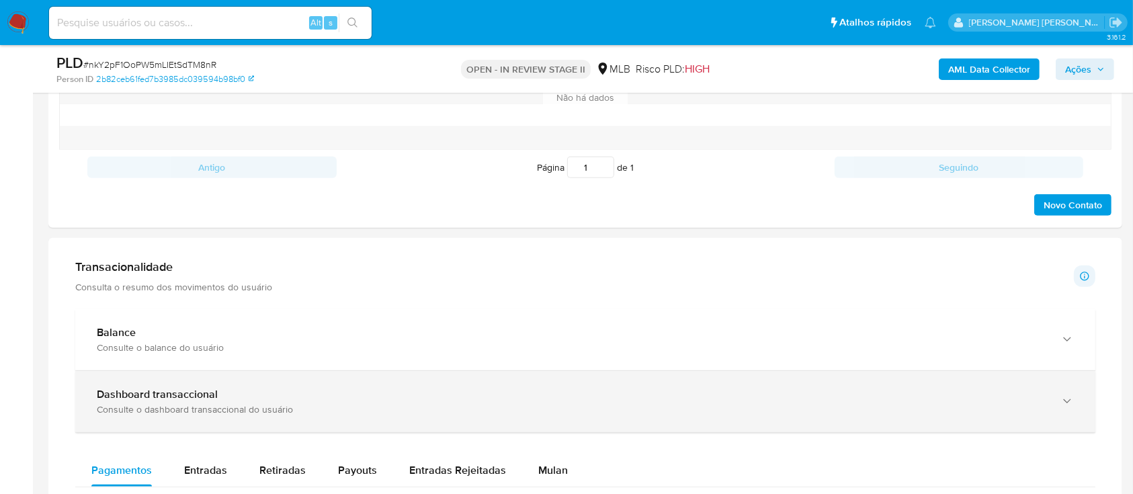
scroll to position [896, 0]
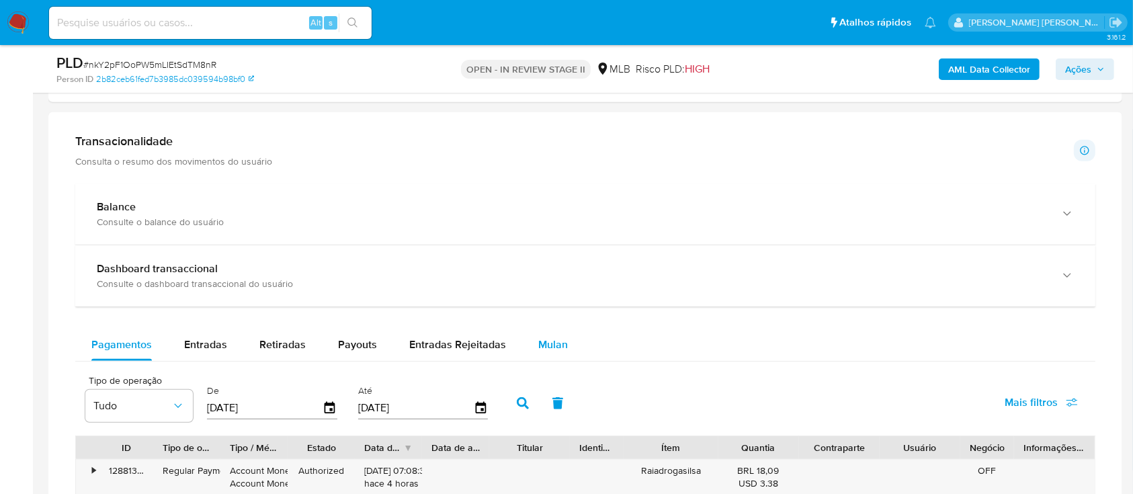
click at [546, 347] on span "Mulan" at bounding box center [553, 344] width 30 height 15
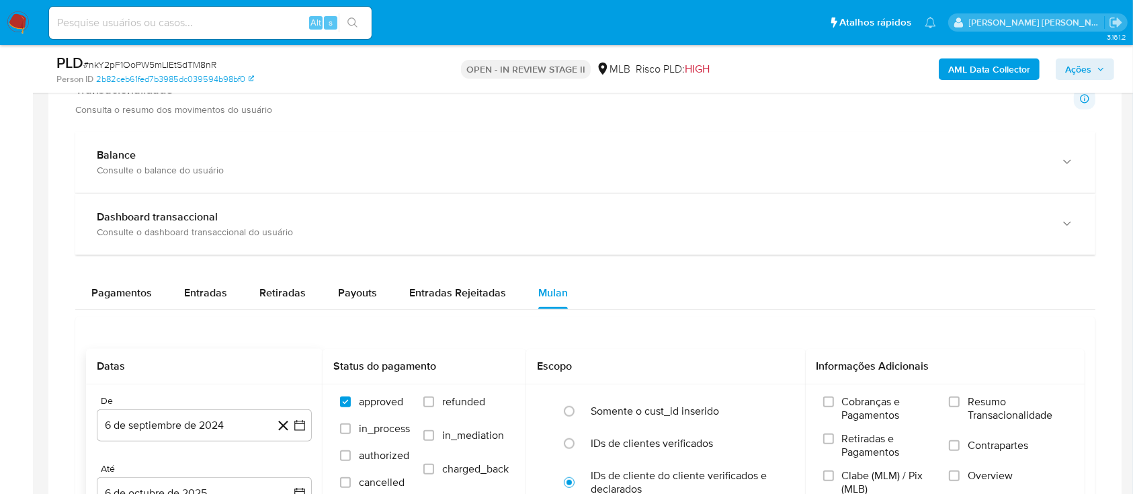
scroll to position [985, 0]
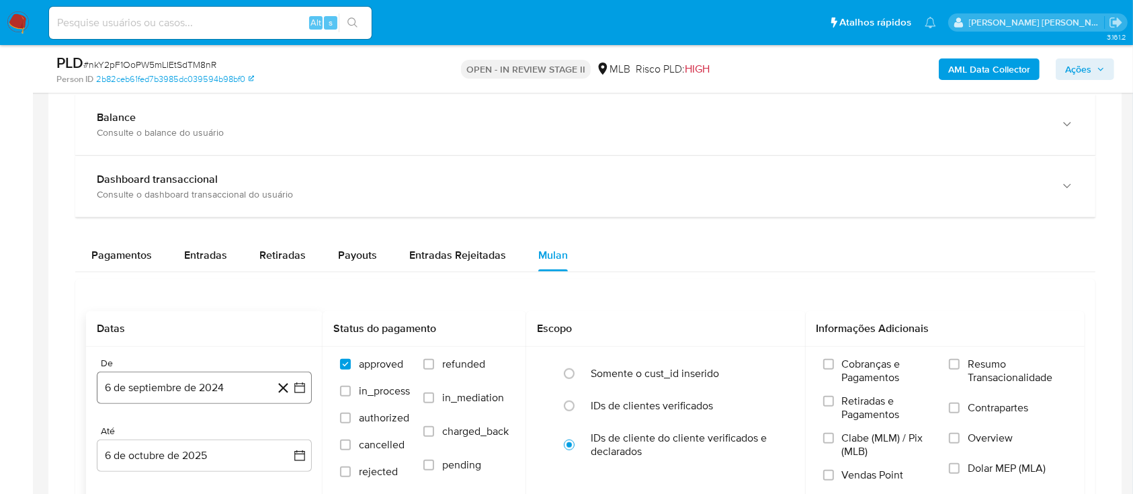
click at [235, 378] on button "6 de septiembre de 2024" at bounding box center [204, 388] width 215 height 32
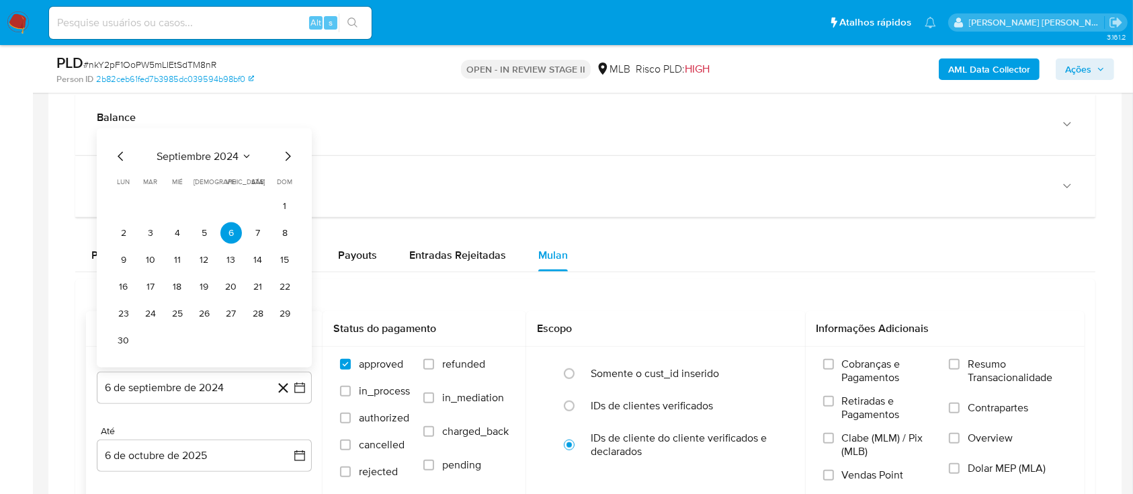
click at [216, 150] on span "septiembre 2024" at bounding box center [198, 156] width 82 height 13
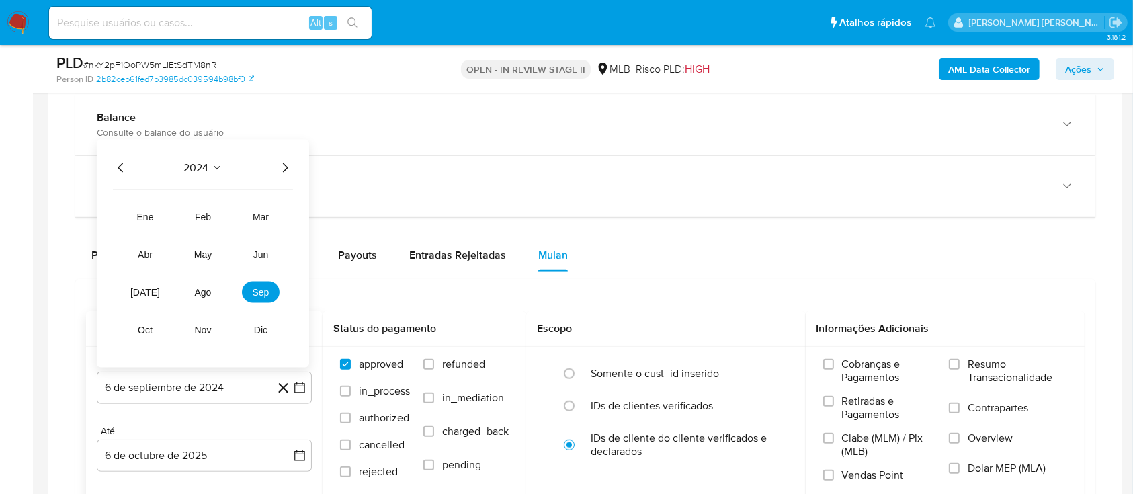
click at [284, 166] on icon "Año siguiente" at bounding box center [285, 168] width 16 height 16
click at [203, 291] on span "ago" at bounding box center [203, 292] width 17 height 11
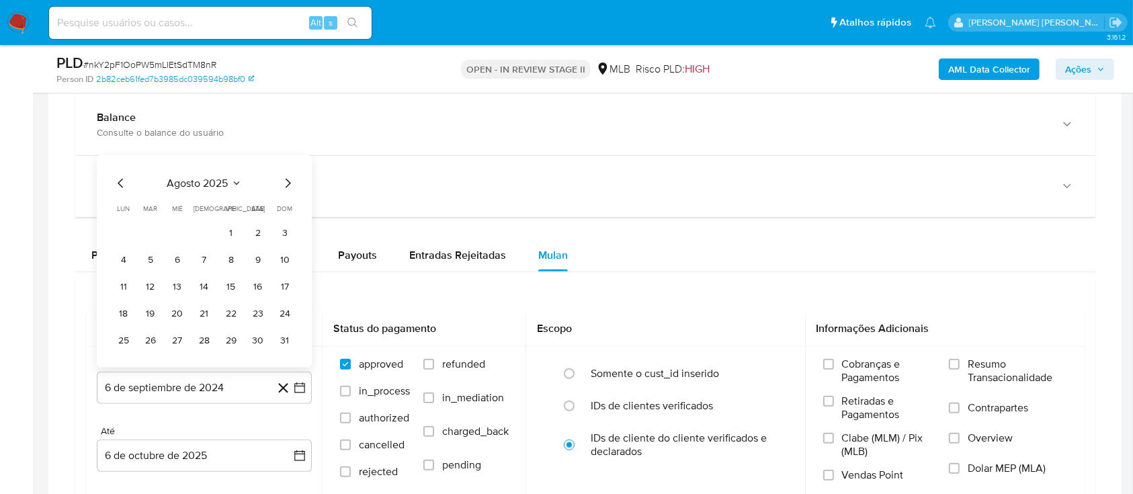
drag, startPoint x: 232, startPoint y: 233, endPoint x: 232, endPoint y: 246, distance: 12.8
click at [232, 232] on button "1" at bounding box center [230, 232] width 21 height 21
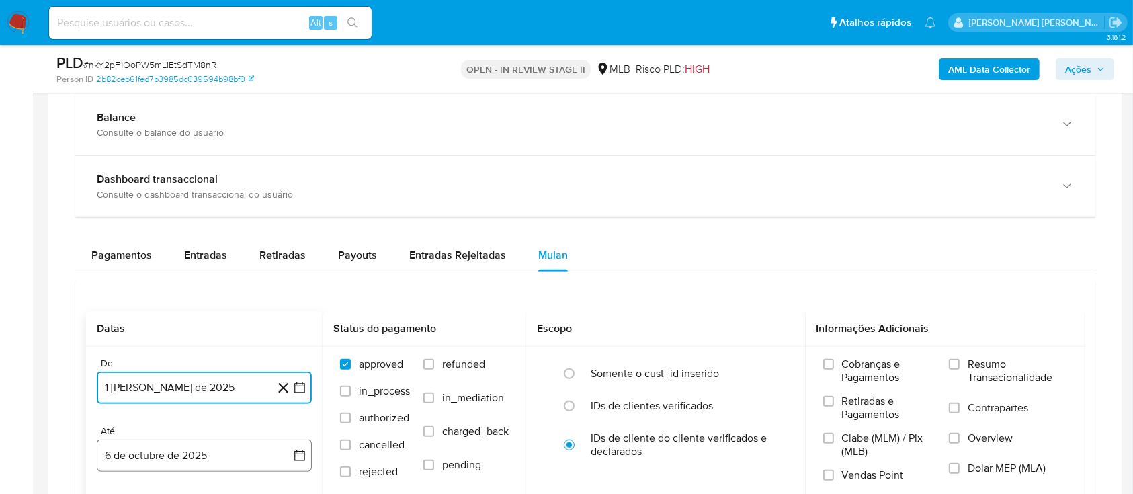
click at [206, 452] on button "6 de octubre de 2025" at bounding box center [204, 455] width 215 height 32
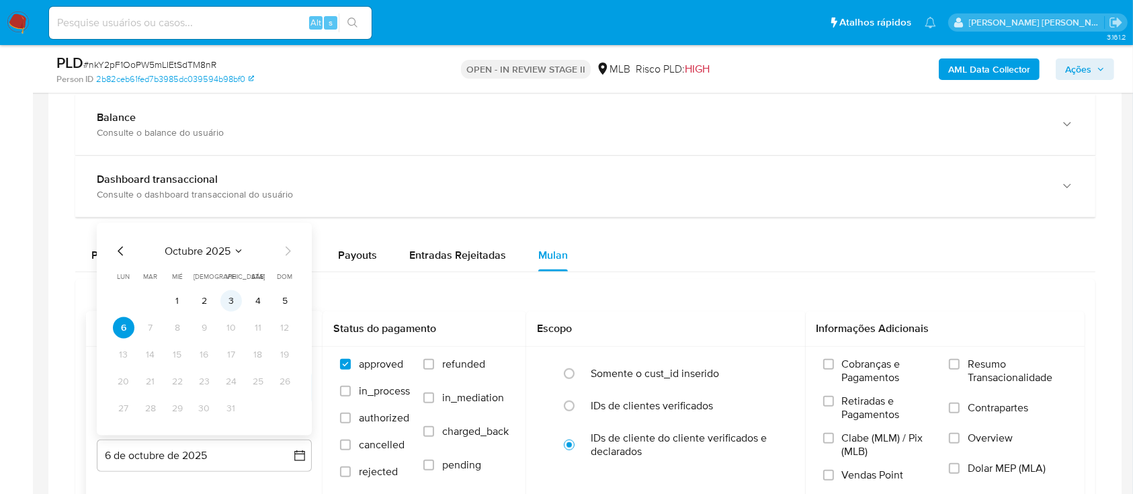
click at [238, 304] on button "3" at bounding box center [230, 300] width 21 height 21
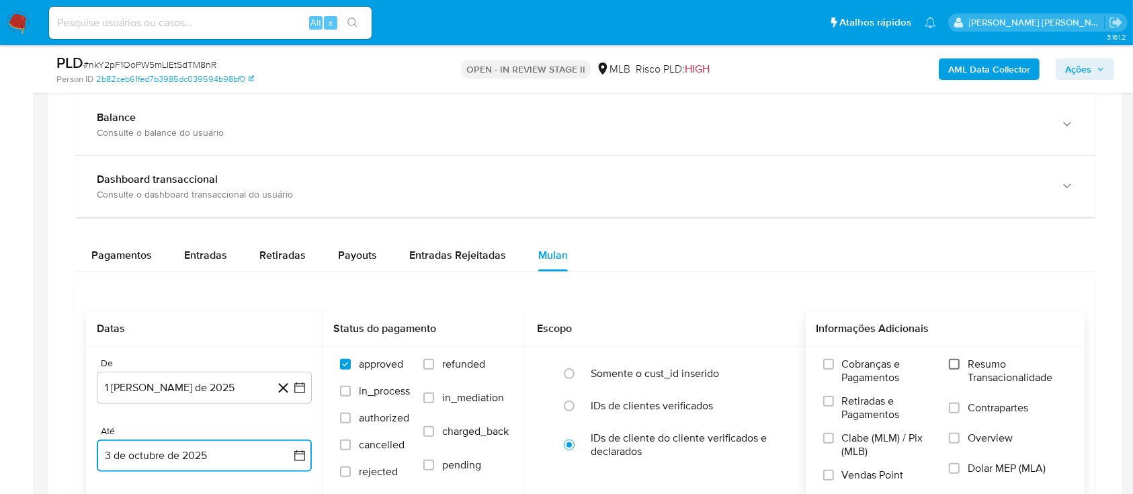
click at [951, 361] on input "Resumo Transacionalidade" at bounding box center [954, 364] width 11 height 11
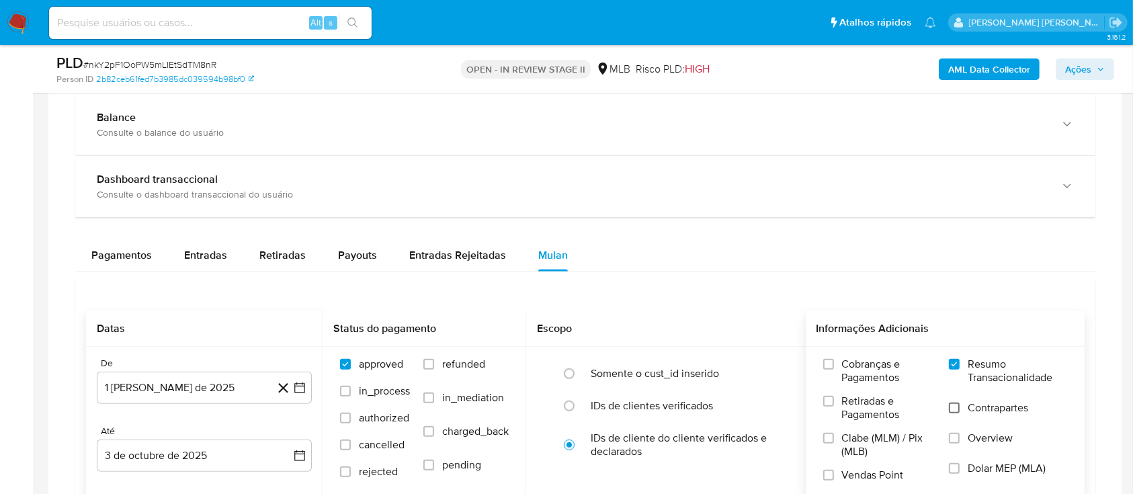
click at [957, 402] on input "Contrapartes" at bounding box center [954, 407] width 11 height 11
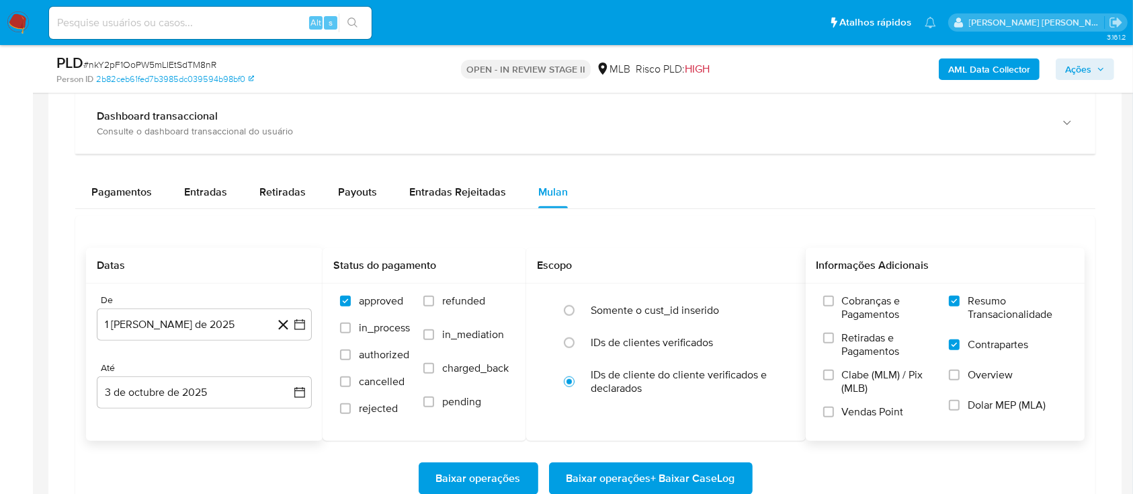
scroll to position [1075, 0]
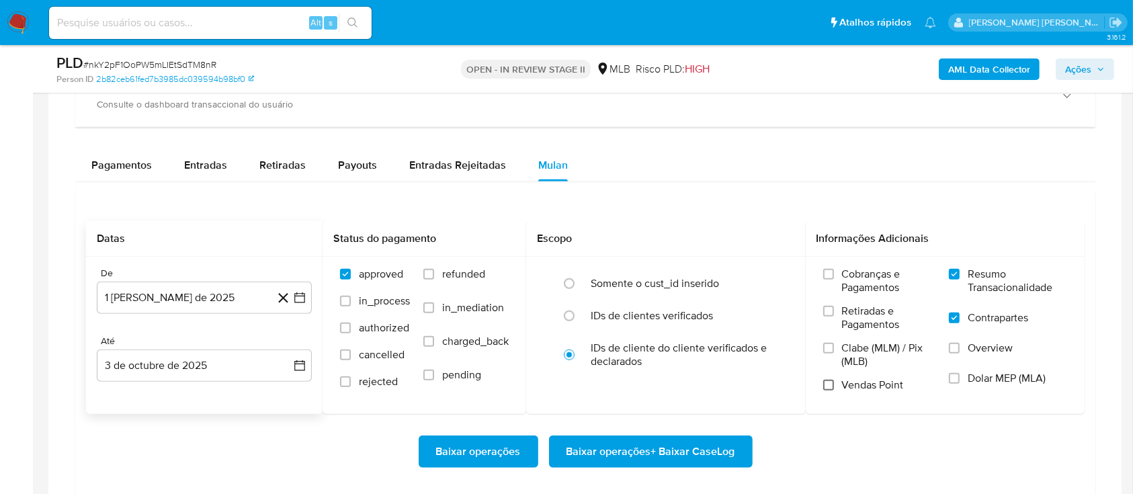
click at [830, 383] on input "Vendas Point" at bounding box center [828, 385] width 11 height 11
click at [648, 445] on span "Baixar operações + Baixar CaseLog" at bounding box center [650, 452] width 169 height 30
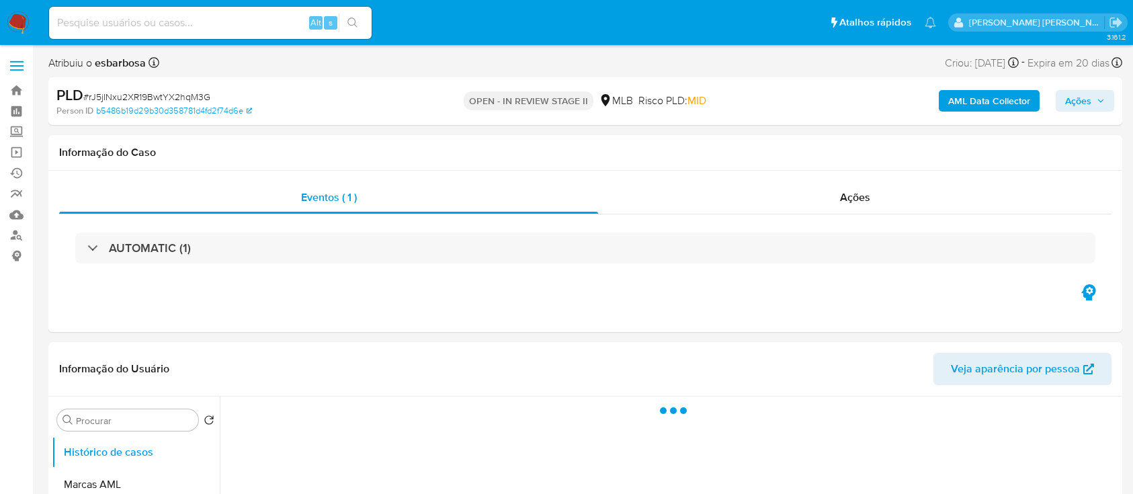
select select "10"
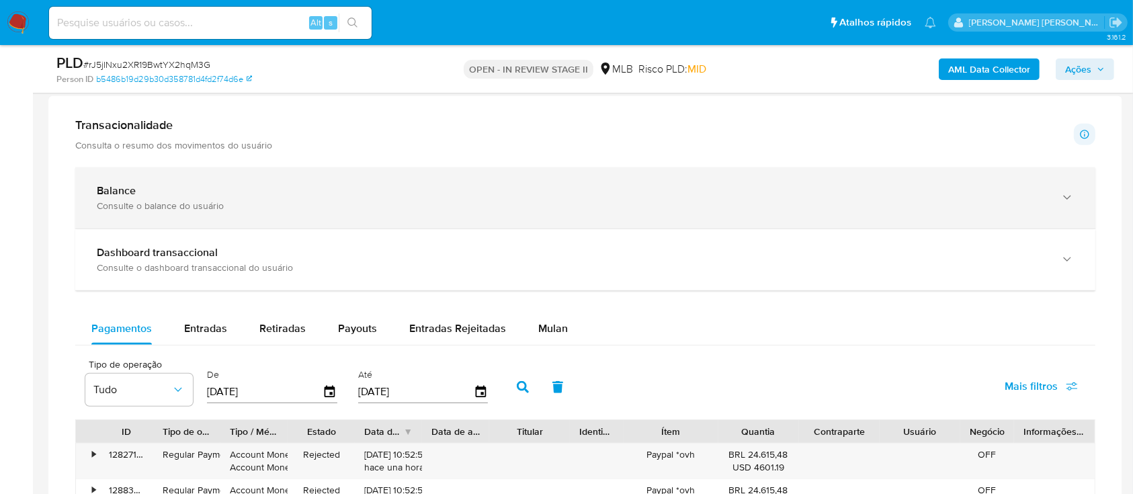
scroll to position [985, 0]
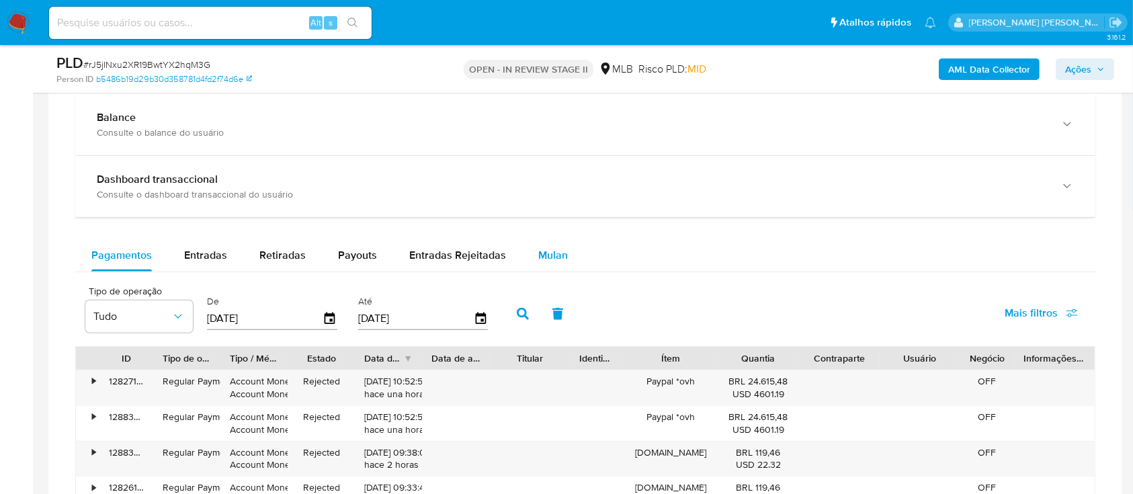
click at [556, 261] on span "Mulan" at bounding box center [553, 254] width 30 height 15
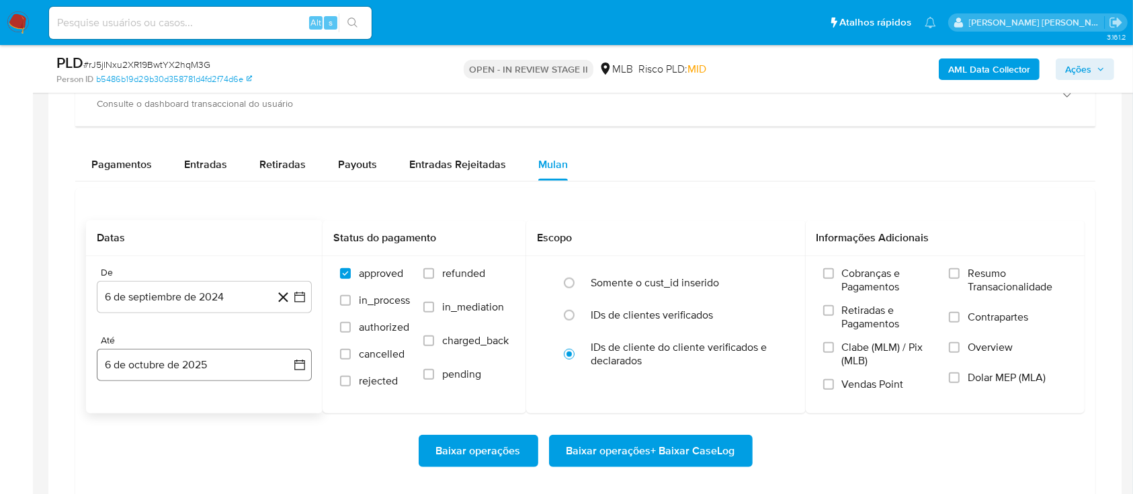
scroll to position [1164, 0]
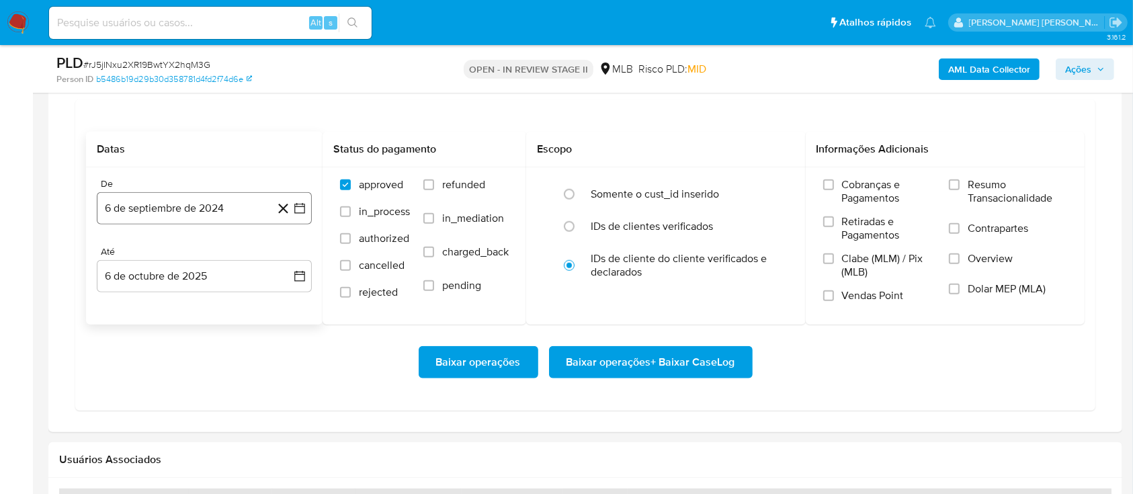
click at [189, 192] on button "6 de septiembre de 2024" at bounding box center [204, 208] width 215 height 32
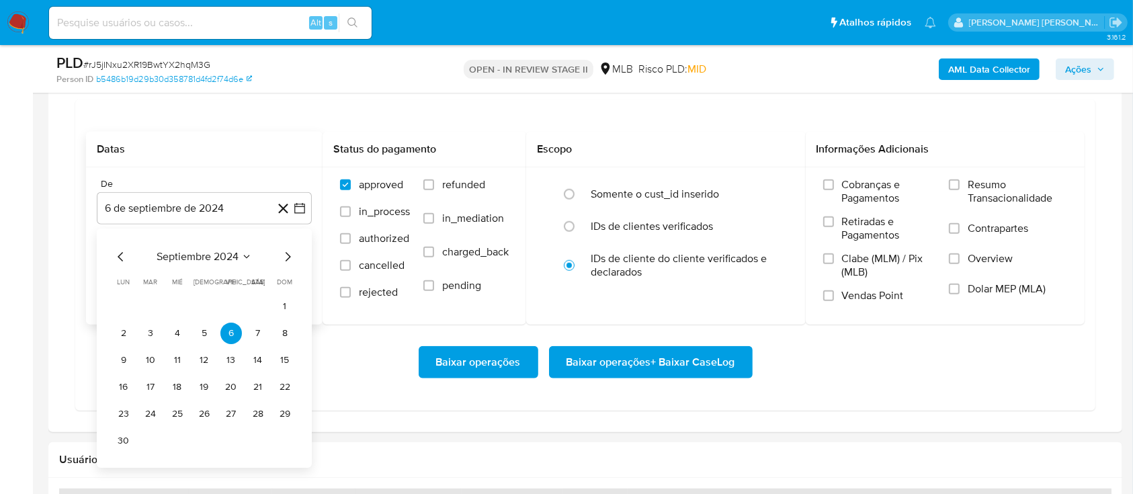
click at [200, 253] on span "septiembre 2024" at bounding box center [198, 256] width 82 height 13
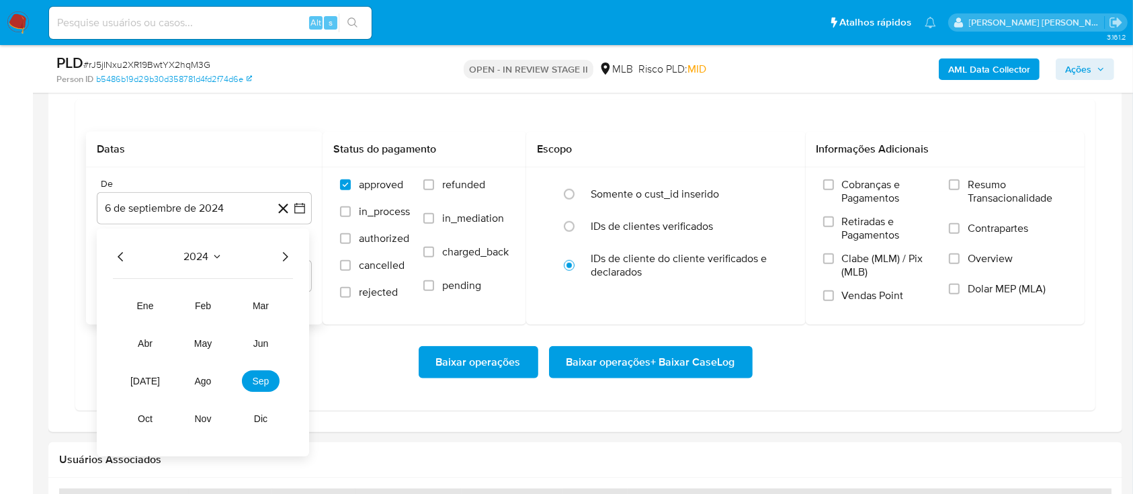
click at [277, 255] on icon "Año siguiente" at bounding box center [285, 257] width 16 height 16
click at [202, 376] on span "ago" at bounding box center [203, 381] width 17 height 11
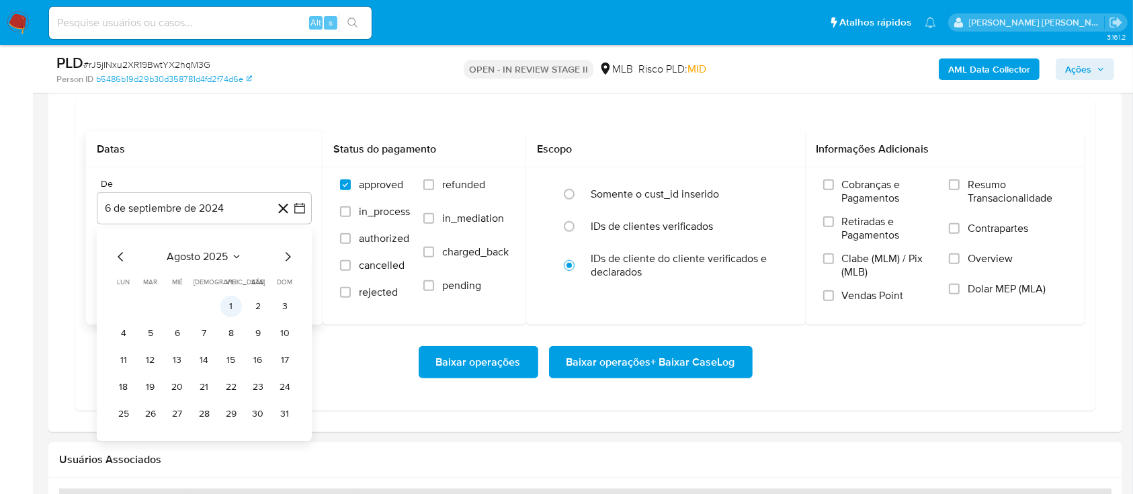
click at [230, 296] on button "1" at bounding box center [230, 306] width 21 height 21
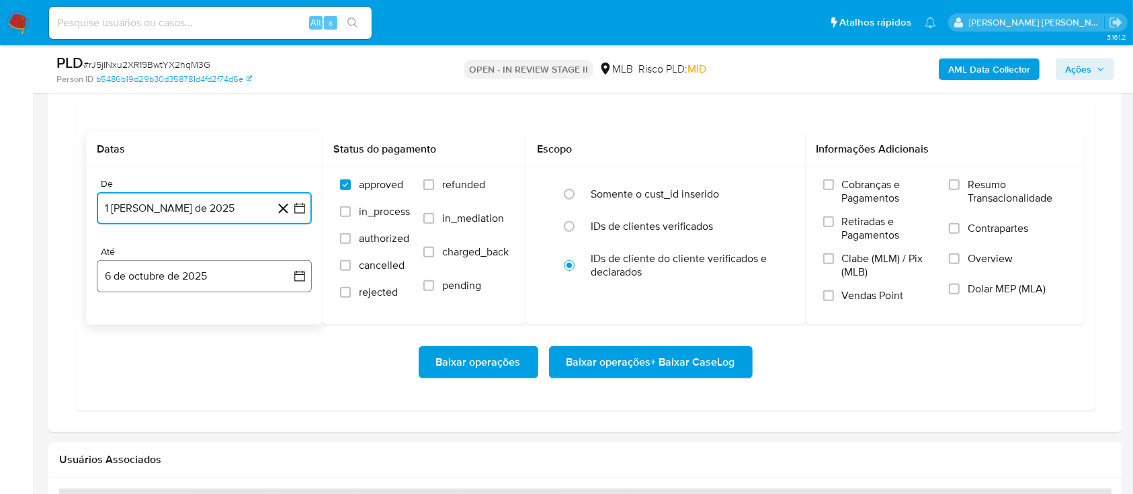
click at [224, 279] on button "6 de octubre de 2025" at bounding box center [204, 276] width 215 height 32
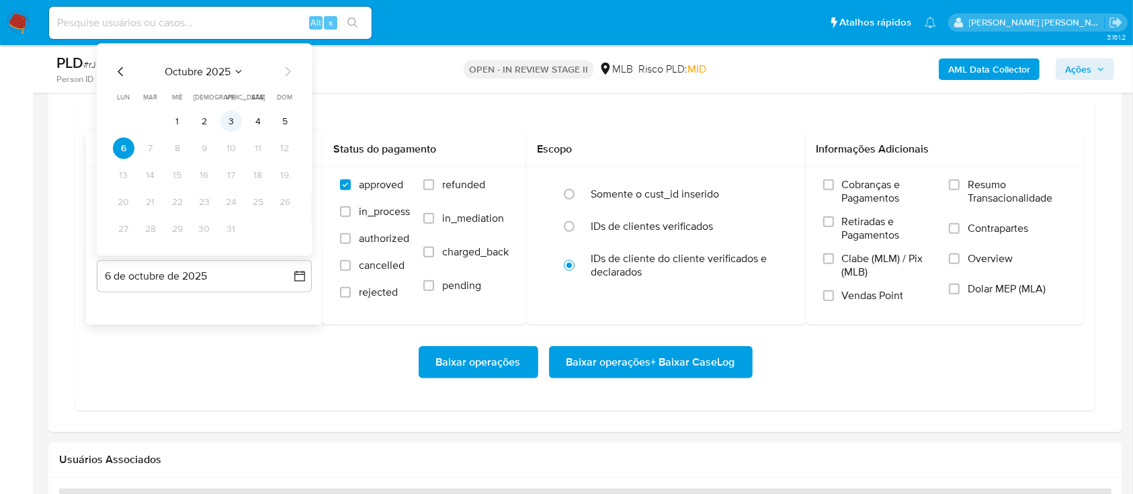
click at [231, 121] on button "3" at bounding box center [230, 121] width 21 height 21
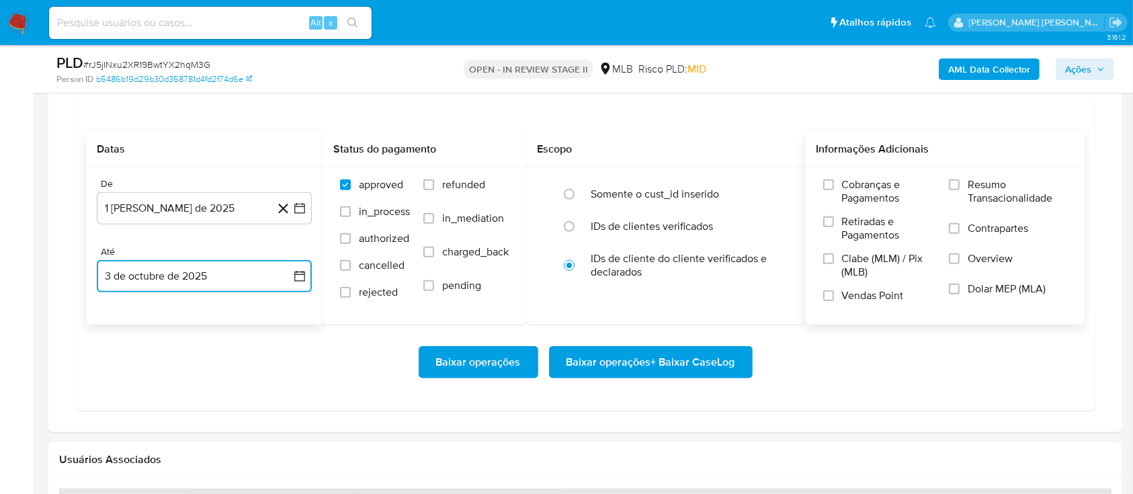
click at [961, 183] on label "Resumo Transacionalidade" at bounding box center [1008, 200] width 118 height 44
click at [959, 183] on input "Resumo Transacionalidade" at bounding box center [954, 184] width 11 height 11
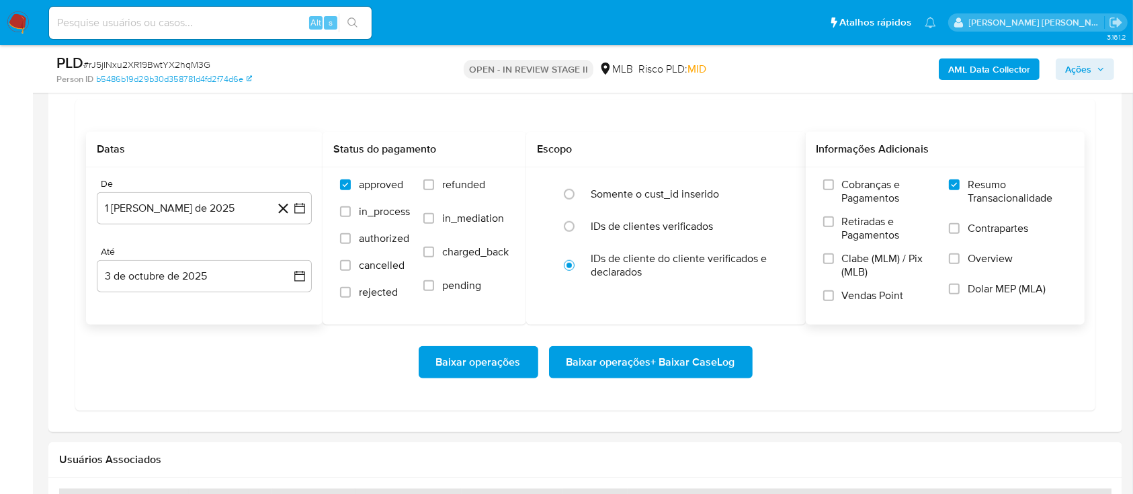
click at [961, 228] on label "Contrapartes" at bounding box center [1008, 237] width 118 height 30
click at [959, 228] on input "Contrapartes" at bounding box center [954, 228] width 11 height 11
click at [828, 296] on input "Vendas Point" at bounding box center [828, 295] width 11 height 11
click at [681, 357] on span "Baixar operações + Baixar CaseLog" at bounding box center [650, 362] width 169 height 30
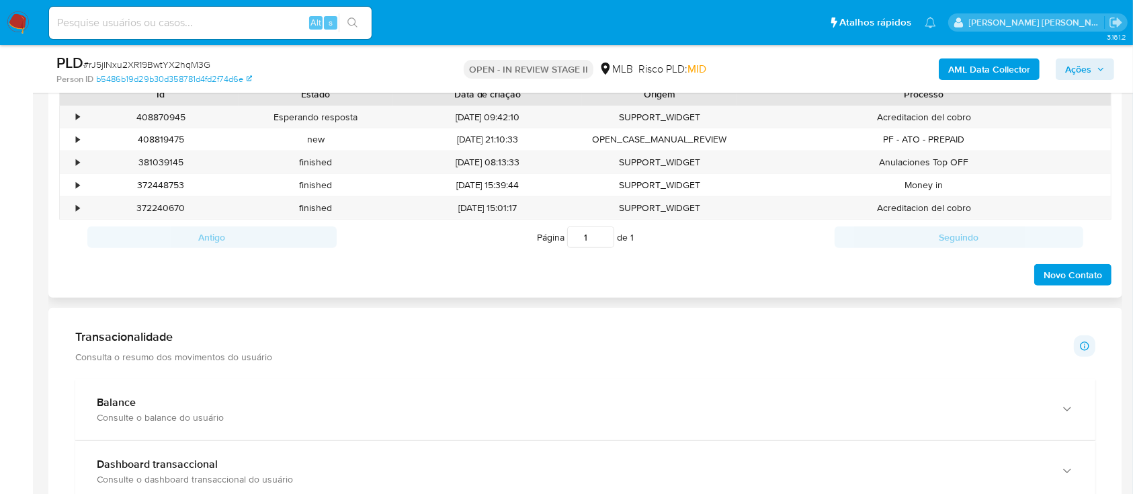
scroll to position [627, 0]
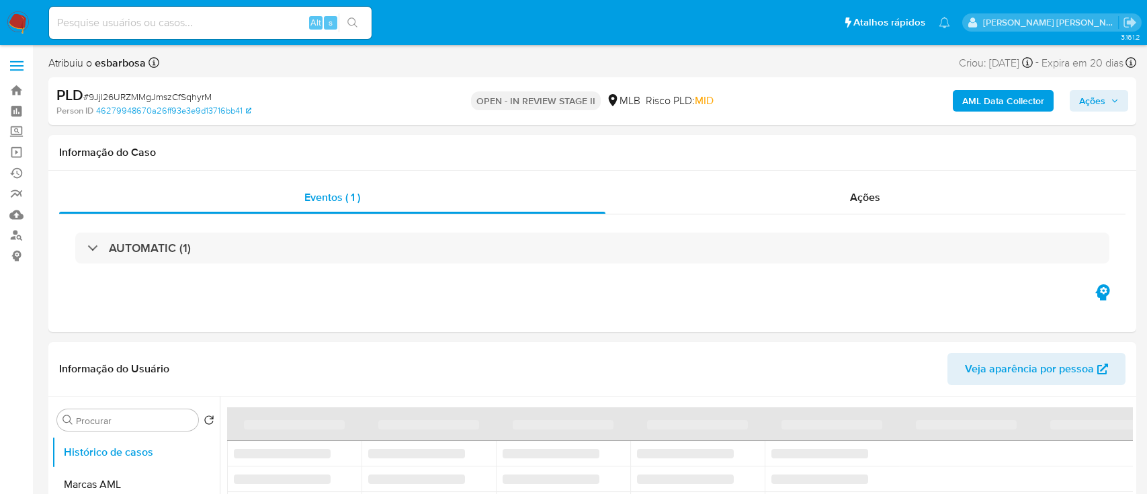
select select "10"
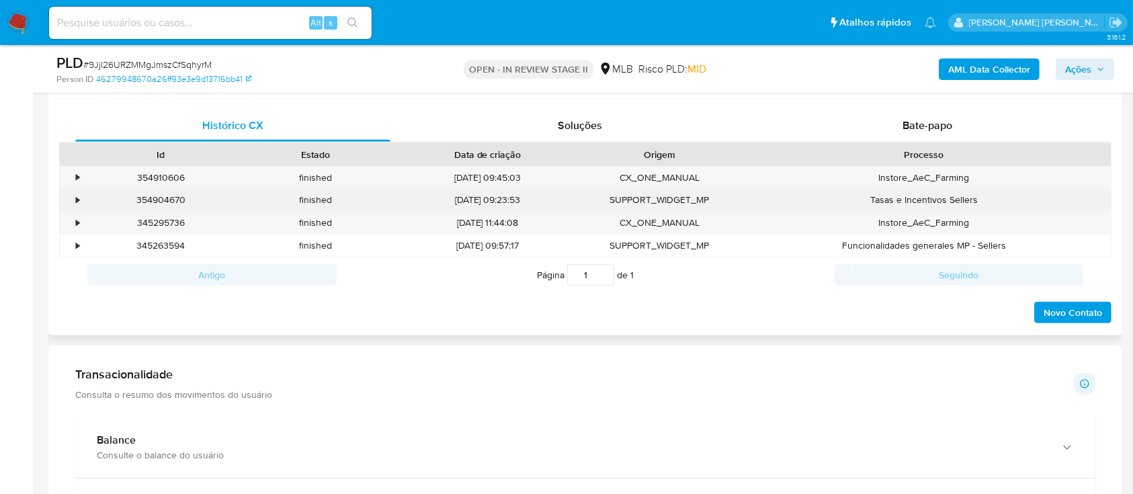
scroll to position [896, 0]
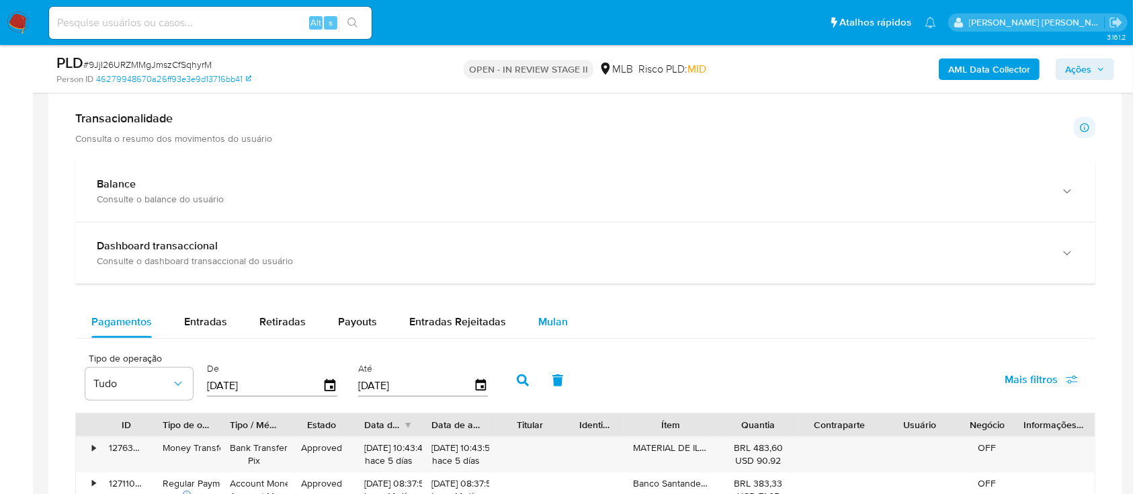
click at [544, 316] on span "Mulan" at bounding box center [553, 321] width 30 height 15
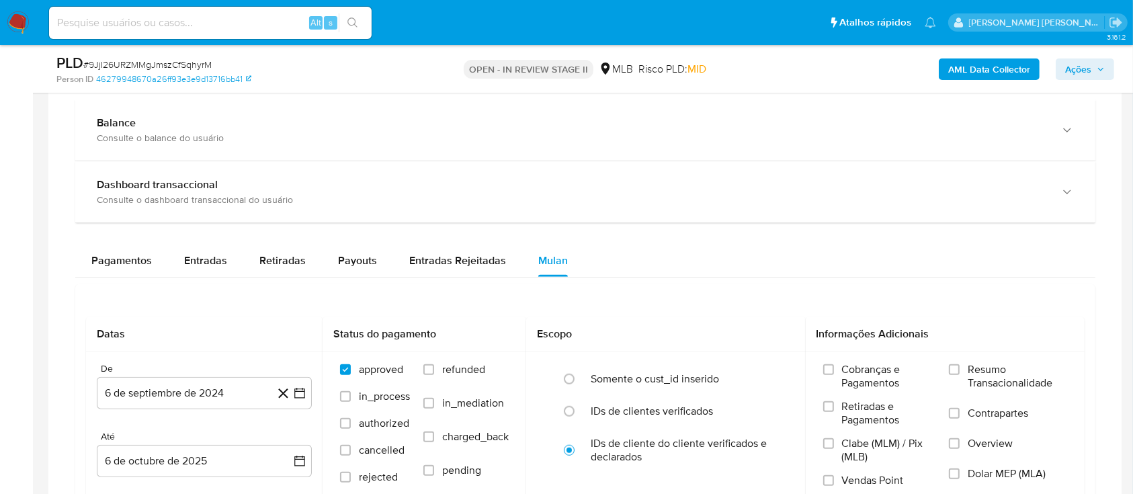
scroll to position [985, 0]
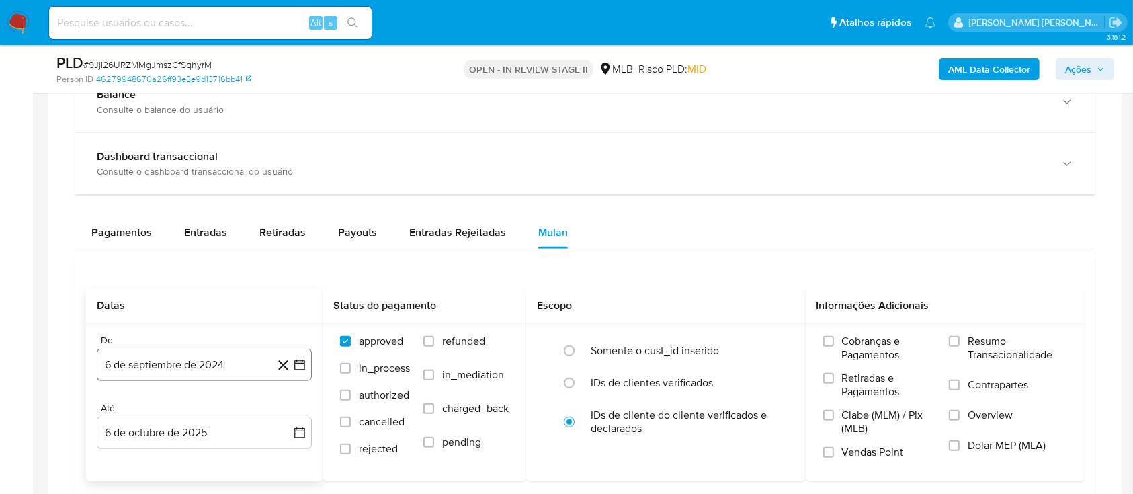
click at [210, 364] on button "6 de septiembre de 2024" at bounding box center [204, 365] width 215 height 32
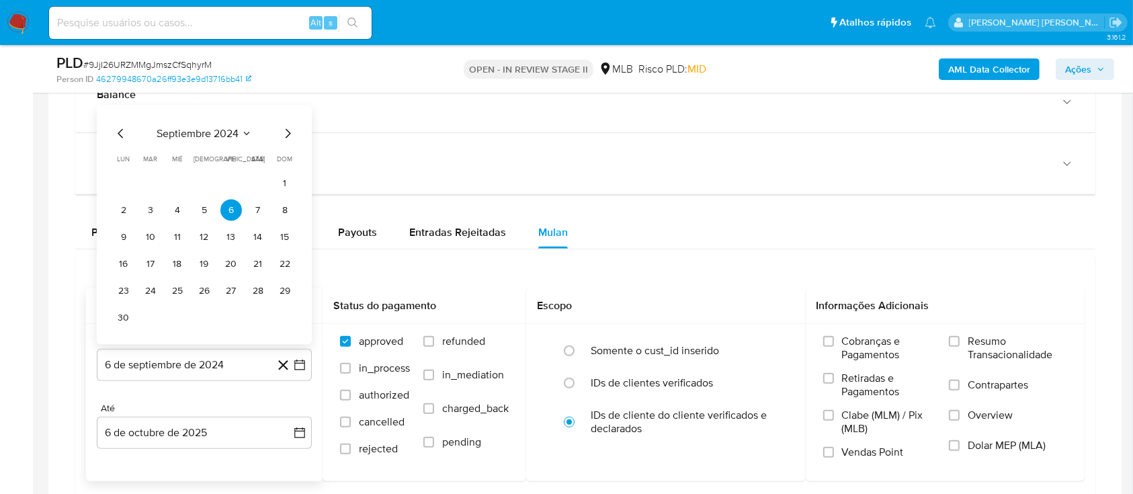
click at [218, 128] on span "septiembre 2024" at bounding box center [198, 133] width 82 height 13
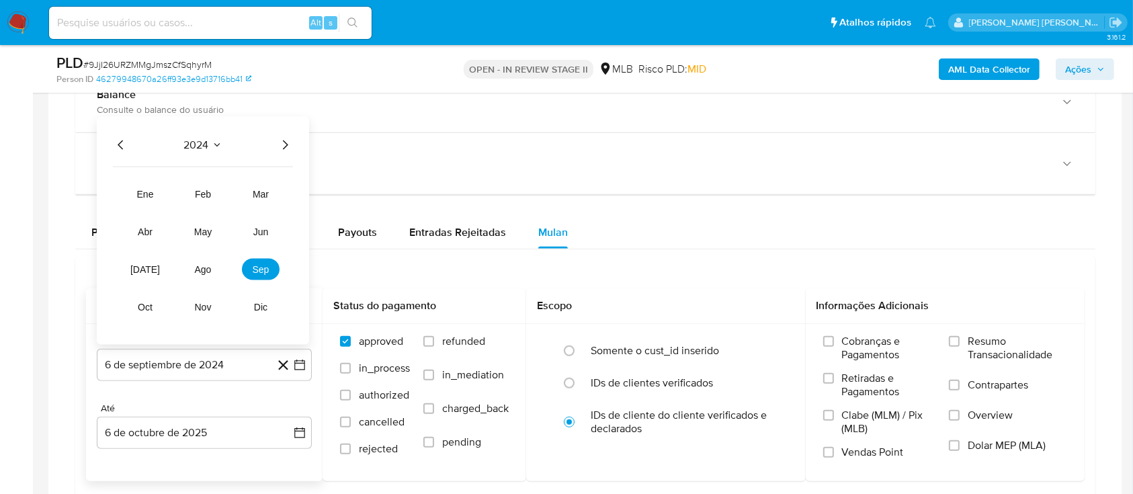
click at [282, 137] on icon "Año siguiente" at bounding box center [285, 145] width 16 height 16
click at [208, 271] on span "ago" at bounding box center [203, 269] width 17 height 11
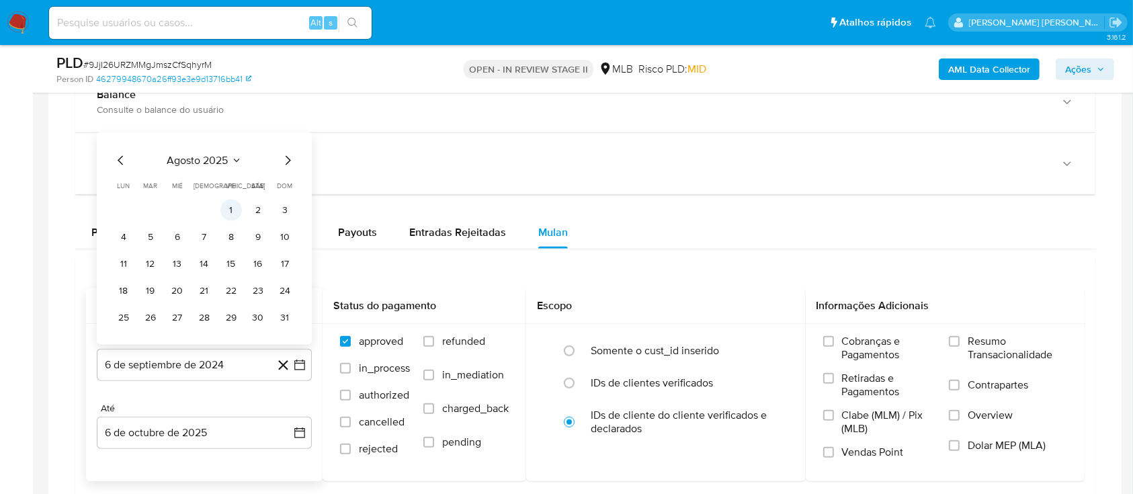
click at [229, 210] on button "1" at bounding box center [230, 210] width 21 height 21
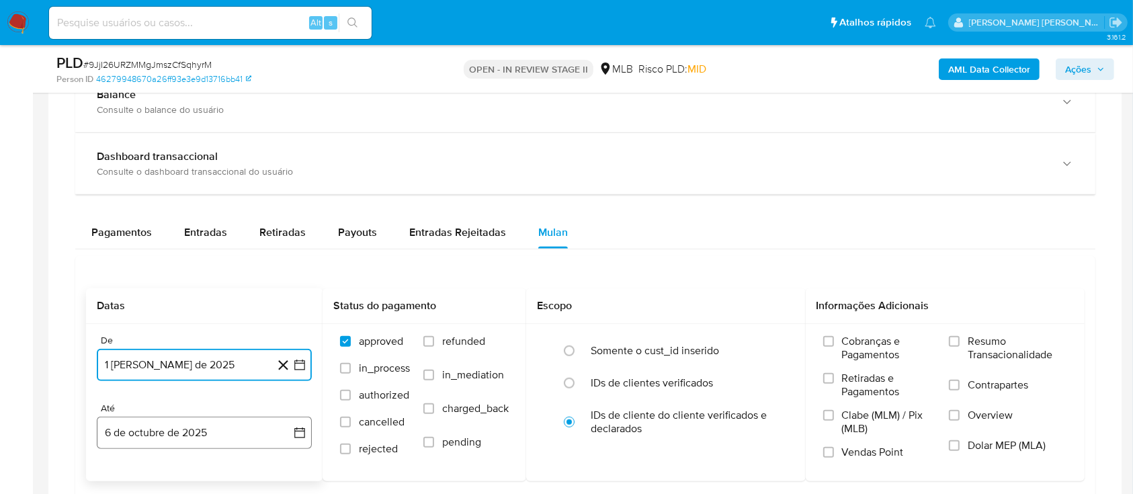
click at [218, 433] on button "6 de octubre de 2025" at bounding box center [204, 433] width 215 height 32
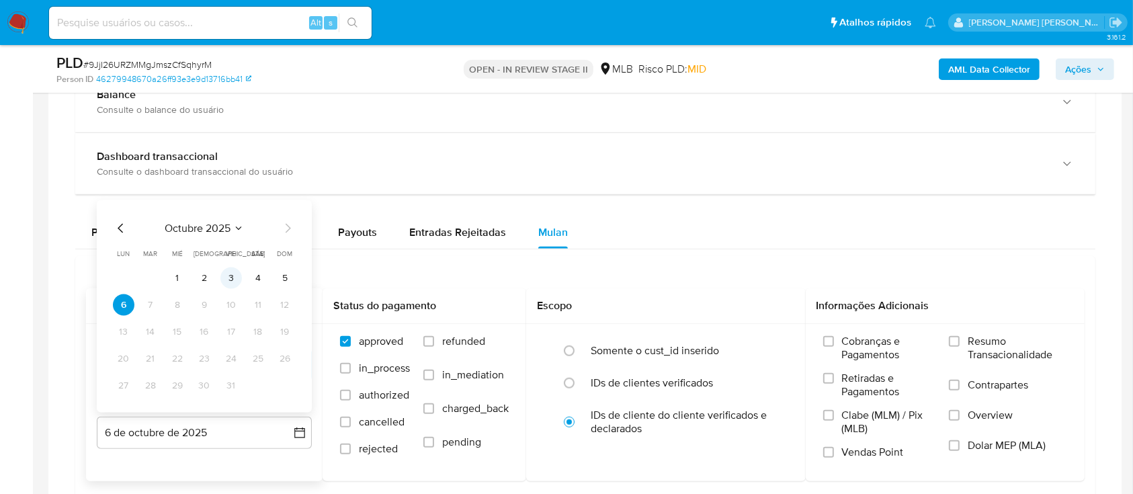
click at [235, 279] on button "3" at bounding box center [230, 277] width 21 height 21
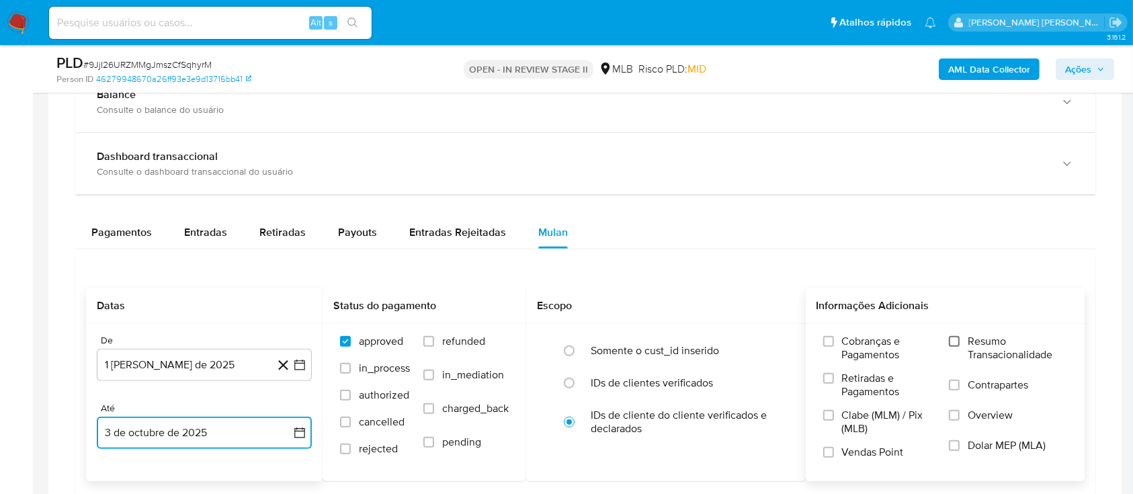
click at [957, 341] on input "Resumo Transacionalidade" at bounding box center [954, 341] width 11 height 11
click at [951, 389] on input "Contrapartes" at bounding box center [954, 385] width 11 height 11
click at [823, 451] on input "Vendas Point" at bounding box center [828, 452] width 11 height 11
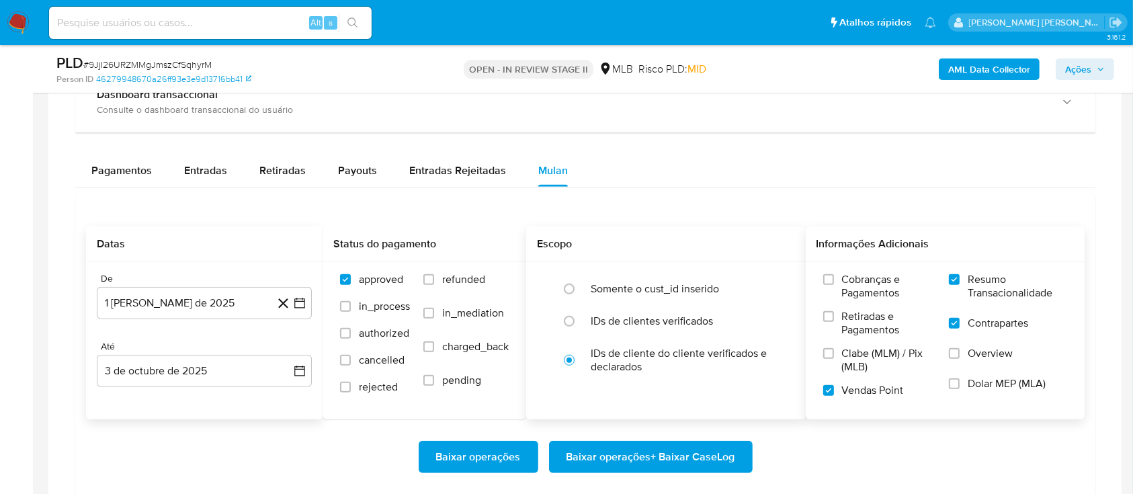
scroll to position [1075, 0]
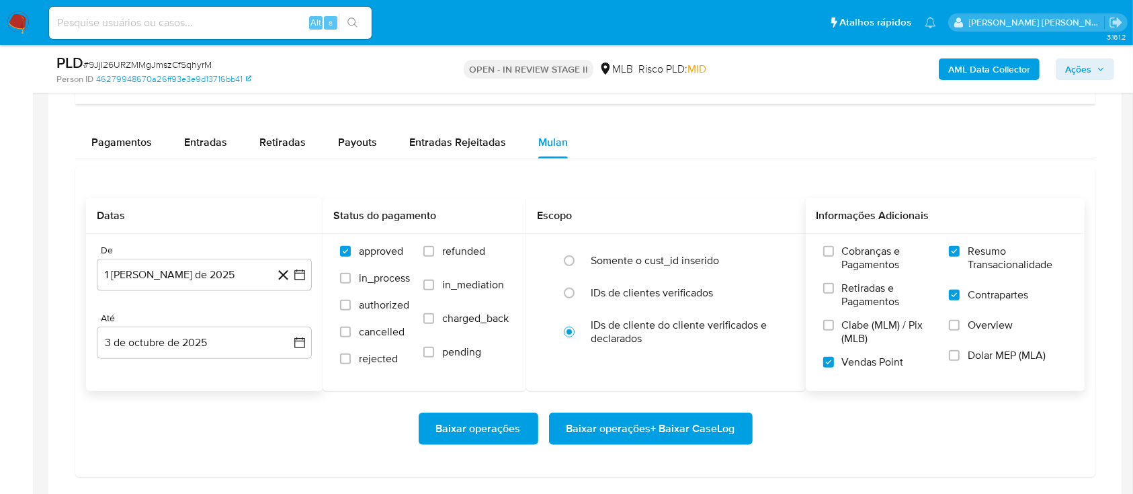
click at [619, 414] on span "Baixar operações + Baixar CaseLog" at bounding box center [650, 429] width 169 height 30
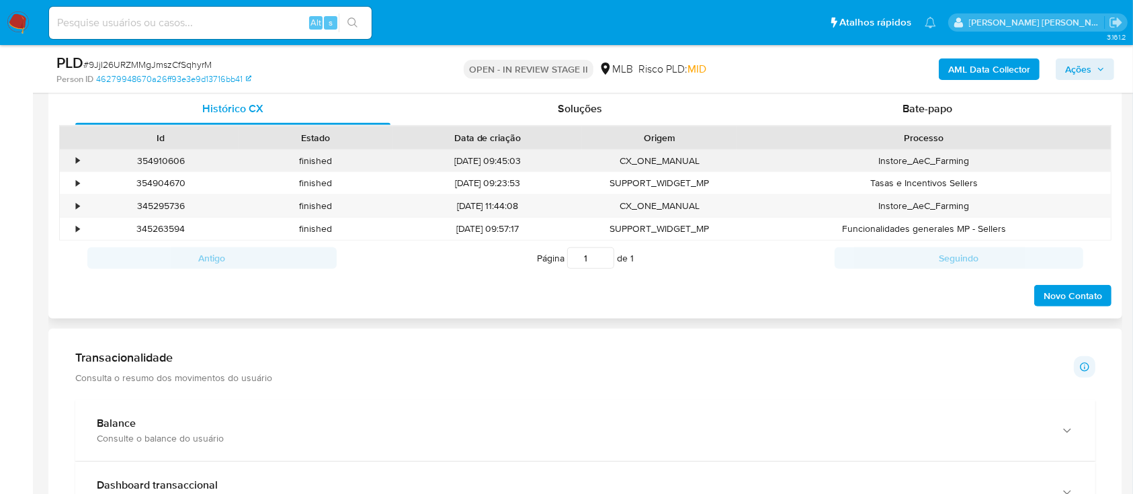
scroll to position [537, 0]
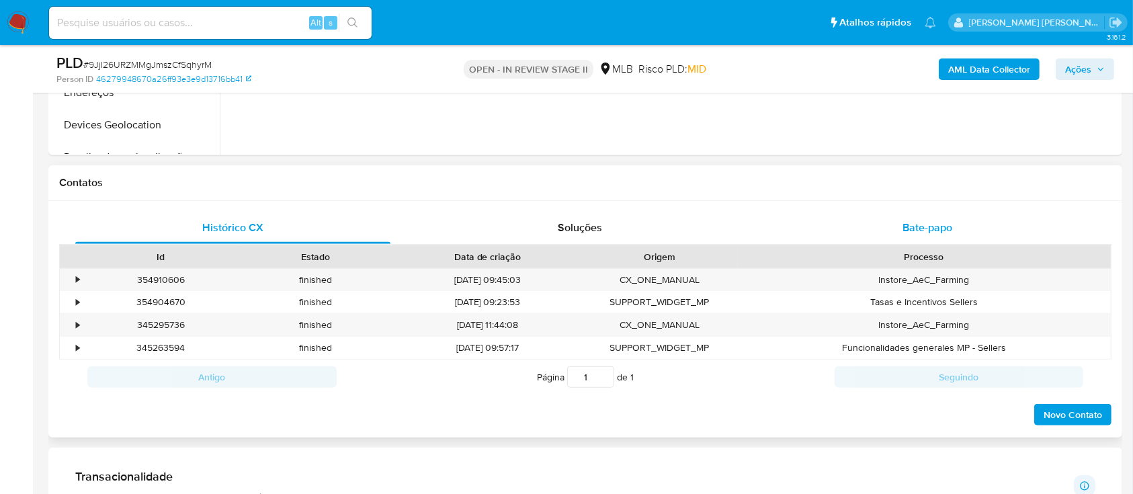
click at [912, 234] on span "Bate-papo" at bounding box center [927, 227] width 50 height 15
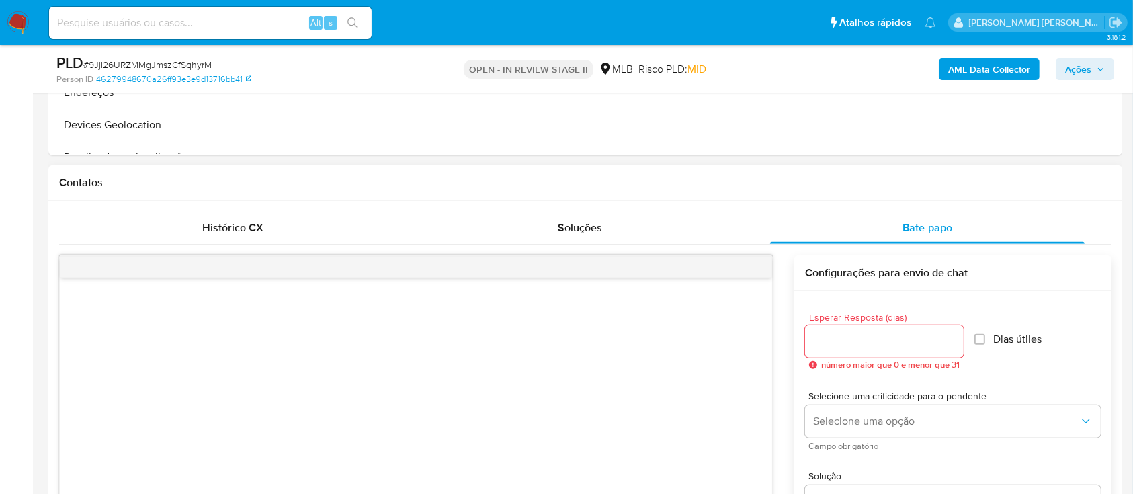
scroll to position [627, 0]
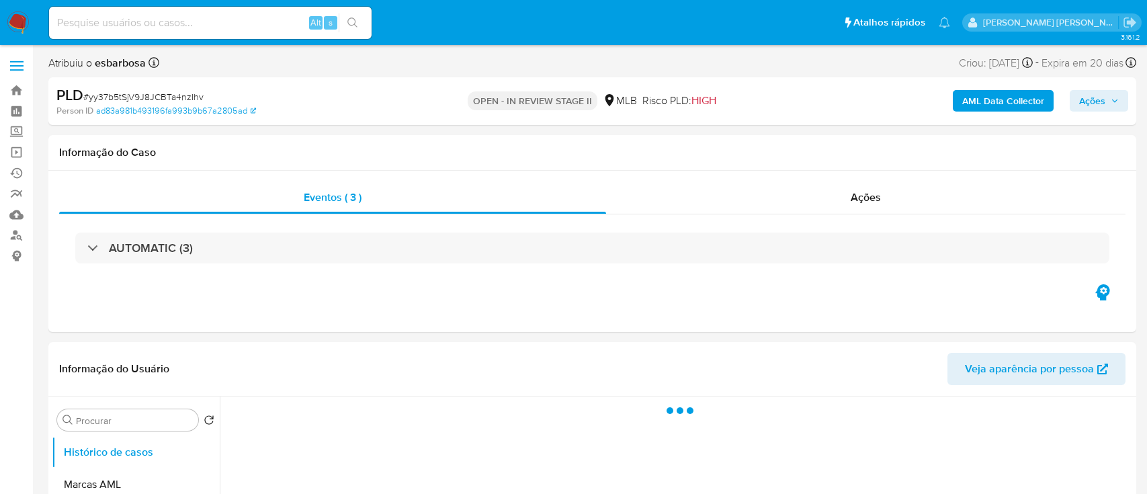
select select "10"
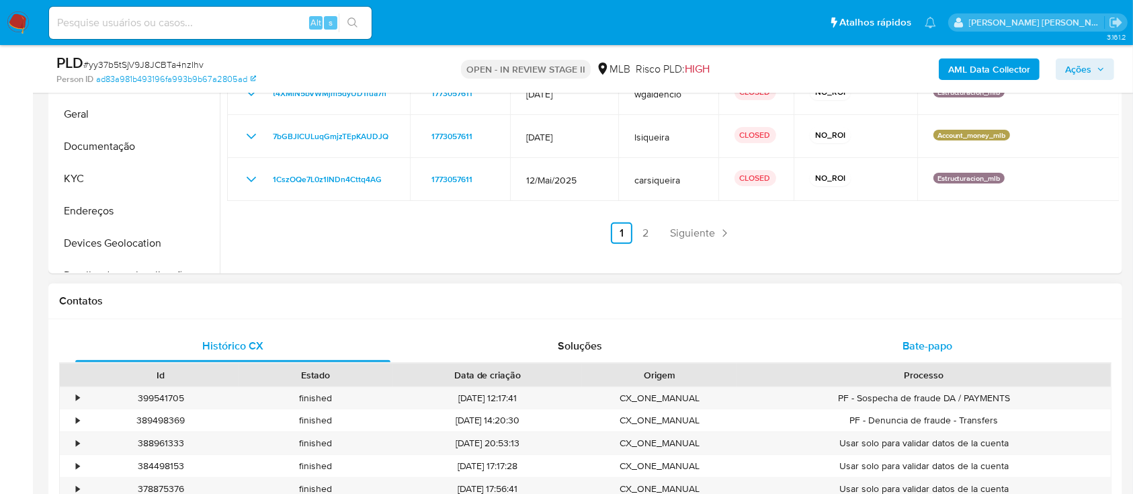
scroll to position [447, 0]
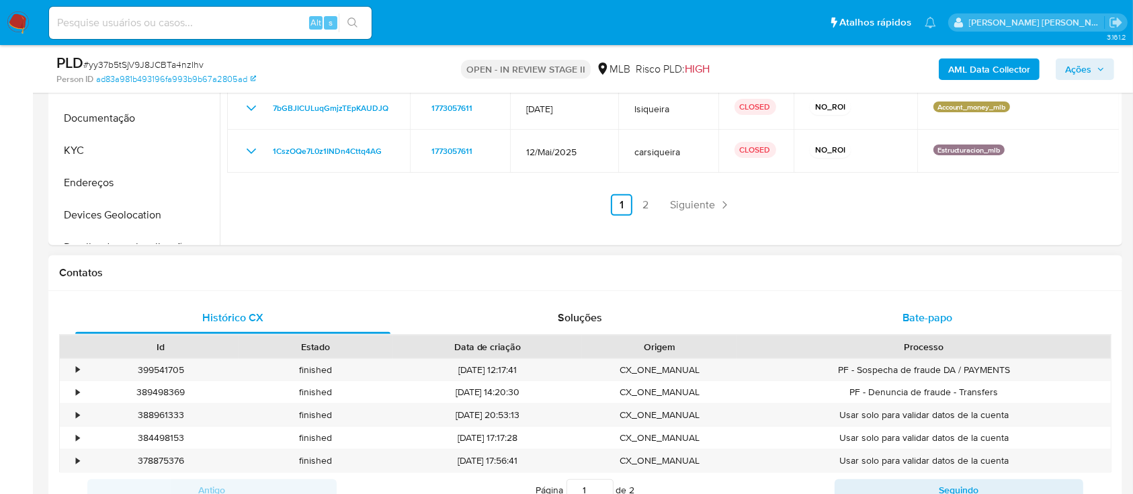
click at [927, 327] on div "Bate-papo" at bounding box center [927, 318] width 315 height 32
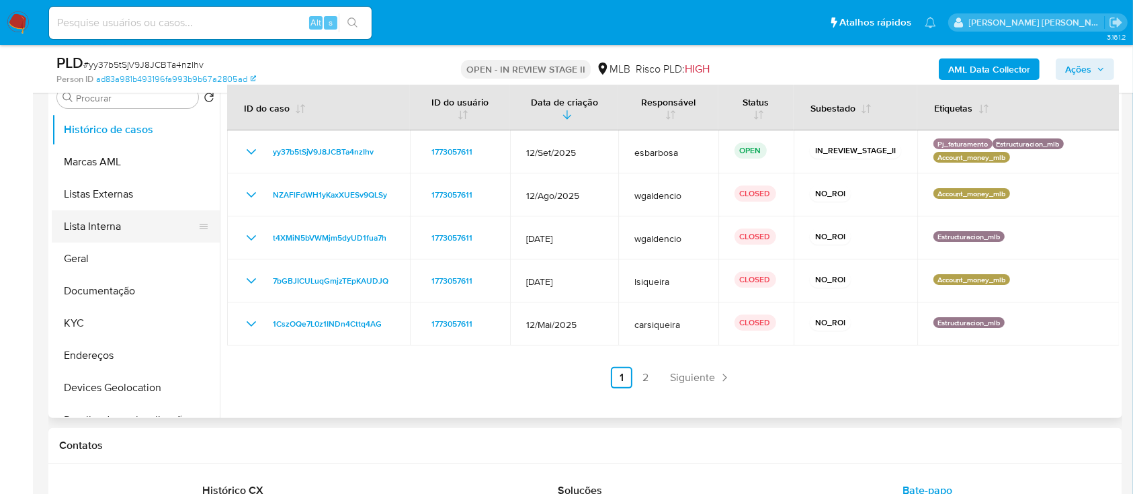
scroll to position [269, 0]
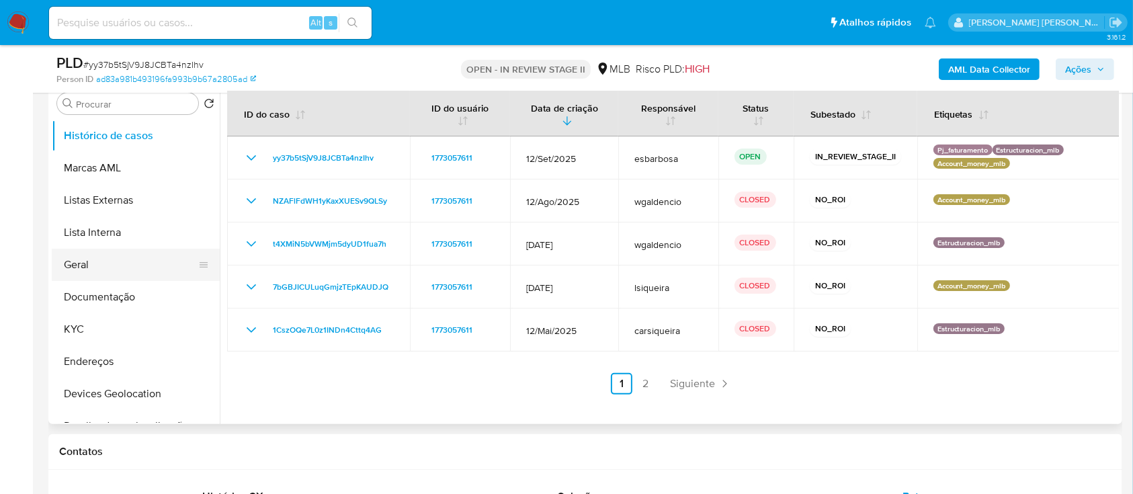
click at [103, 265] on button "Geral" at bounding box center [130, 265] width 157 height 32
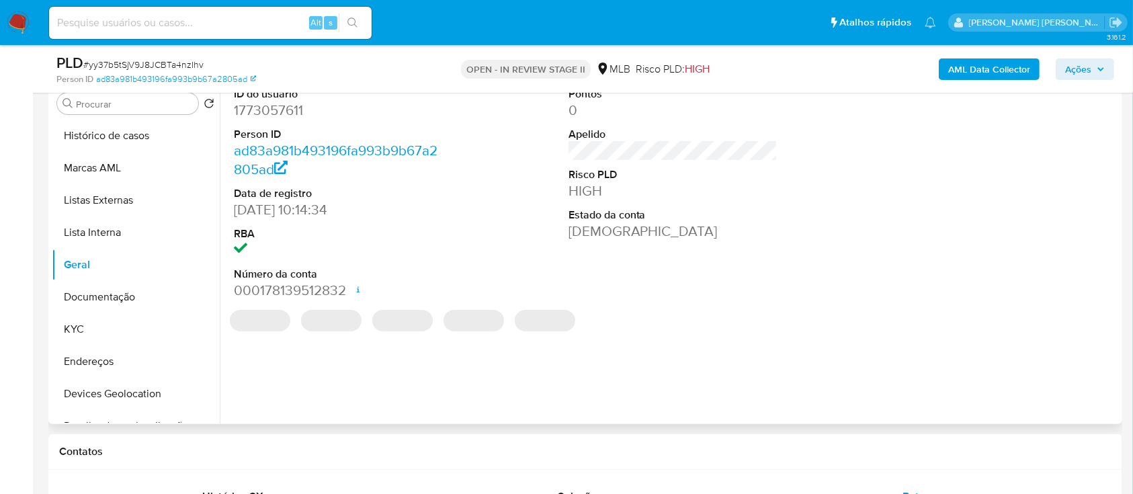
click at [285, 112] on dd "1773057611" at bounding box center [339, 110] width 210 height 19
copy dd "1773057611"
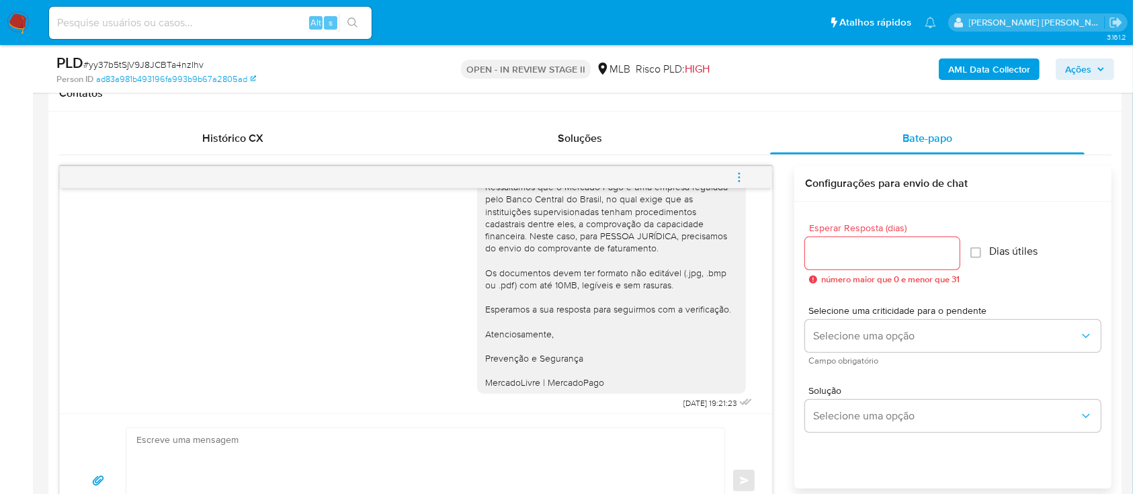
scroll to position [145, 0]
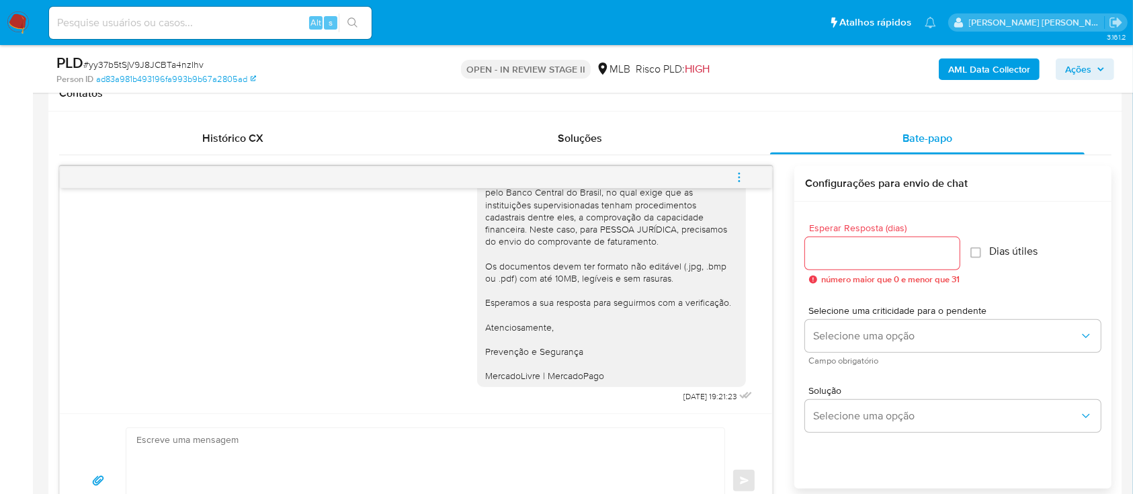
click at [150, 58] on span "# yy37b5tSjV9J8JCBTa4nzIhv" at bounding box center [143, 64] width 120 height 13
copy span "yy37b5tSjV9J8JCBTa4nzIhv"
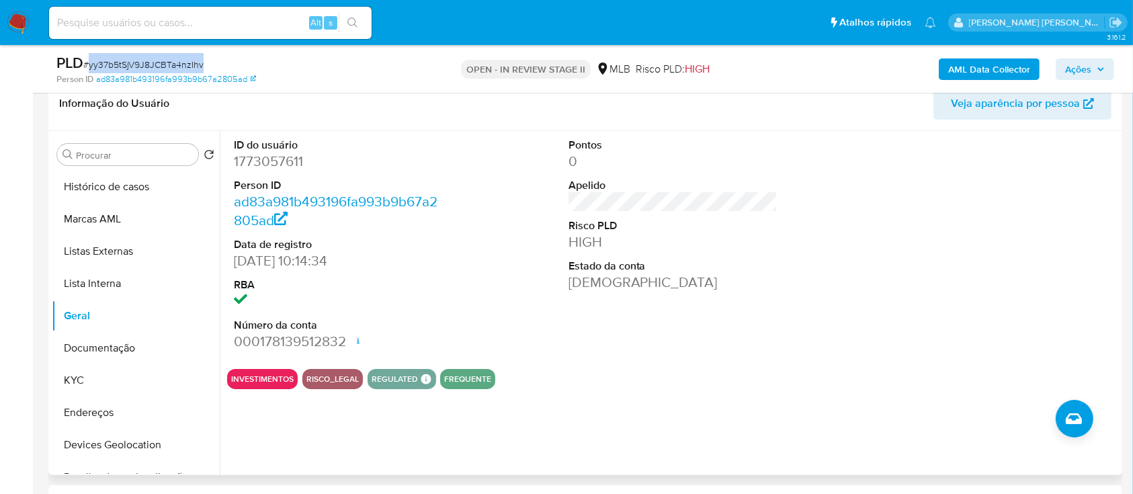
scroll to position [179, 0]
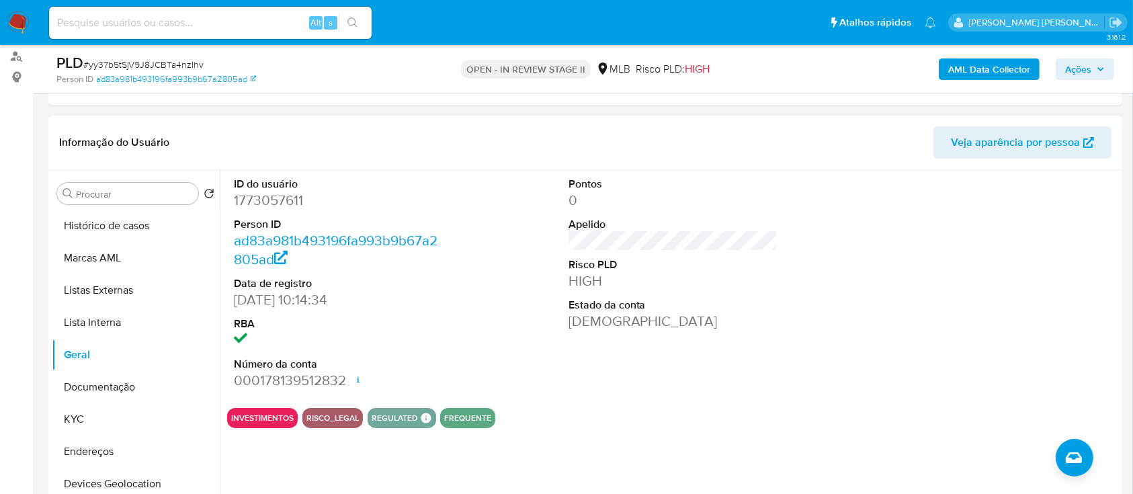
click at [295, 199] on dd "1773057611" at bounding box center [339, 200] width 210 height 19
copy dd "1773057611"
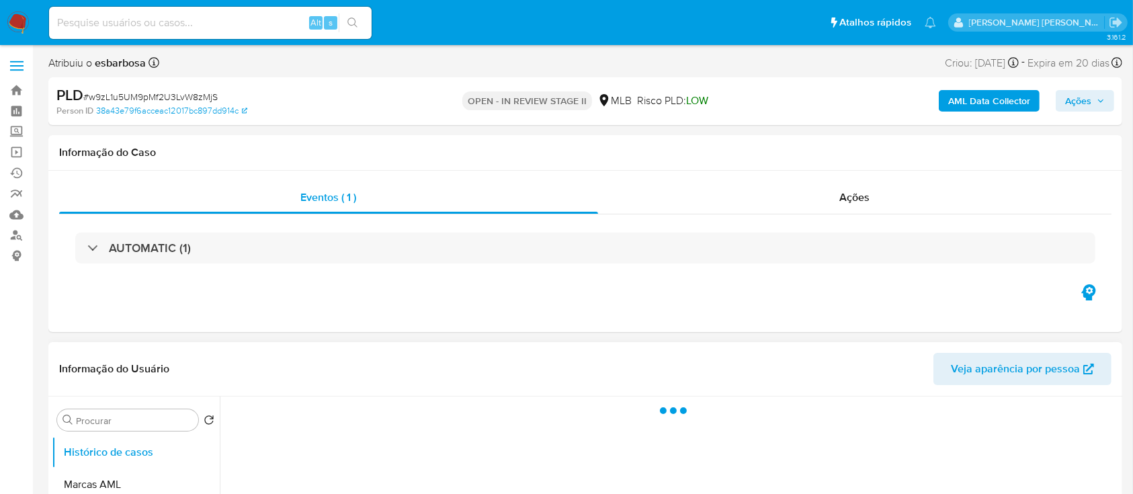
select select "10"
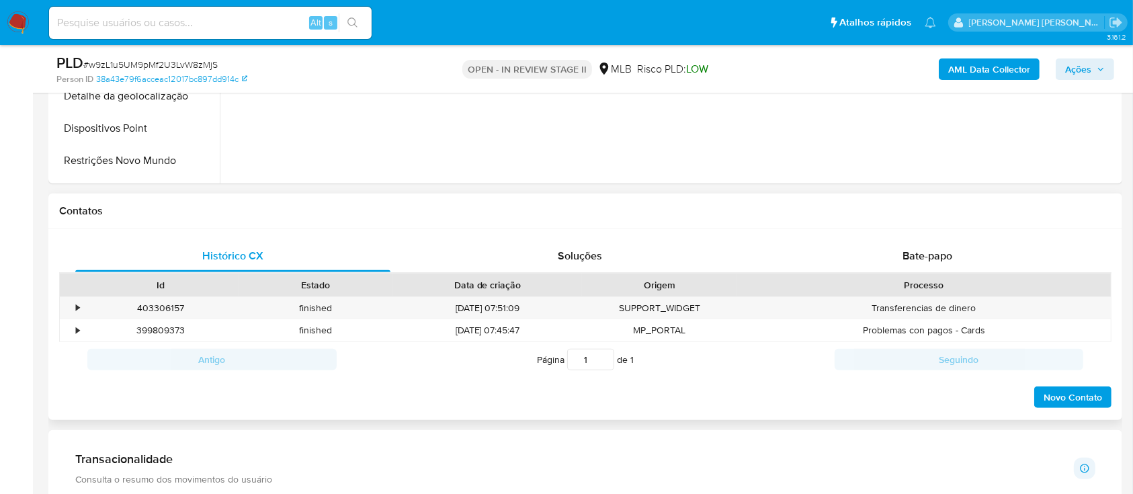
scroll to position [537, 0]
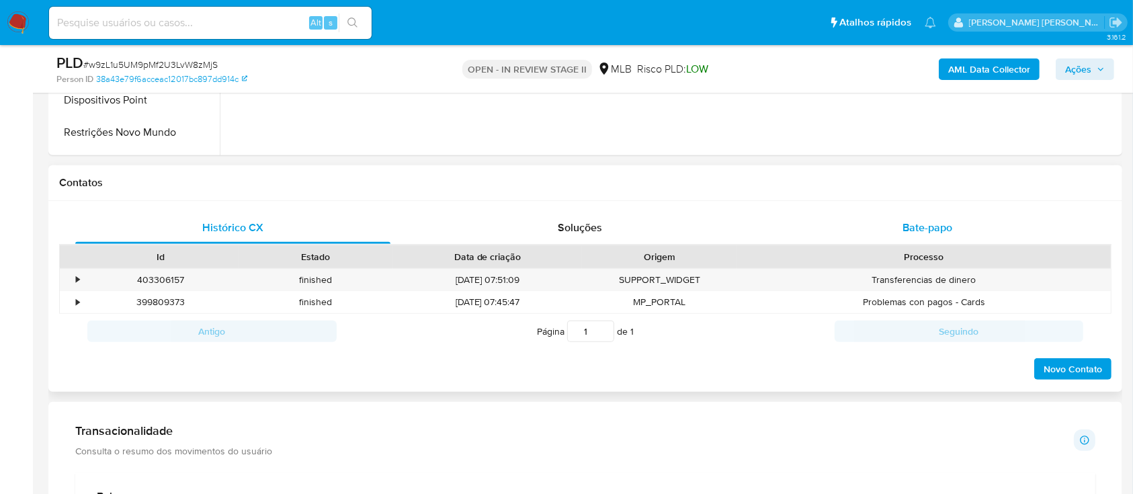
click at [930, 230] on span "Bate-papo" at bounding box center [927, 227] width 50 height 15
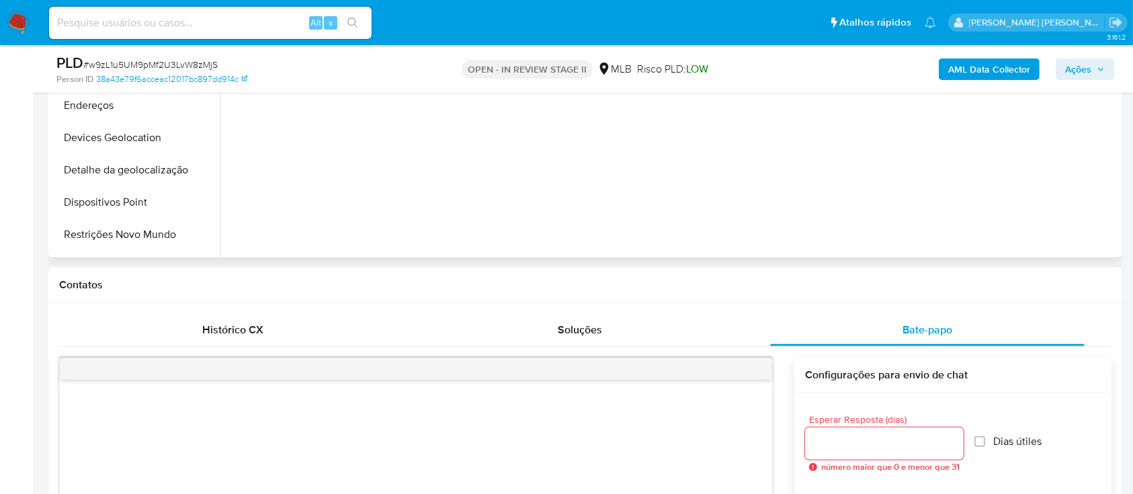
scroll to position [89, 0]
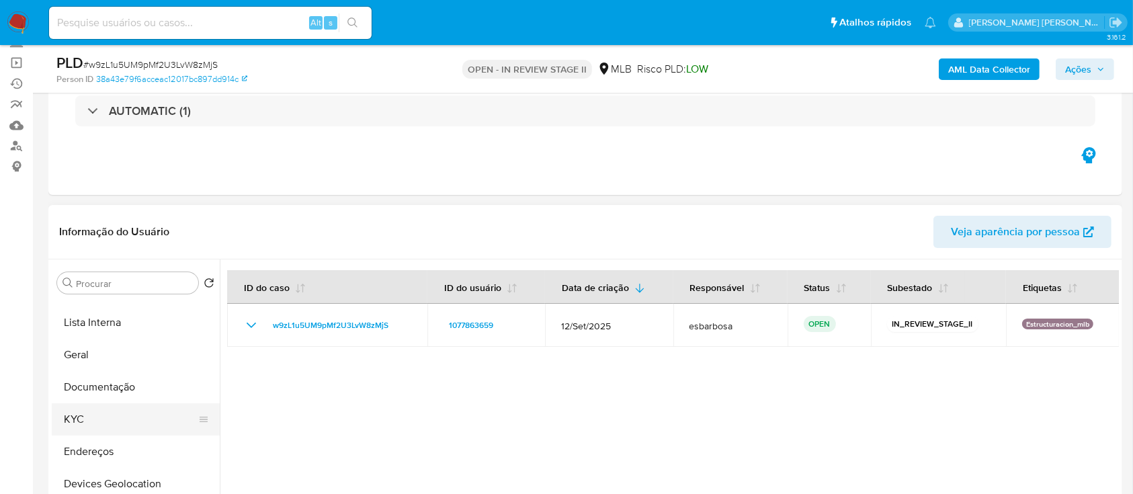
click at [77, 414] on button "KYC" at bounding box center [130, 419] width 157 height 32
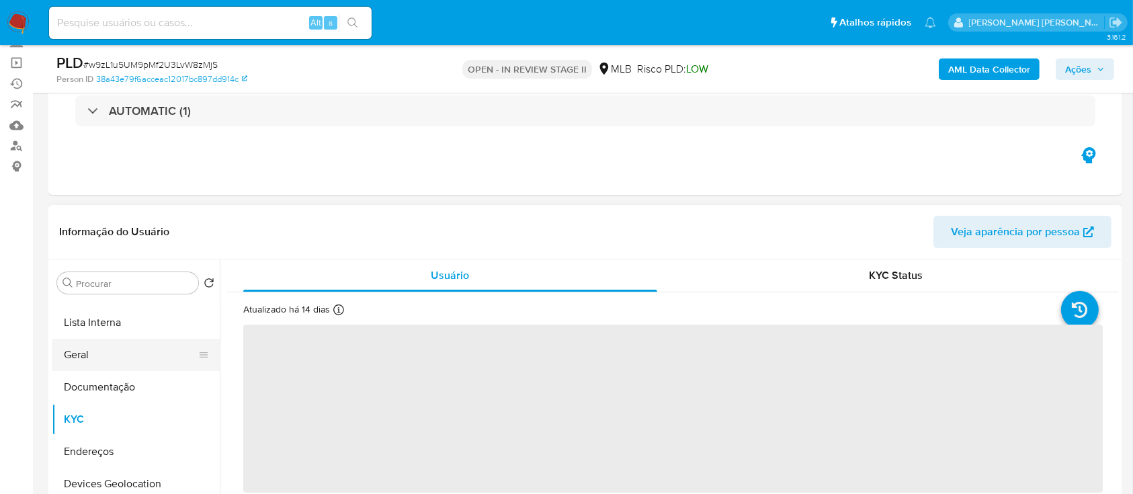
click at [85, 347] on button "Geral" at bounding box center [130, 355] width 157 height 32
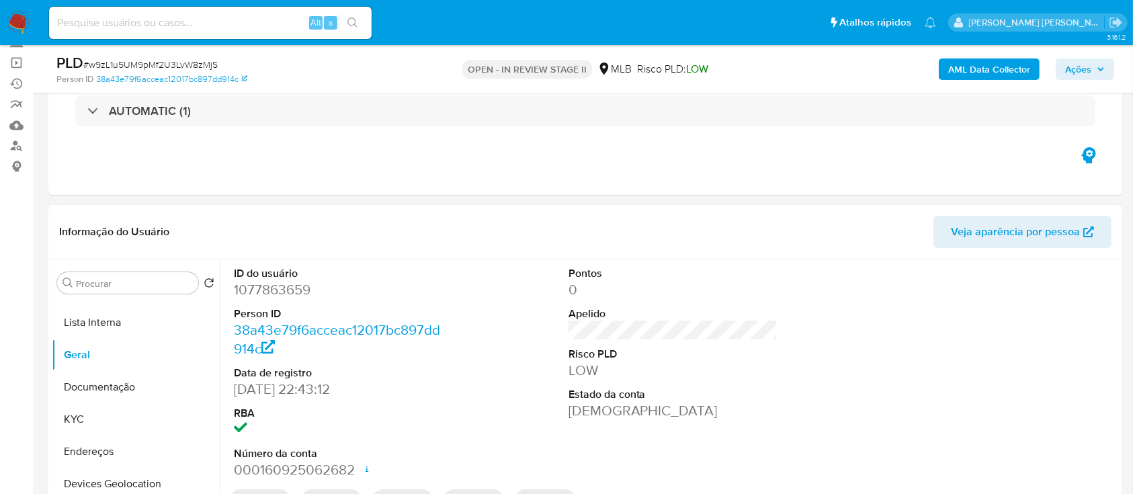
click at [294, 288] on dd "1077863659" at bounding box center [339, 289] width 210 height 19
copy dd "1077863659"
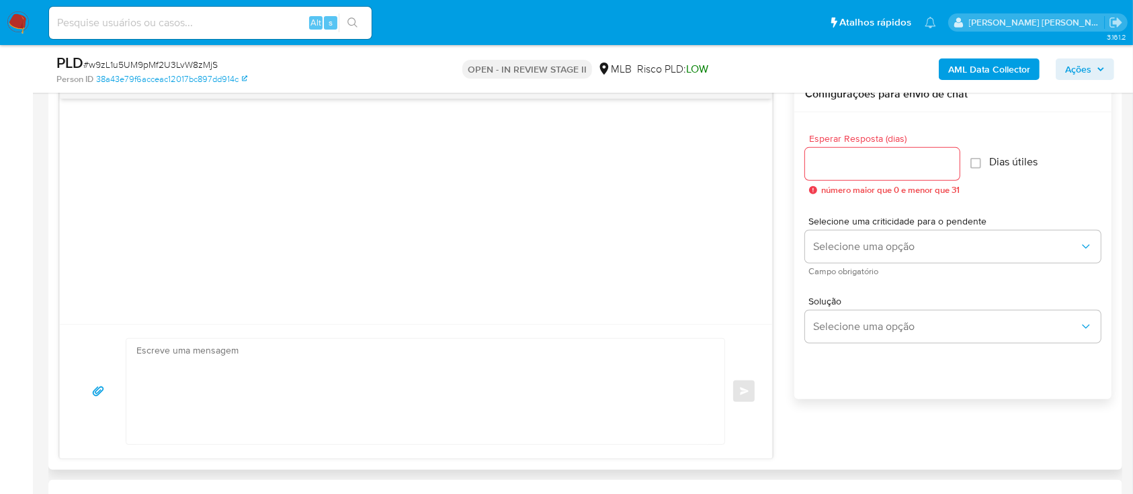
scroll to position [1075, 0]
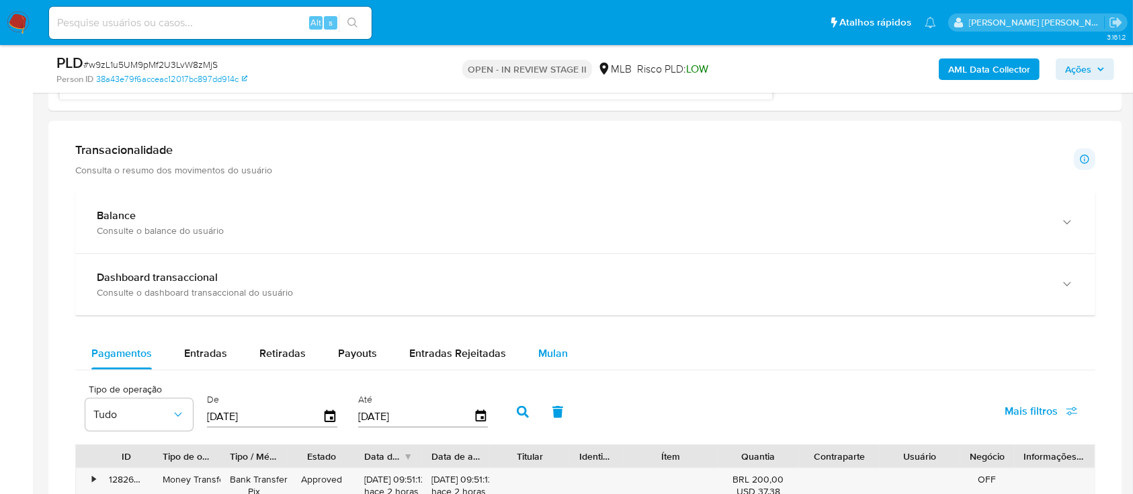
click at [544, 349] on span "Mulan" at bounding box center [553, 352] width 30 height 15
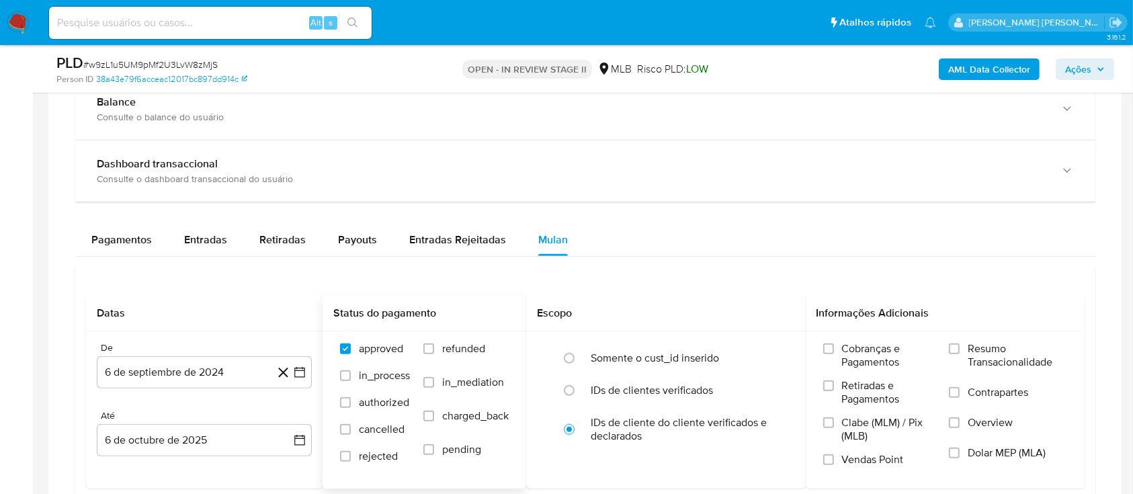
scroll to position [1254, 0]
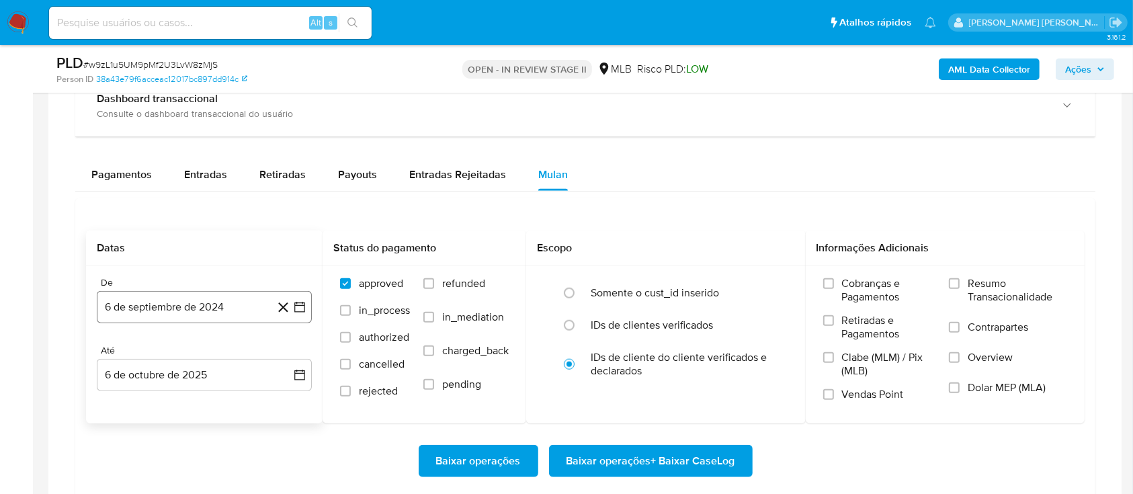
click at [236, 301] on button "6 de septiembre de 2024" at bounding box center [204, 307] width 215 height 32
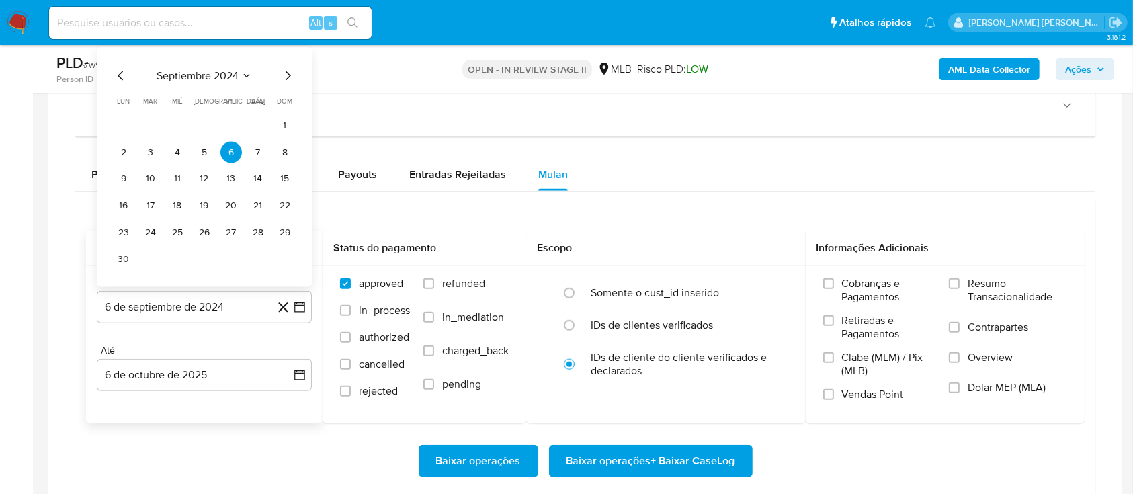
click at [214, 72] on span "septiembre 2024" at bounding box center [198, 75] width 82 height 13
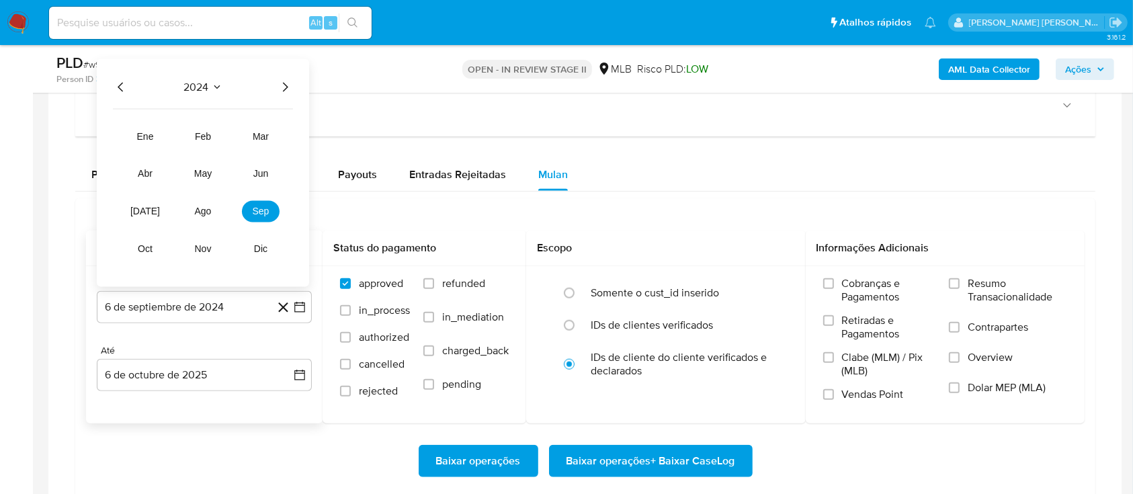
click at [290, 79] on icon "Año siguiente" at bounding box center [285, 87] width 16 height 16
click at [202, 208] on span "ago" at bounding box center [203, 211] width 17 height 11
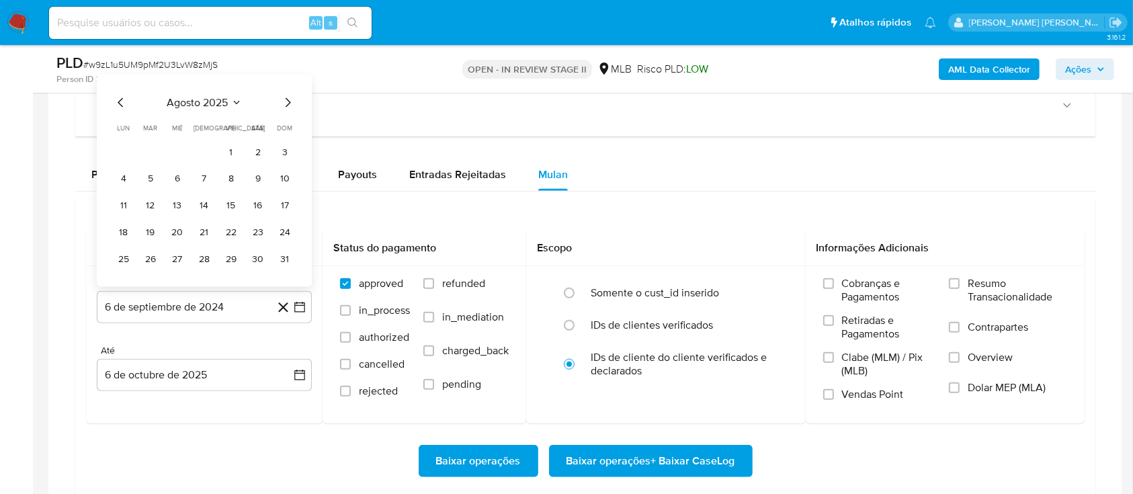
click at [227, 150] on button "1" at bounding box center [230, 151] width 21 height 21
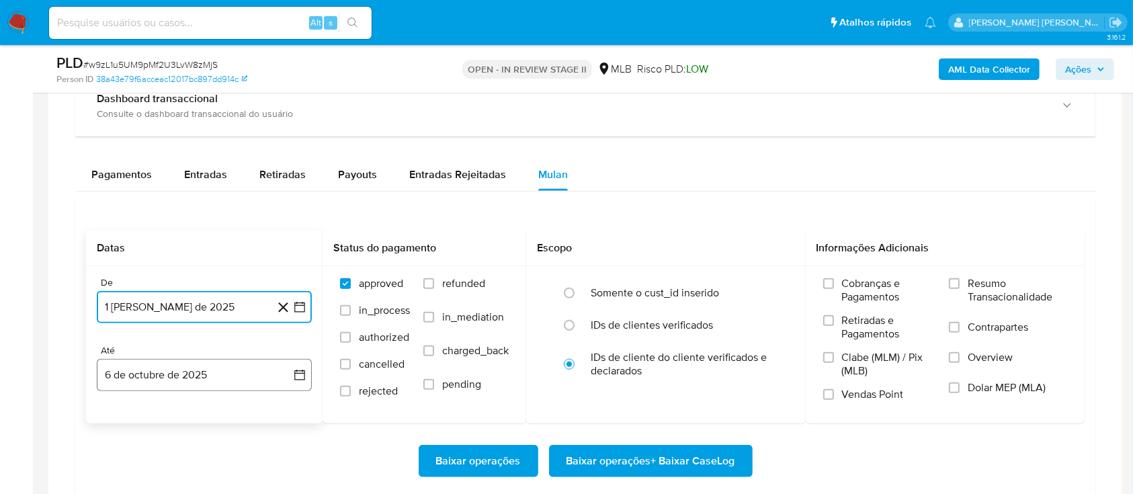
click at [183, 369] on button "6 de octubre de 2025" at bounding box center [204, 375] width 215 height 32
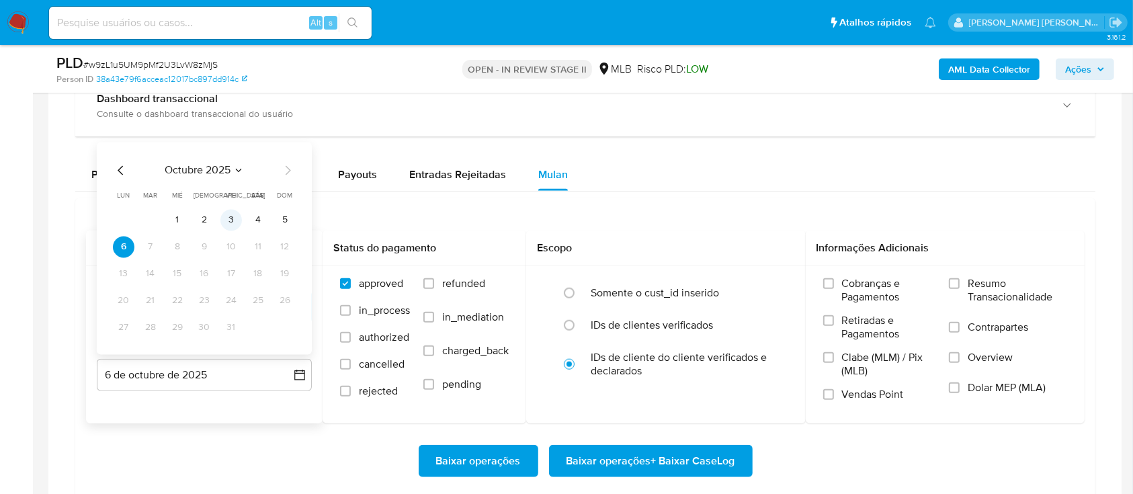
click at [236, 220] on button "3" at bounding box center [230, 219] width 21 height 21
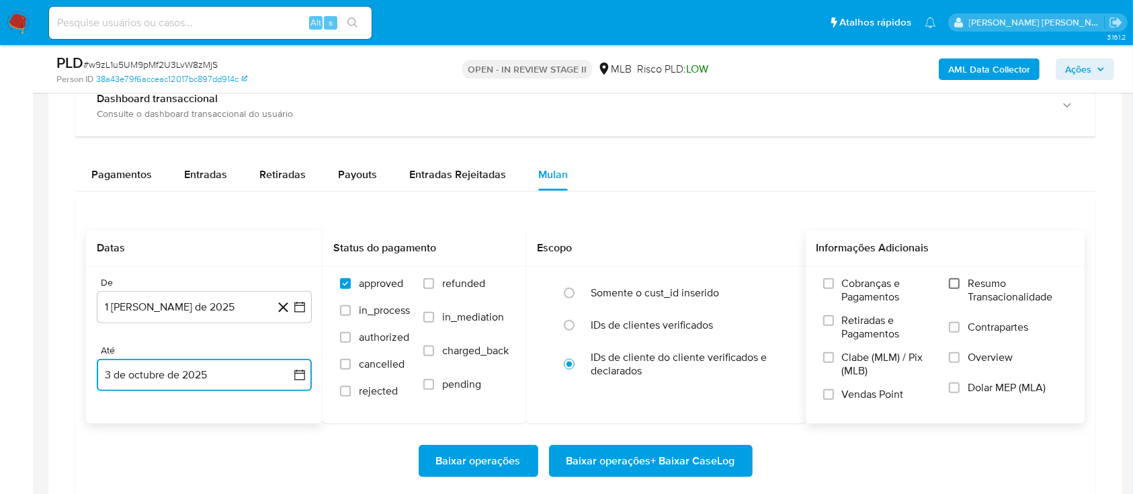
click at [955, 280] on input "Resumo Transacionalidade" at bounding box center [954, 283] width 11 height 11
click at [963, 327] on label "Contrapartes" at bounding box center [1008, 335] width 118 height 30
click at [959, 327] on input "Contrapartes" at bounding box center [954, 327] width 11 height 11
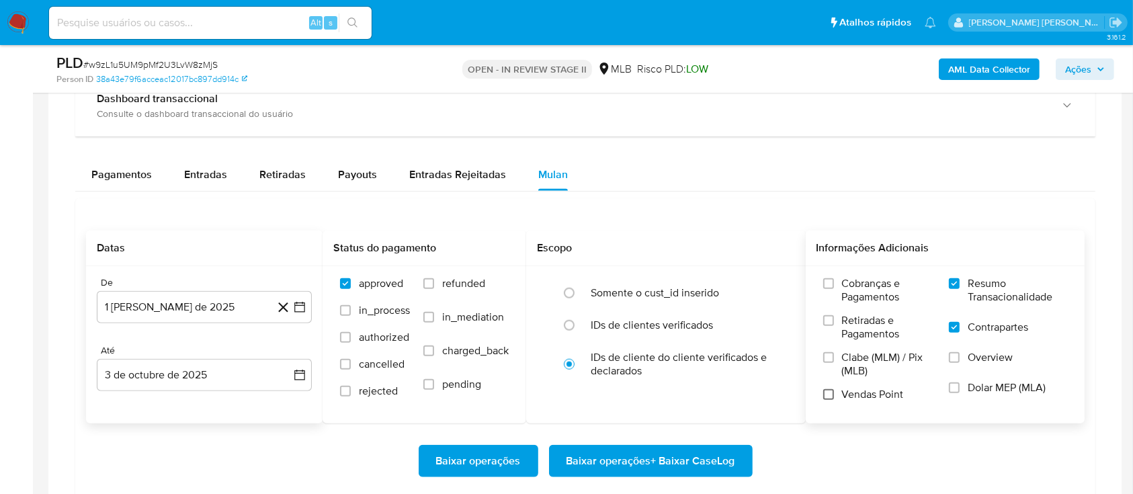
click at [830, 395] on input "Vendas Point" at bounding box center [828, 394] width 11 height 11
click at [618, 453] on span "Baixar operações + Baixar CaseLog" at bounding box center [650, 461] width 169 height 30
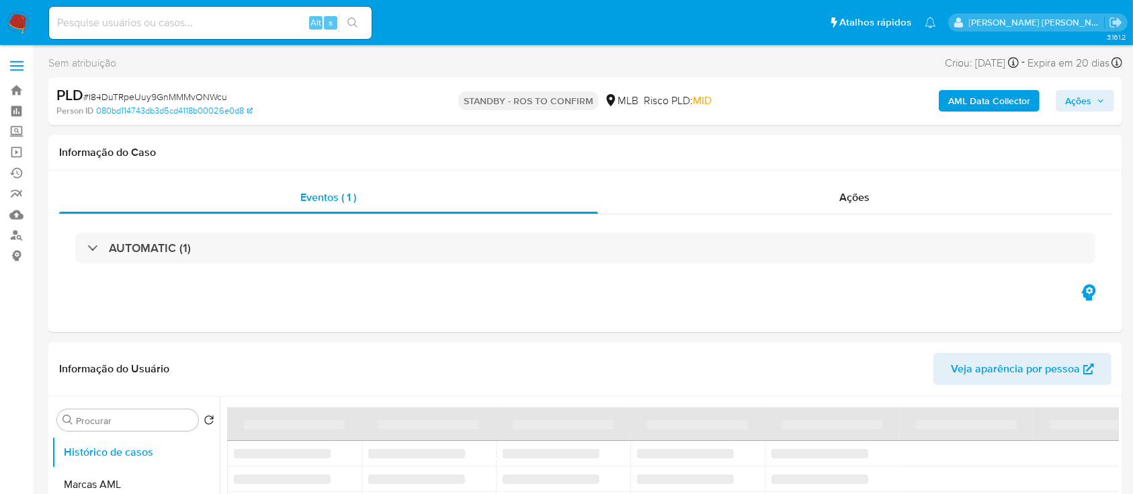
select select "10"
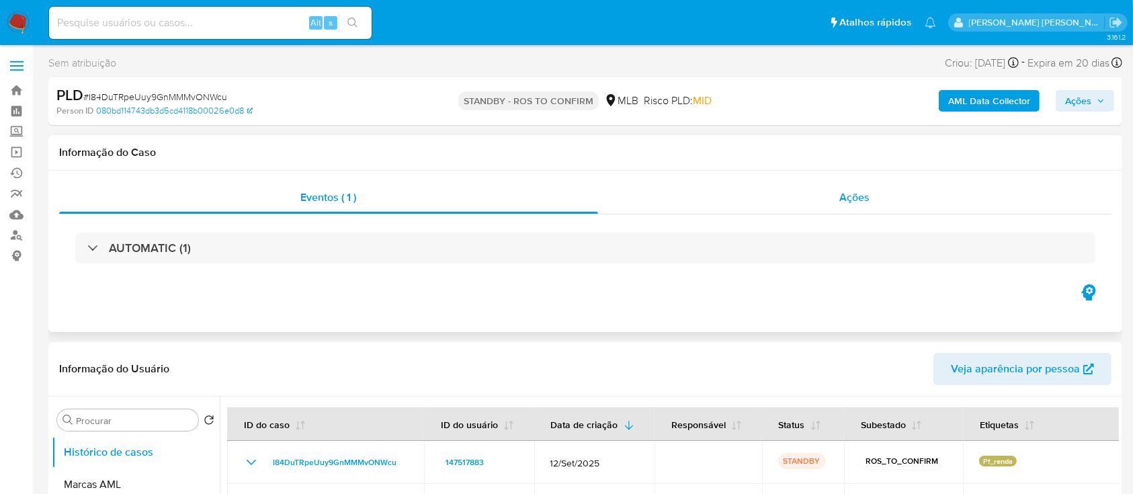
click at [791, 202] on div "Ações" at bounding box center [854, 197] width 513 height 32
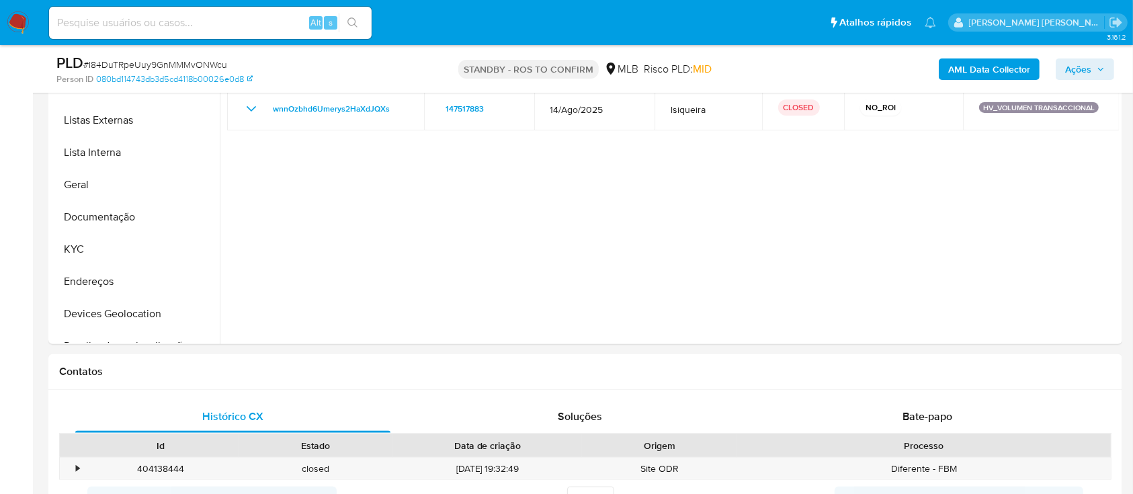
scroll to position [627, 0]
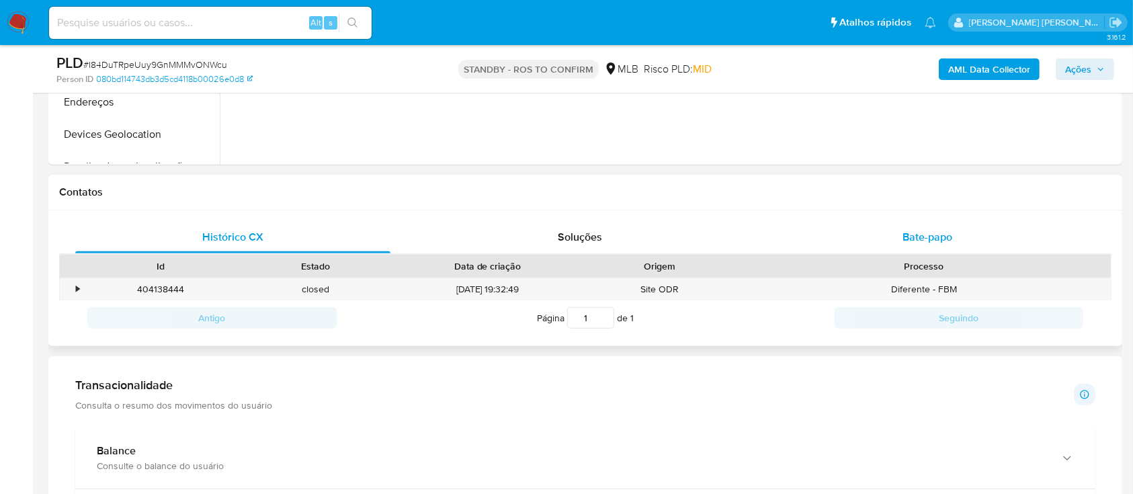
click at [924, 233] on span "Bate-papo" at bounding box center [927, 236] width 50 height 15
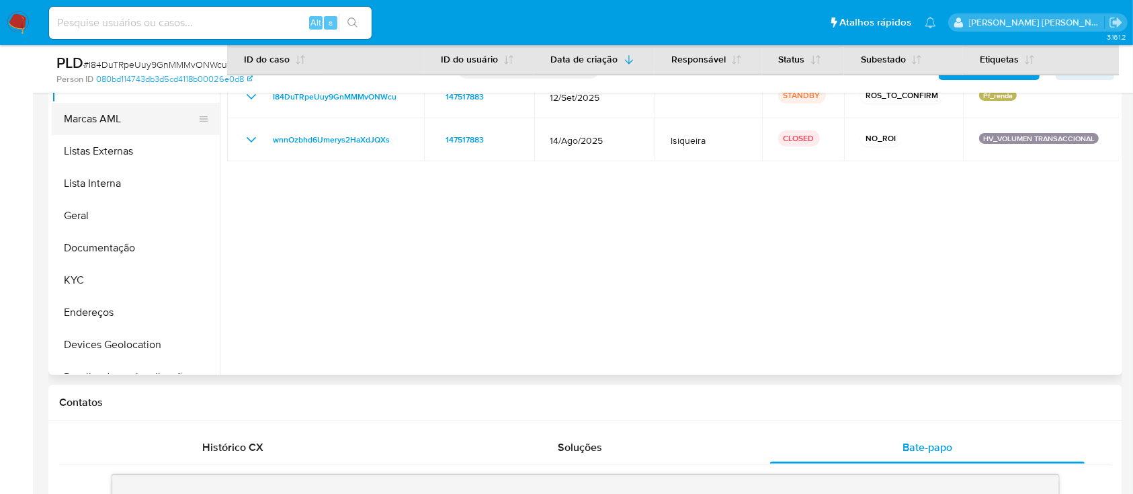
scroll to position [269, 0]
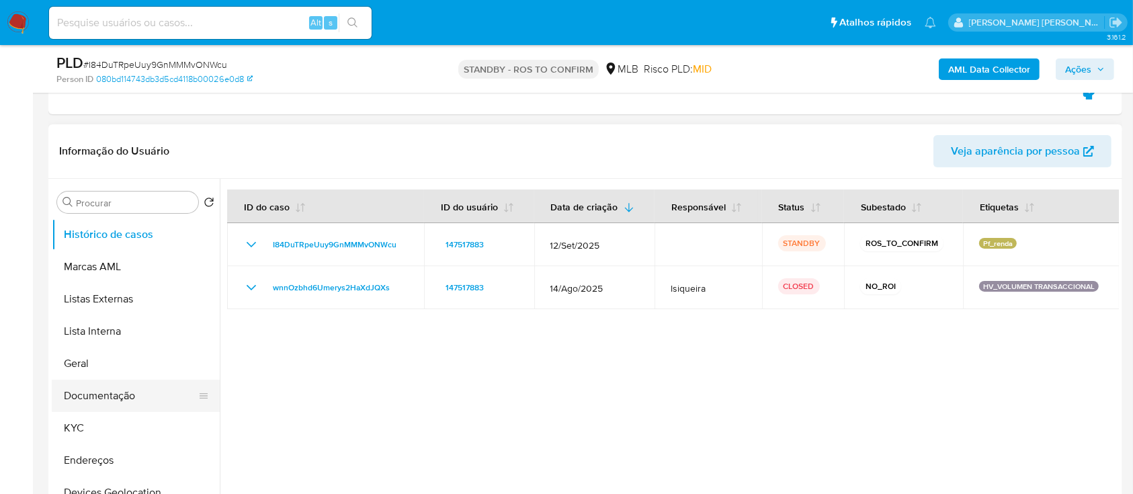
click at [114, 386] on button "Documentação" at bounding box center [130, 396] width 157 height 32
